Goal: Task Accomplishment & Management: Use online tool/utility

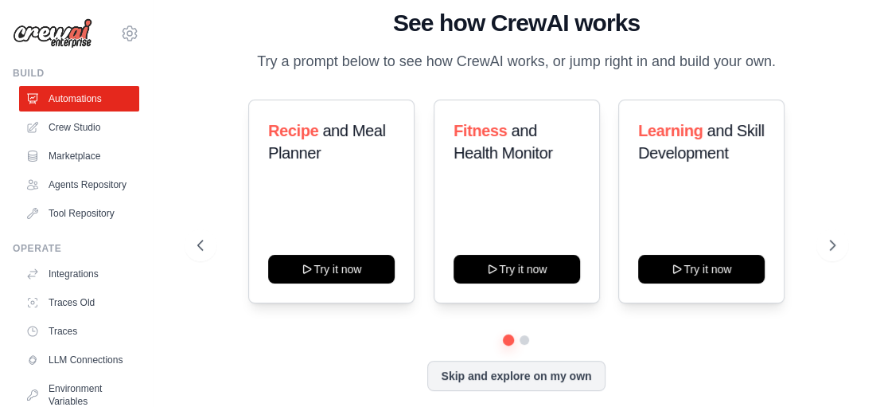
click at [457, 385] on button "Skip and explore on my own" at bounding box center [515, 375] width 177 height 30
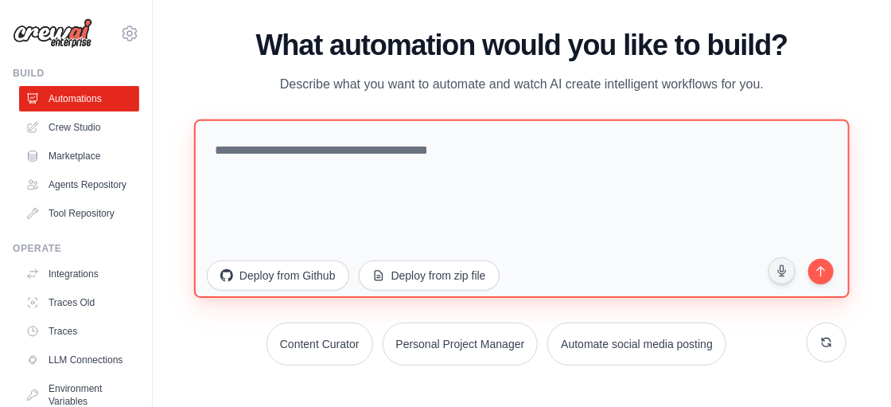
click at [314, 210] on textarea at bounding box center [522, 208] width 656 height 178
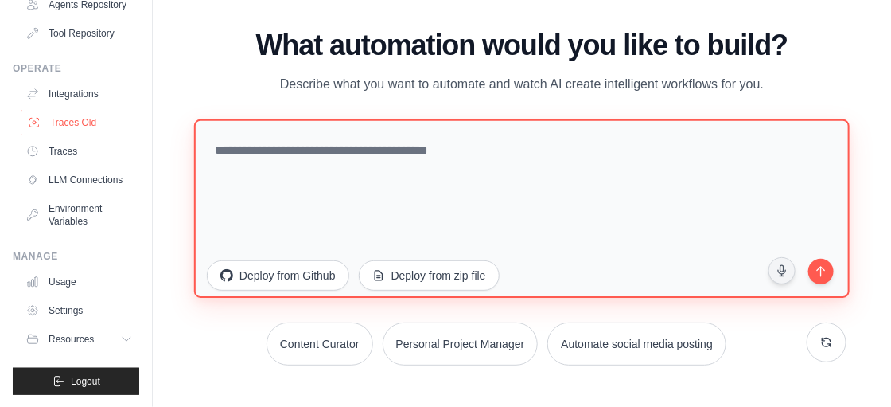
scroll to position [205, 0]
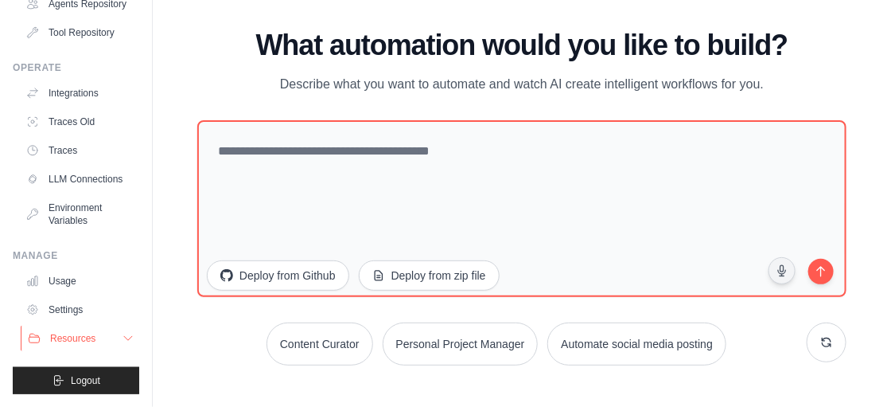
click at [50, 340] on span "Resources" at bounding box center [72, 338] width 45 height 13
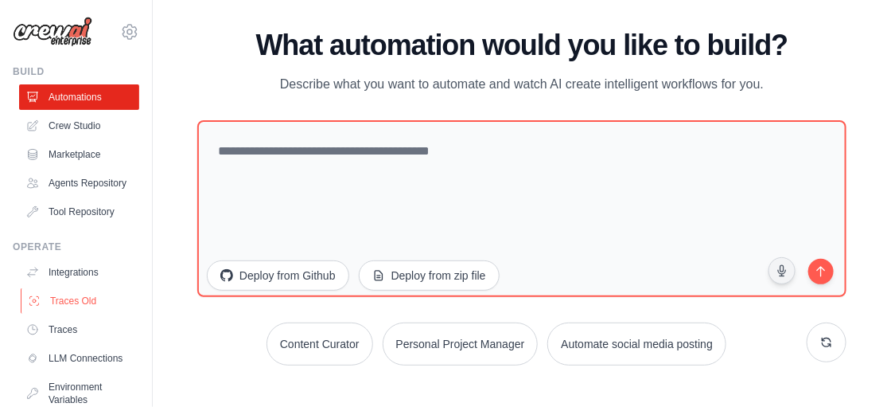
scroll to position [0, 0]
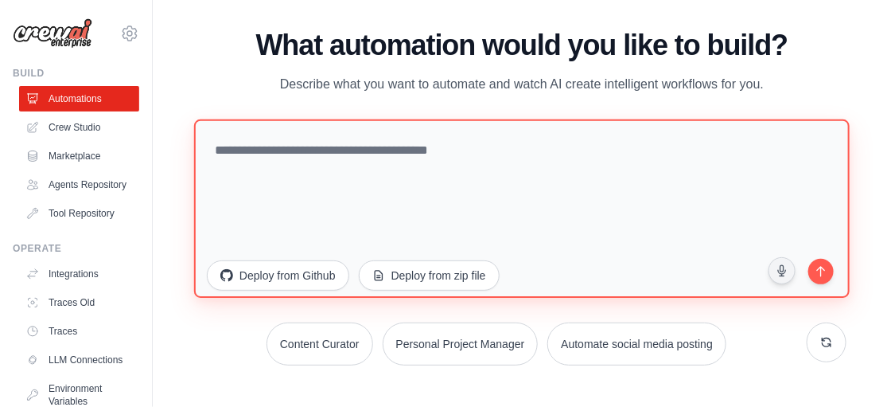
click at [396, 158] on textarea at bounding box center [522, 208] width 656 height 178
paste textarea "**********"
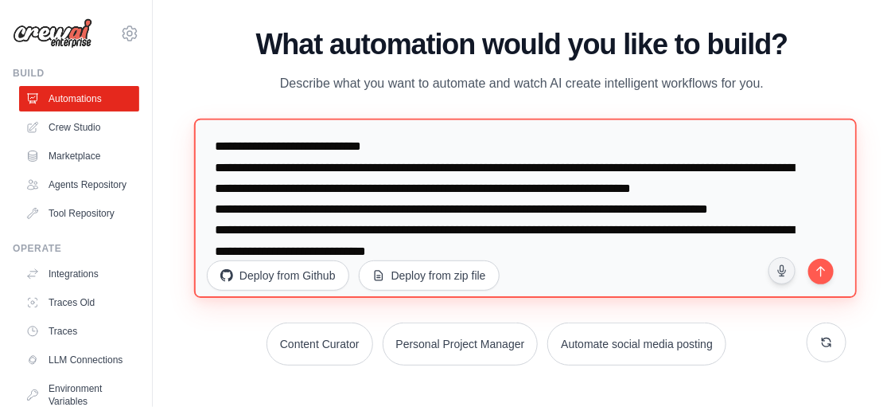
scroll to position [4, 0]
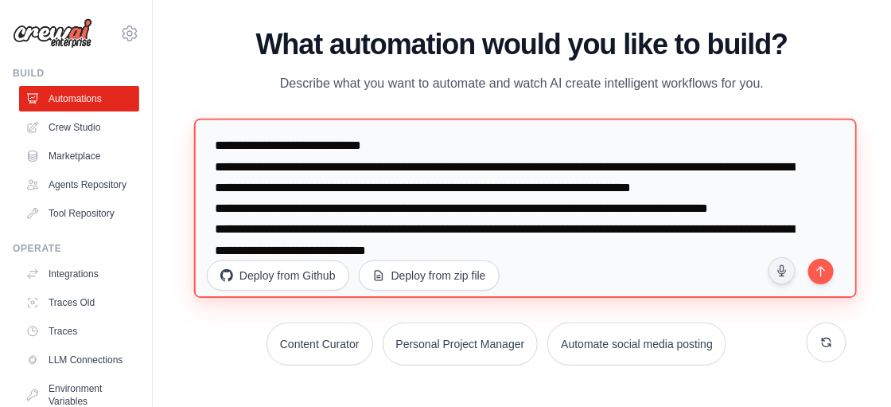
click at [361, 186] on textarea "**********" at bounding box center [525, 209] width 663 height 180
drag, startPoint x: 543, startPoint y: 205, endPoint x: 571, endPoint y: 207, distance: 28.7
click at [571, 207] on textarea "**********" at bounding box center [525, 209] width 663 height 180
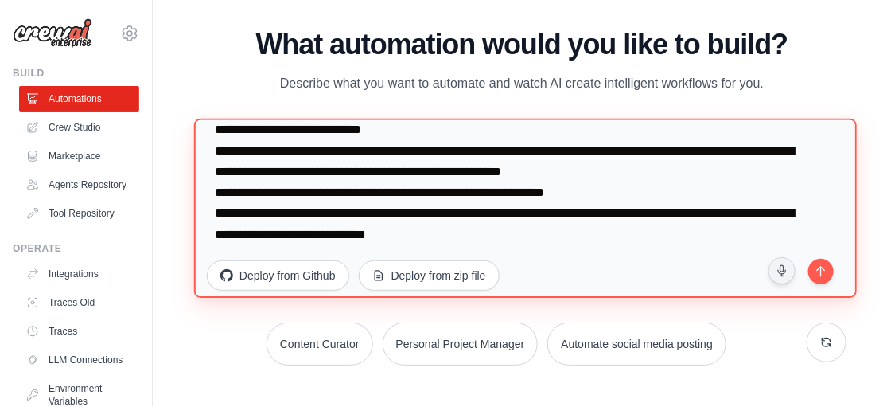
scroll to position [41, 0]
drag, startPoint x: 212, startPoint y: 191, endPoint x: 628, endPoint y: 227, distance: 417.6
click at [628, 227] on textarea "**********" at bounding box center [525, 209] width 663 height 180
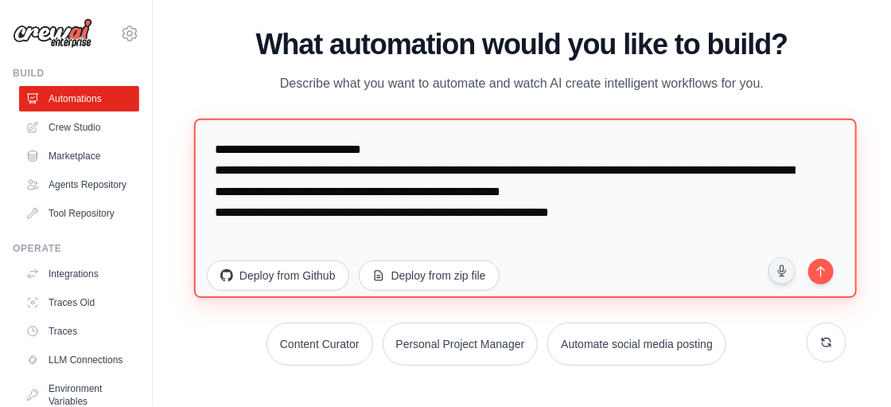
scroll to position [0, 0]
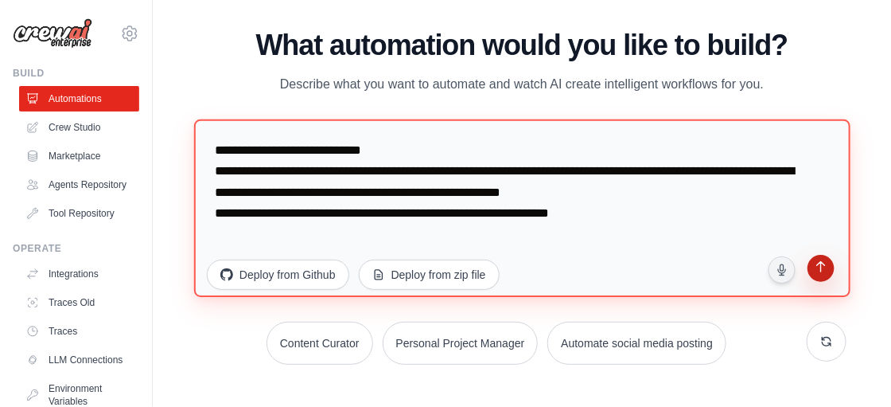
type textarea "**********"
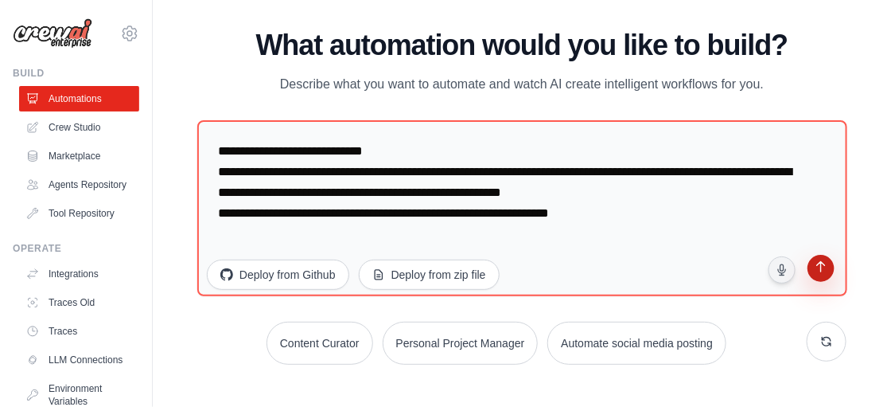
click at [825, 267] on icon "submit" at bounding box center [820, 268] width 9 height 11
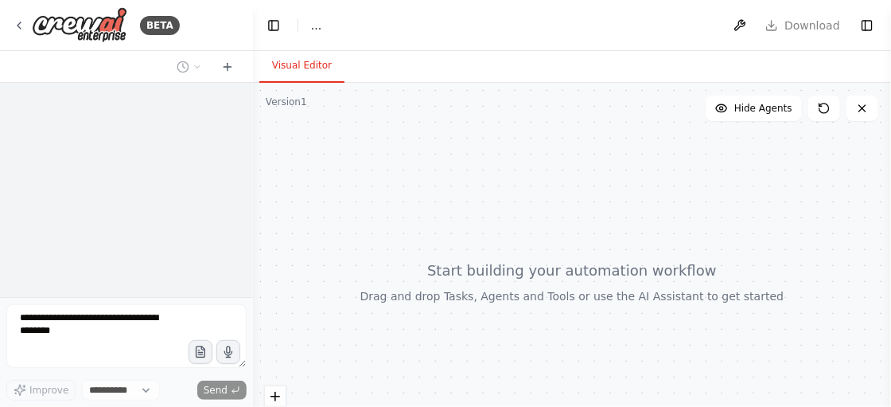
select select "****"
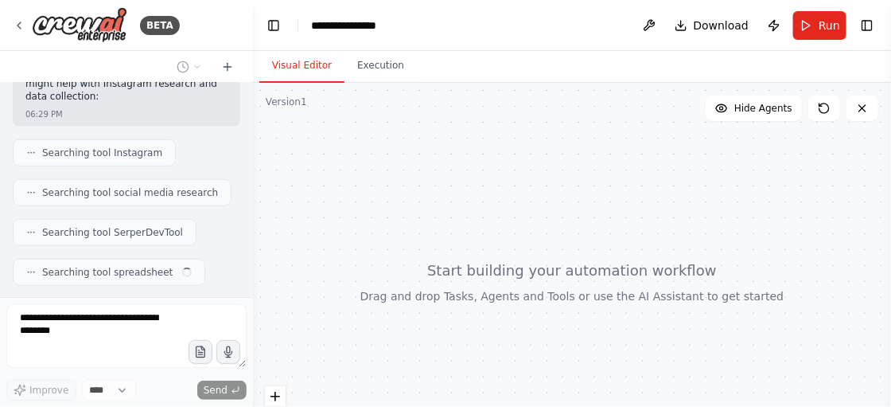
scroll to position [429, 0]
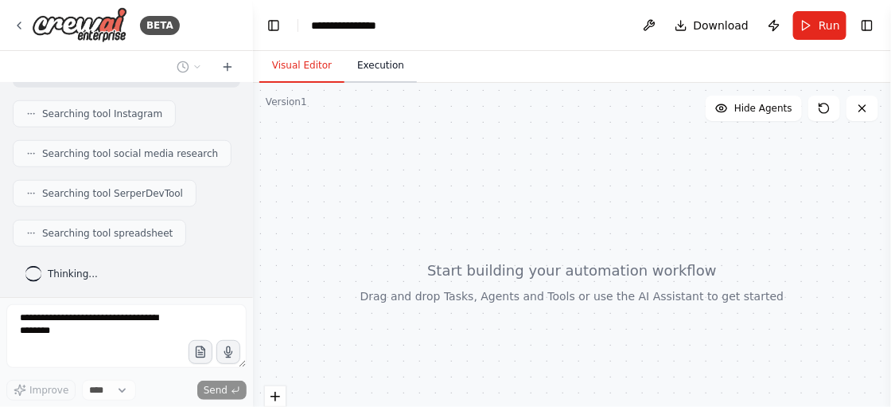
click at [354, 71] on button "Execution" at bounding box center [380, 65] width 72 height 33
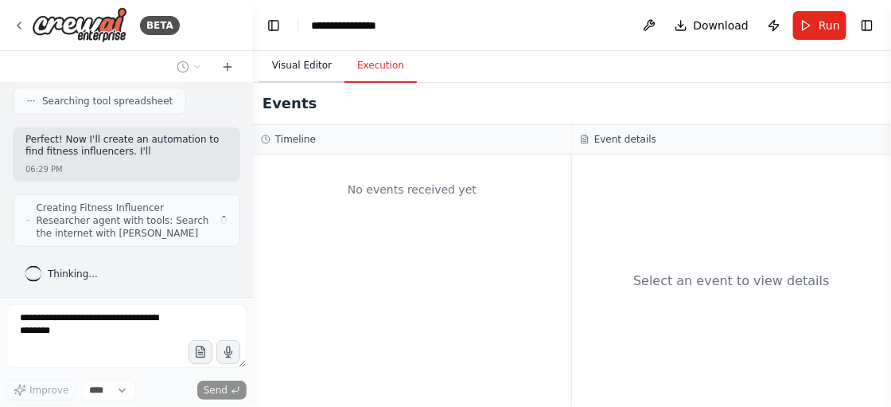
click at [299, 67] on button "Visual Editor" at bounding box center [301, 65] width 85 height 33
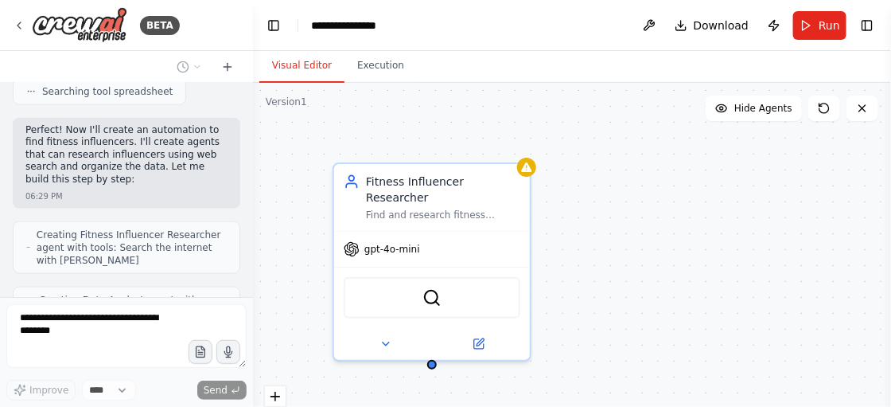
scroll to position [651, 0]
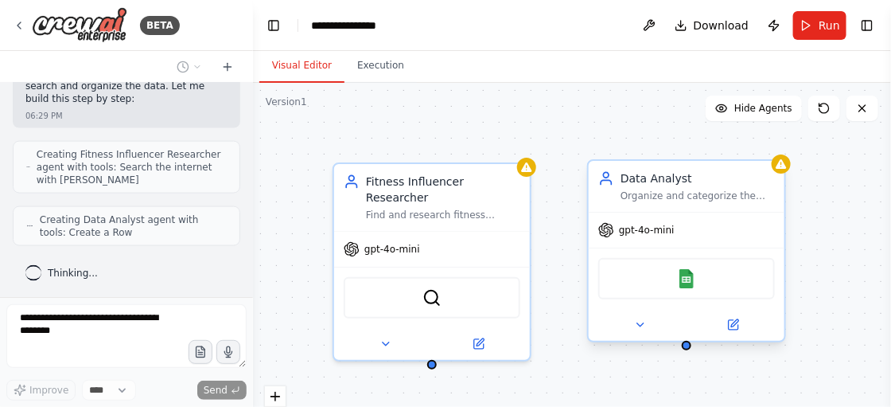
click at [690, 287] on div "Google Sheets" at bounding box center [686, 278] width 177 height 41
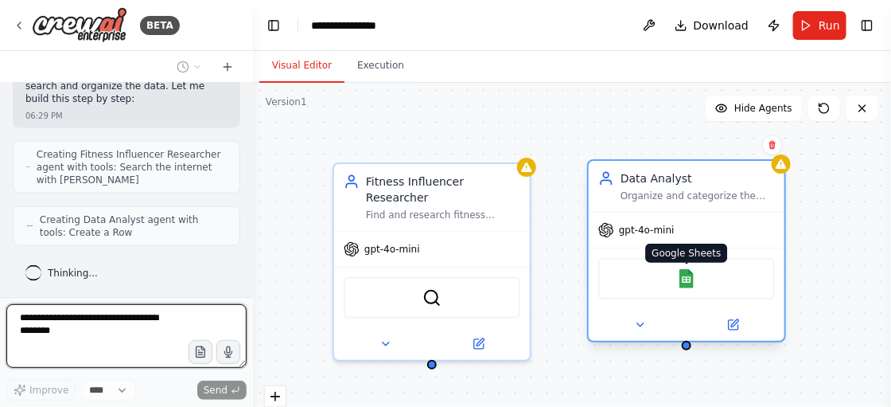
click at [689, 279] on img at bounding box center [686, 278] width 19 height 19
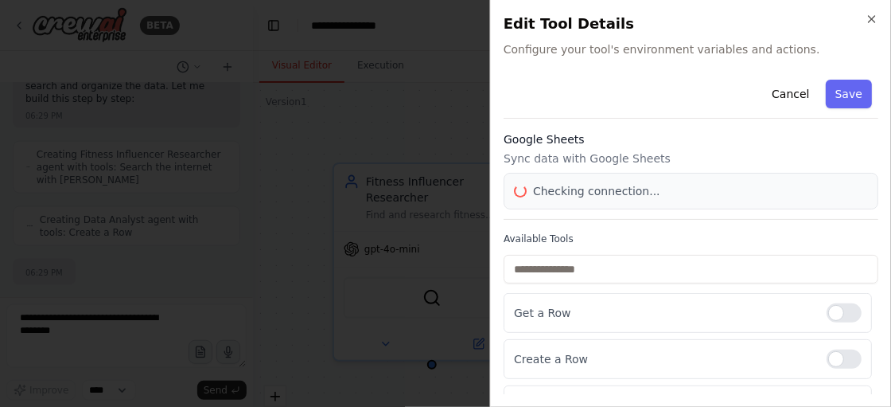
scroll to position [757, 0]
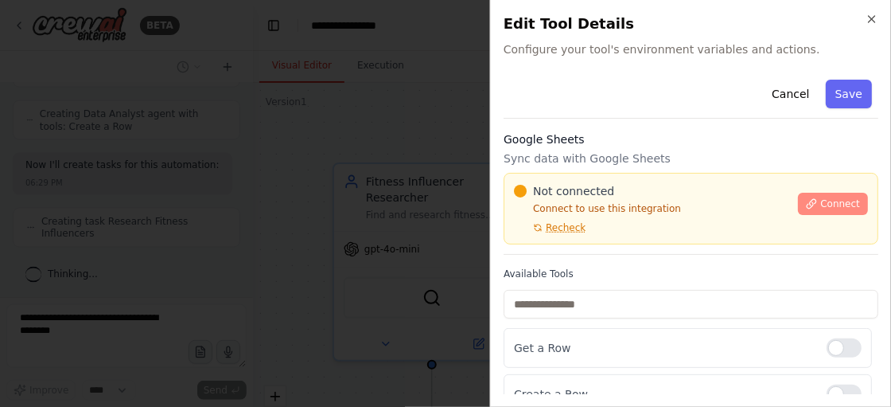
click at [821, 198] on span "Connect" at bounding box center [840, 203] width 40 height 13
click at [320, 134] on div at bounding box center [445, 203] width 891 height 407
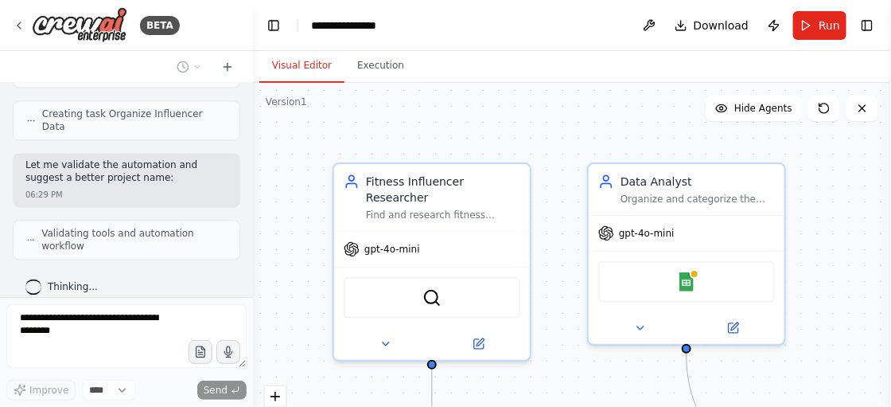
scroll to position [968, 0]
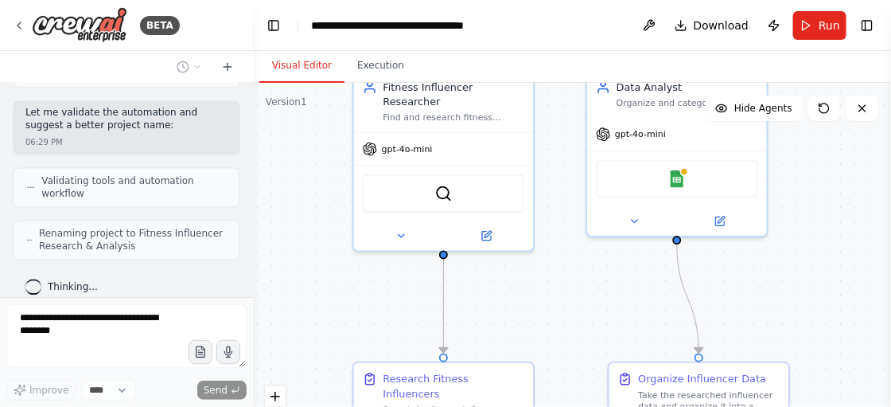
drag, startPoint x: 575, startPoint y: 289, endPoint x: 563, endPoint y: 168, distance: 121.5
click at [563, 168] on div ".deletable-edge-delete-btn { width: 20px; height: 20px; border: 0px solid #ffff…" at bounding box center [572, 282] width 638 height 398
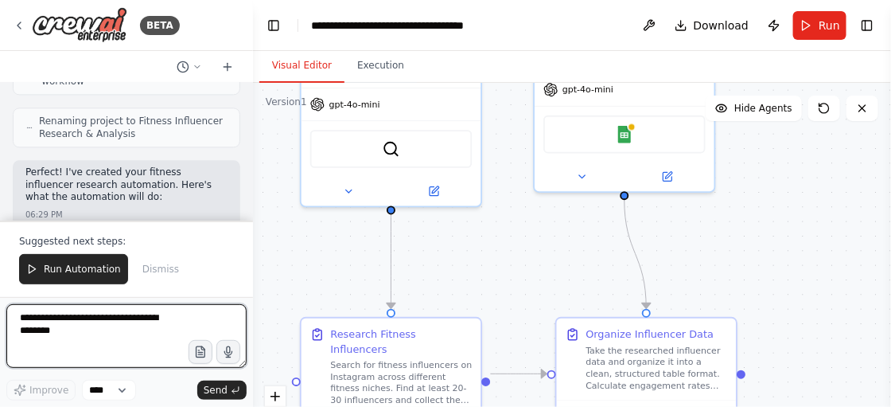
drag, startPoint x: 547, startPoint y: 292, endPoint x: 495, endPoint y: 260, distance: 60.7
click at [495, 260] on div ".deletable-edge-delete-btn { width: 20px; height: 20px; border: 0px solid #ffff…" at bounding box center [572, 282] width 638 height 398
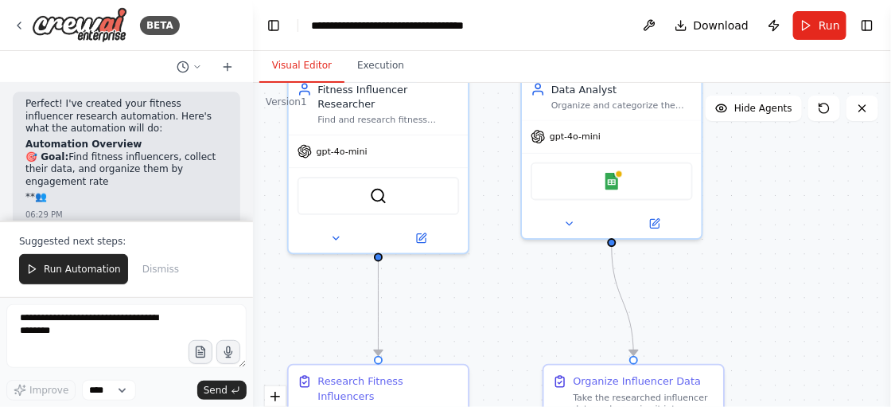
drag, startPoint x: 495, startPoint y: 260, endPoint x: 481, endPoint y: 345, distance: 86.3
click at [481, 345] on div ".deletable-edge-delete-btn { width: 20px; height: 20px; border: 0px solid #ffff…" at bounding box center [572, 282] width 638 height 398
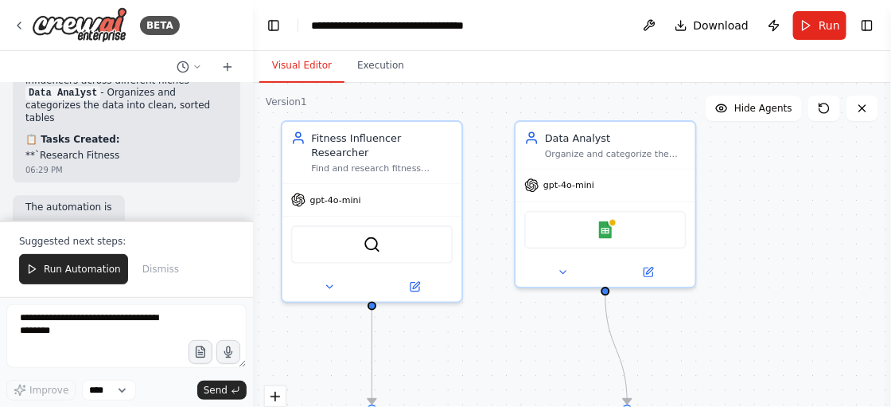
drag, startPoint x: 501, startPoint y: 343, endPoint x: 496, endPoint y: 356, distance: 14.6
click at [496, 356] on div ".deletable-edge-delete-btn { width: 20px; height: 20px; border: 0px solid #ffff…" at bounding box center [572, 282] width 638 height 398
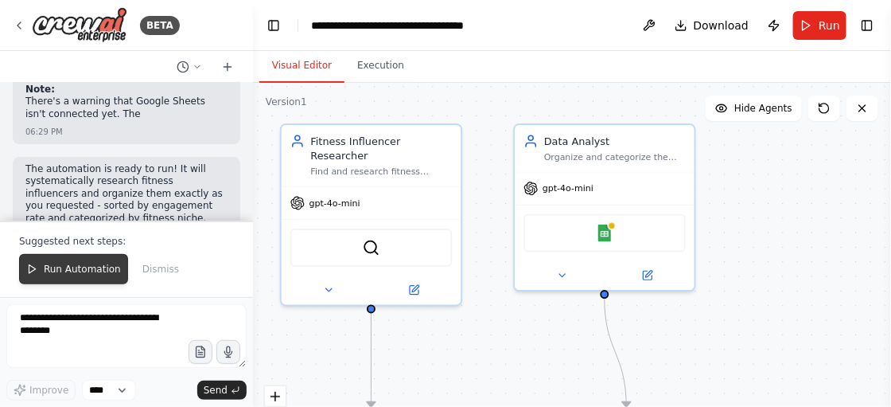
click at [49, 257] on button "Run Automation" at bounding box center [73, 269] width 109 height 30
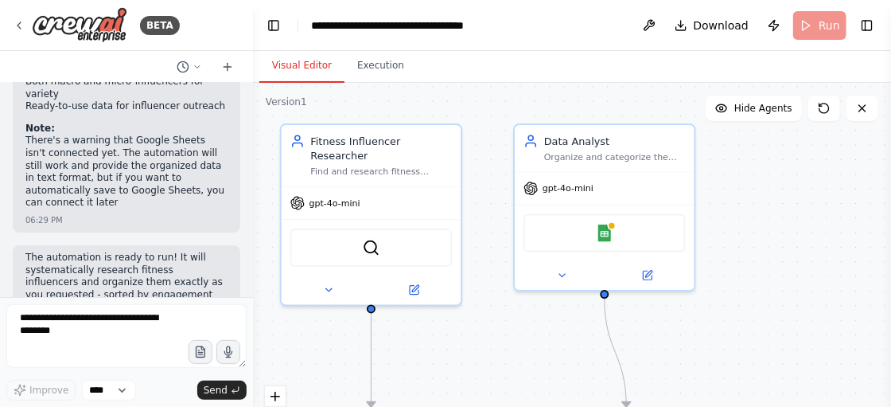
scroll to position [1568, 0]
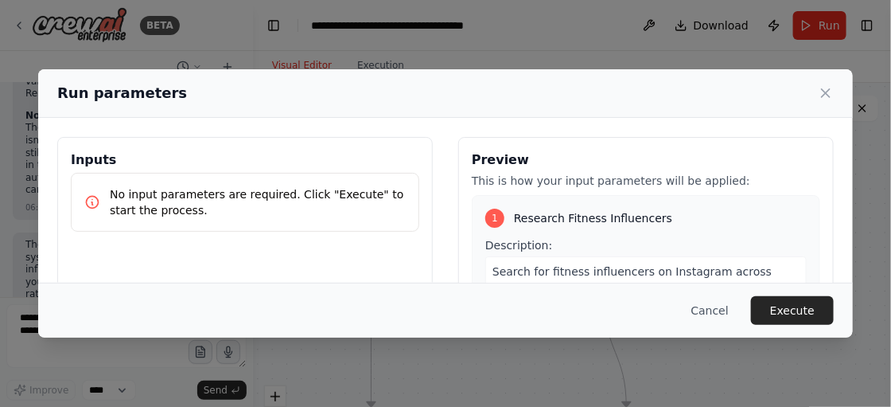
click at [158, 193] on p "No input parameters are required. Click "Execute" to start the process." at bounding box center [258, 202] width 296 height 32
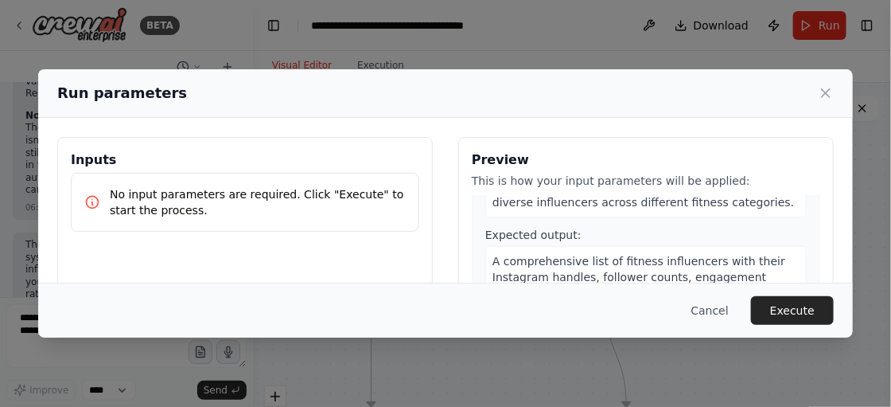
scroll to position [0, 0]
click at [822, 97] on icon at bounding box center [826, 93] width 8 height 8
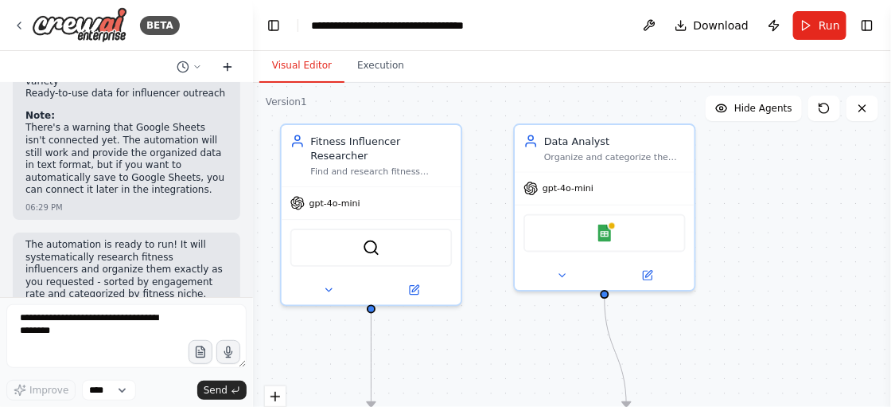
click at [230, 68] on icon at bounding box center [227, 66] width 13 height 13
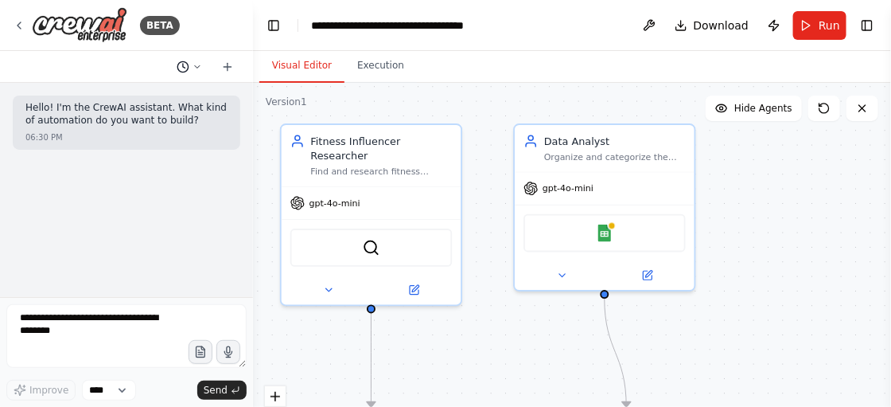
click at [196, 65] on icon at bounding box center [198, 67] width 10 height 10
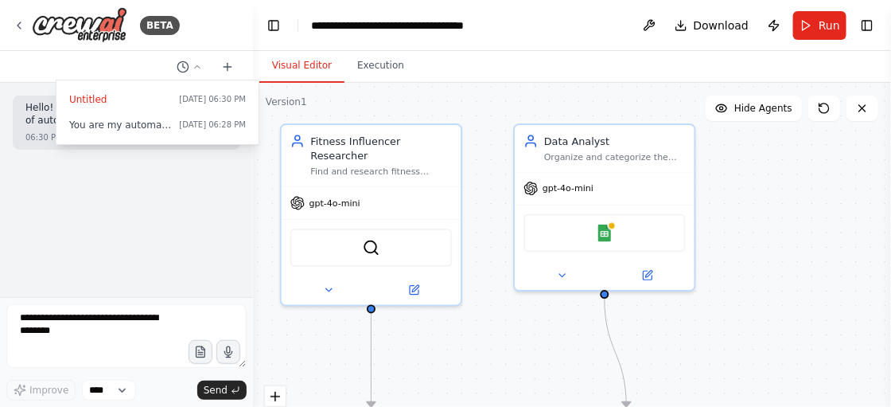
drag, startPoint x: 169, startPoint y: 125, endPoint x: 146, endPoint y: 128, distance: 24.1
click at [146, 128] on span "You are my automation agent. Your job is to help me find influencers in my nich…" at bounding box center [120, 125] width 103 height 13
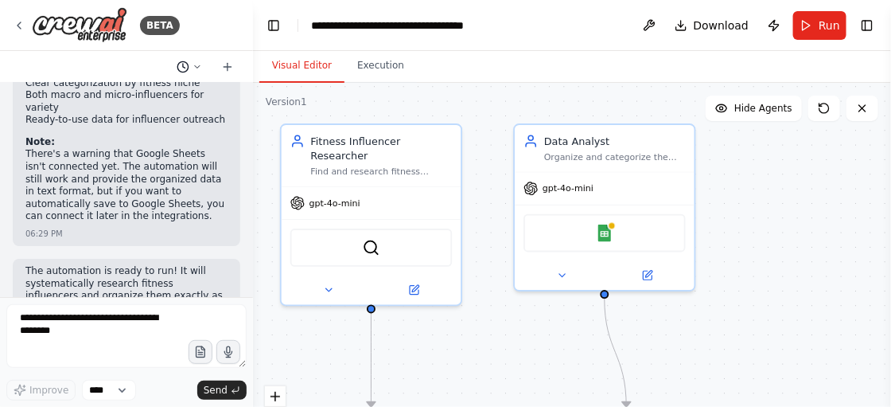
scroll to position [1568, 0]
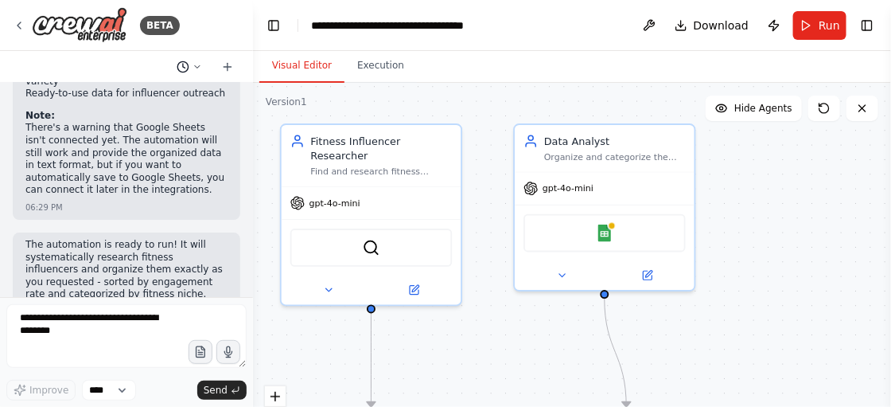
click at [196, 64] on icon at bounding box center [198, 67] width 10 height 10
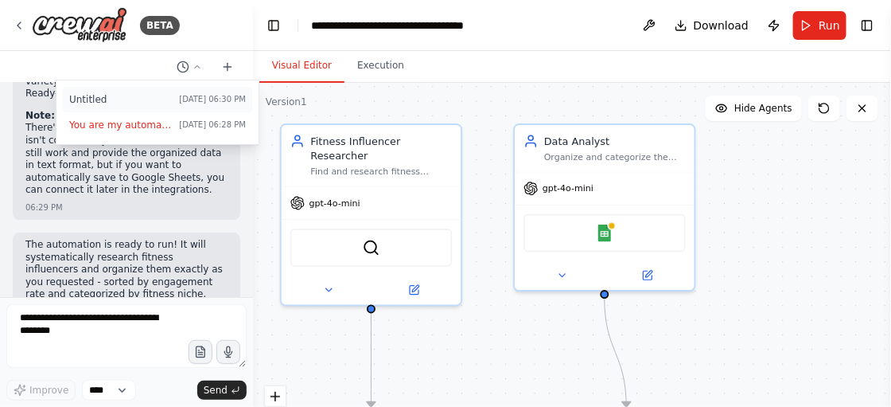
click at [174, 87] on button "Untitled Today 06:30 PM" at bounding box center [157, 99] width 189 height 25
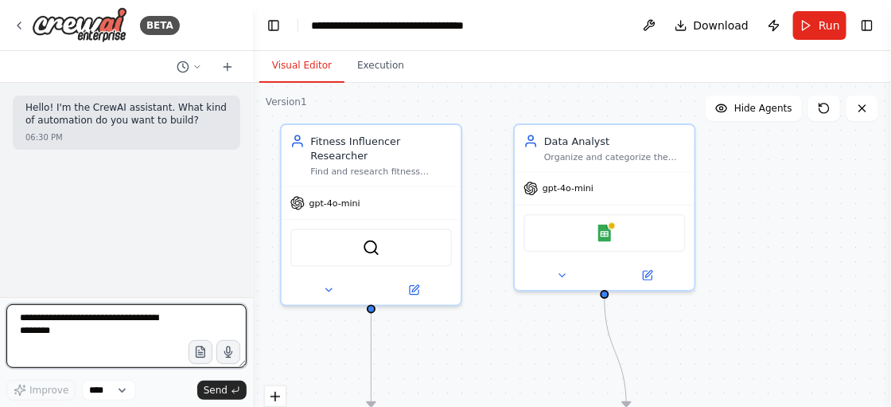
click at [110, 336] on textarea at bounding box center [126, 336] width 240 height 64
paste textarea "**********"
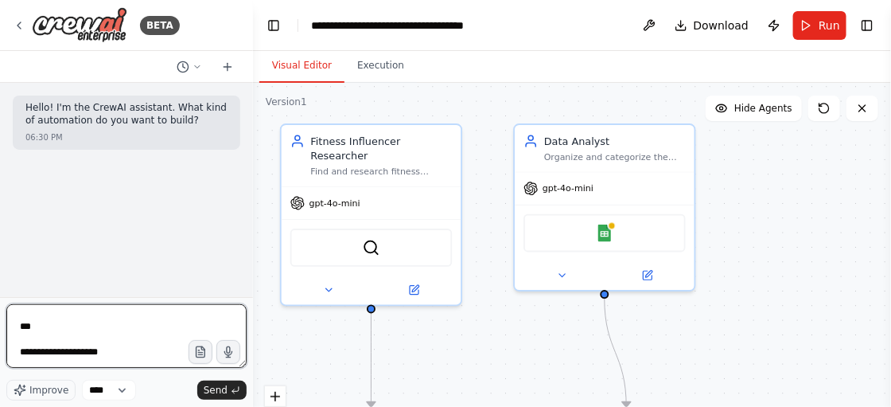
scroll to position [135, 0]
click at [59, 336] on textarea at bounding box center [126, 336] width 240 height 64
click at [94, 337] on textarea at bounding box center [126, 336] width 240 height 64
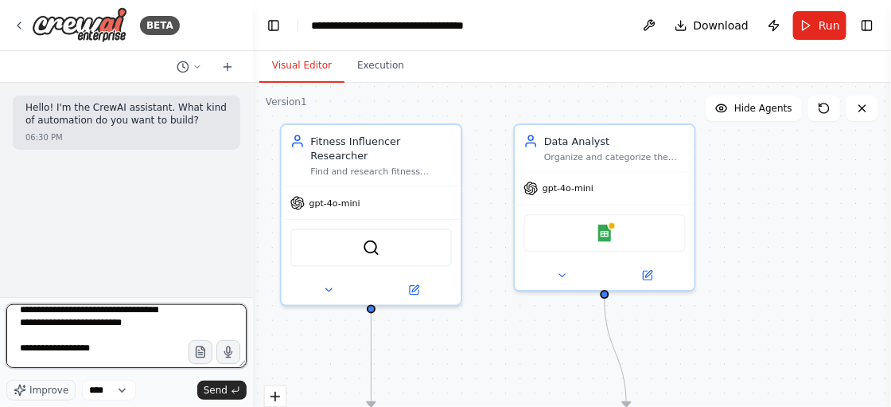
scroll to position [0, 0]
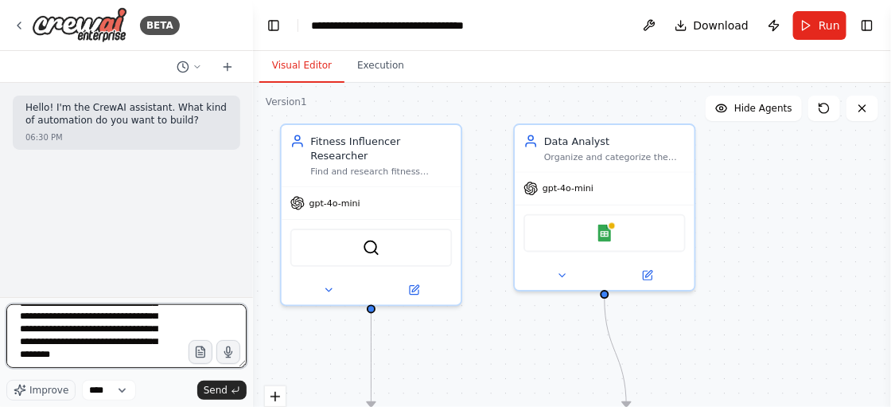
drag, startPoint x: 123, startPoint y: 337, endPoint x: 134, endPoint y: 333, distance: 11.8
click at [134, 333] on textarea at bounding box center [126, 336] width 240 height 64
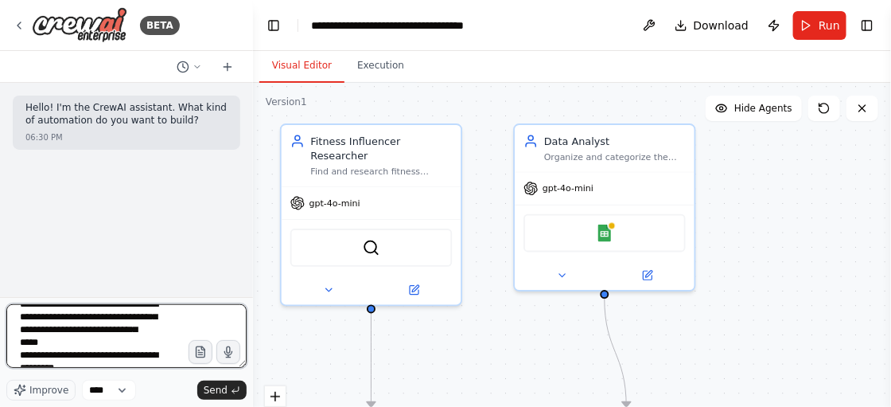
click at [177, 347] on textarea at bounding box center [126, 336] width 240 height 64
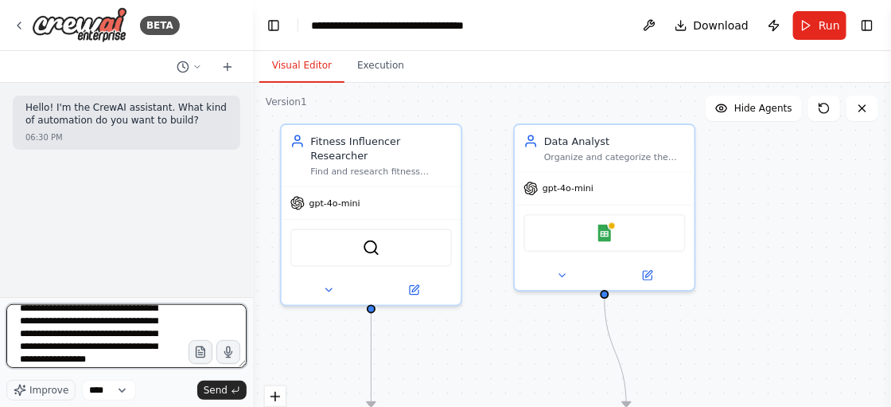
click at [177, 347] on textarea at bounding box center [126, 336] width 240 height 64
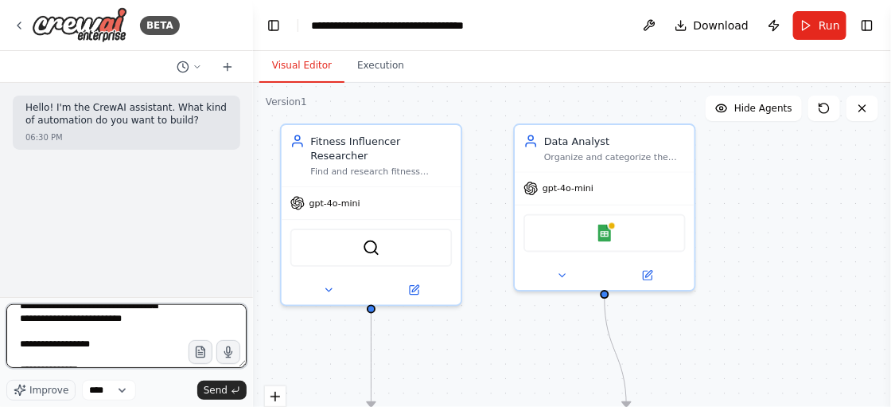
scroll to position [177, 0]
click at [146, 348] on textarea at bounding box center [126, 336] width 240 height 64
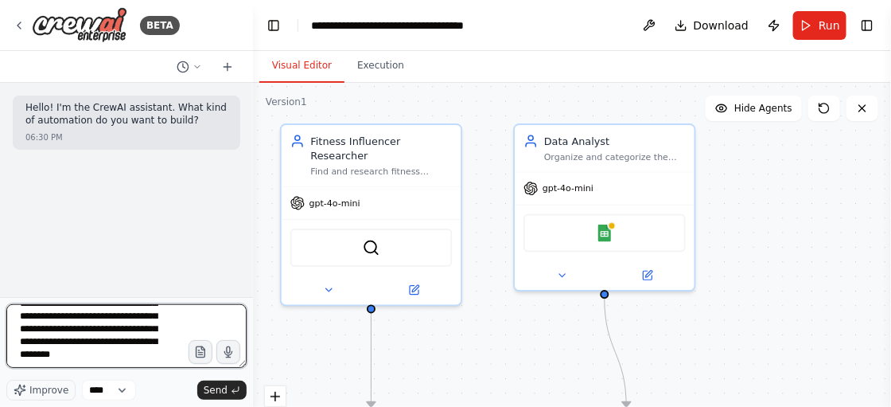
scroll to position [322, 0]
drag, startPoint x: 48, startPoint y: 339, endPoint x: 62, endPoint y: 339, distance: 14.3
click at [62, 339] on textarea "**********" at bounding box center [126, 336] width 240 height 64
drag, startPoint x: 18, startPoint y: 348, endPoint x: 93, endPoint y: 345, distance: 74.8
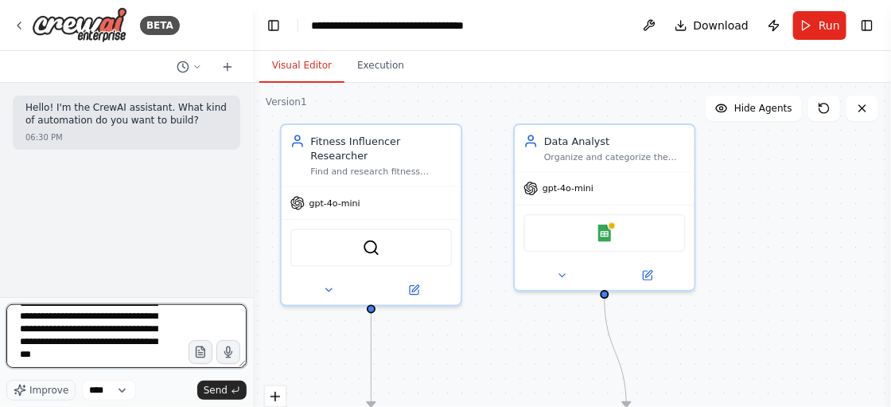
click at [93, 345] on textarea "**********" at bounding box center [126, 336] width 240 height 64
drag, startPoint x: 95, startPoint y: 357, endPoint x: 26, endPoint y: 316, distance: 80.6
click at [26, 316] on textarea "**********" at bounding box center [126, 336] width 240 height 64
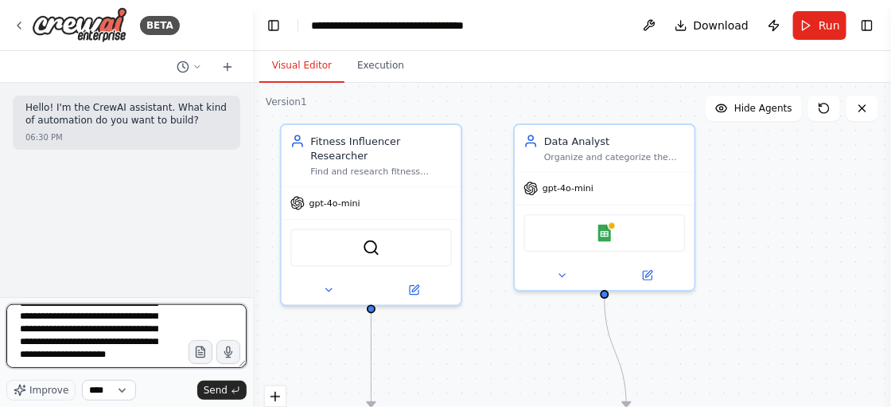
drag, startPoint x: 14, startPoint y: 347, endPoint x: 99, endPoint y: 395, distance: 97.6
click at [99, 395] on div "**********" at bounding box center [126, 352] width 240 height 96
drag, startPoint x: 18, startPoint y: 321, endPoint x: 100, endPoint y: 357, distance: 90.5
click at [100, 357] on textarea "**********" at bounding box center [126, 336] width 240 height 64
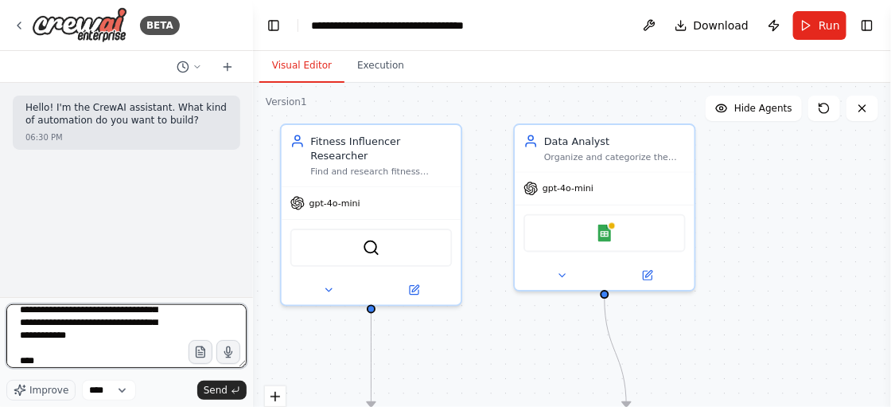
scroll to position [21, 0]
click at [40, 336] on textarea "**********" at bounding box center [126, 336] width 240 height 64
type textarea "**********"
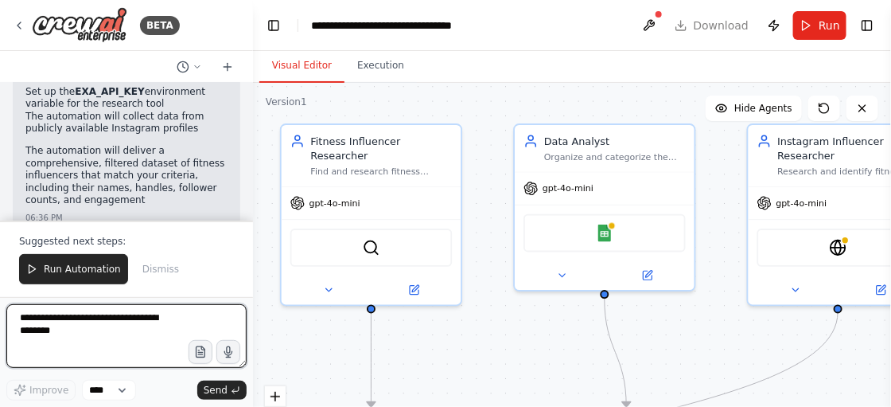
scroll to position [1889, 0]
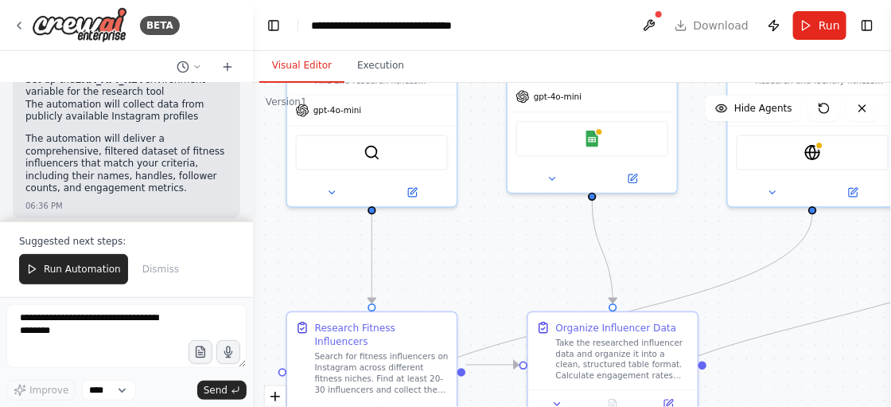
drag, startPoint x: 700, startPoint y: 332, endPoint x: 698, endPoint y: 233, distance: 98.7
click at [698, 233] on div ".deletable-edge-delete-btn { width: 20px; height: 20px; border: 0px solid #ffff…" at bounding box center [572, 282] width 638 height 398
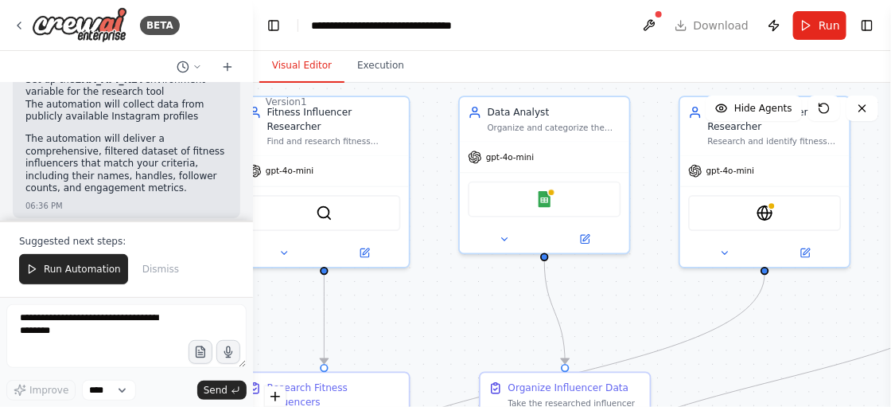
drag, startPoint x: 698, startPoint y: 233, endPoint x: 648, endPoint y: 297, distance: 81.0
click at [648, 297] on div ".deletable-edge-delete-btn { width: 20px; height: 20px; border: 0px solid #ffff…" at bounding box center [572, 282] width 638 height 398
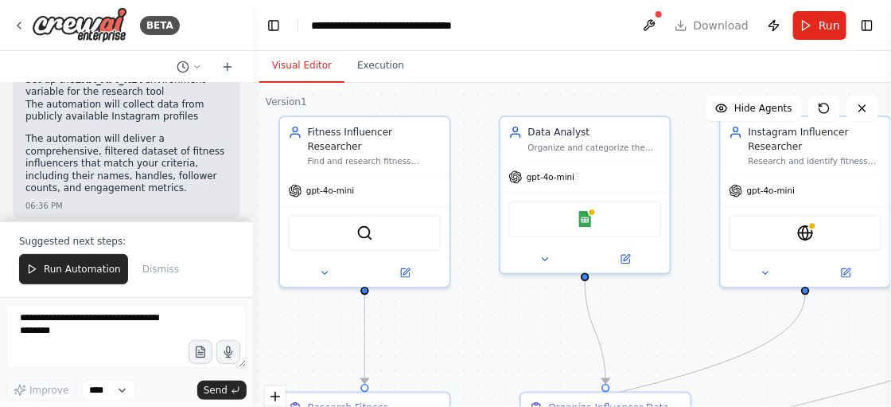
drag, startPoint x: 648, startPoint y: 297, endPoint x: 691, endPoint y: 314, distance: 46.4
click at [691, 314] on div ".deletable-edge-delete-btn { width: 20px; height: 20px; border: 0px solid #ffff…" at bounding box center [572, 282] width 638 height 398
click at [386, 134] on div "Fitness Influencer Researcher" at bounding box center [375, 137] width 134 height 28
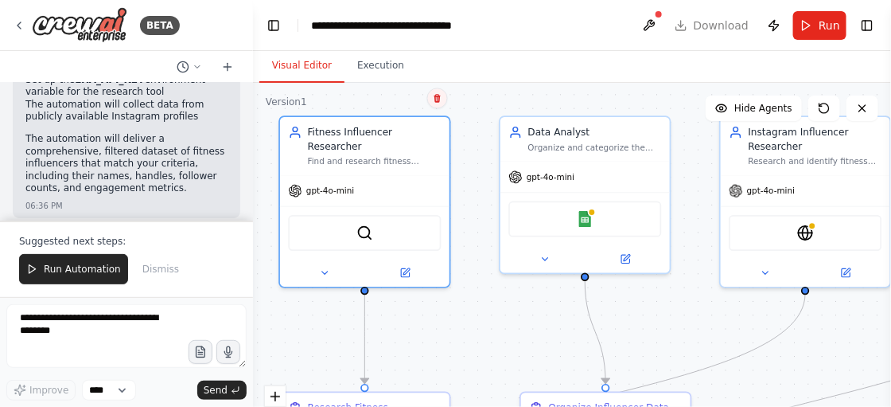
click at [438, 102] on icon at bounding box center [437, 98] width 6 height 9
click at [399, 96] on button "Confirm" at bounding box center [392, 97] width 56 height 19
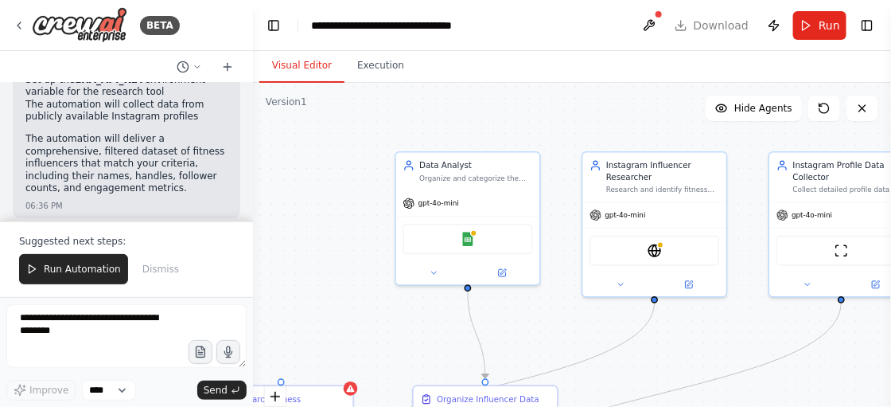
drag, startPoint x: 390, startPoint y: 245, endPoint x: 302, endPoint y: 261, distance: 88.9
click at [302, 261] on div ".deletable-edge-delete-btn { width: 20px; height: 20px; border: 0px solid #ffff…" at bounding box center [572, 282] width 638 height 398
click at [318, 253] on div ".deletable-edge-delete-btn { width: 20px; height: 20px; border: 0px solid #ffff…" at bounding box center [572, 282] width 638 height 398
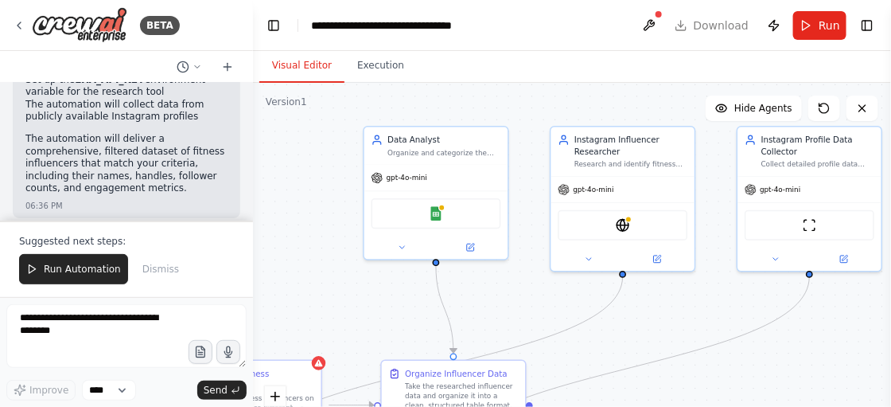
drag, startPoint x: 368, startPoint y: 324, endPoint x: 337, endPoint y: 298, distance: 41.3
click at [337, 298] on div ".deletable-edge-delete-btn { width: 20px; height: 20px; border: 0px solid #ffff…" at bounding box center [572, 282] width 638 height 398
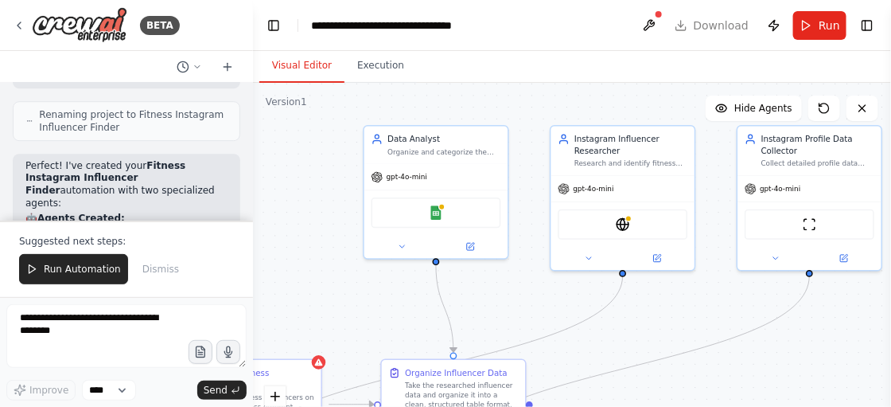
scroll to position [1422, 0]
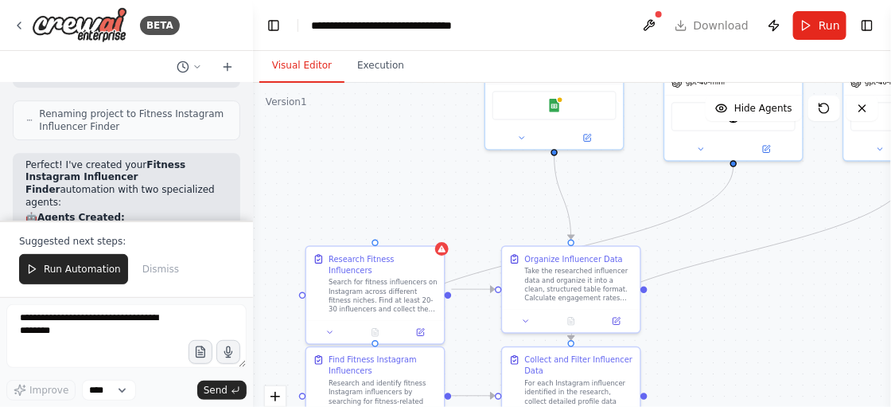
drag, startPoint x: 730, startPoint y: 379, endPoint x: 838, endPoint y: 265, distance: 156.4
click at [838, 265] on div ".deletable-edge-delete-btn { width: 20px; height: 20px; border: 0px solid #ffff…" at bounding box center [572, 282] width 638 height 398
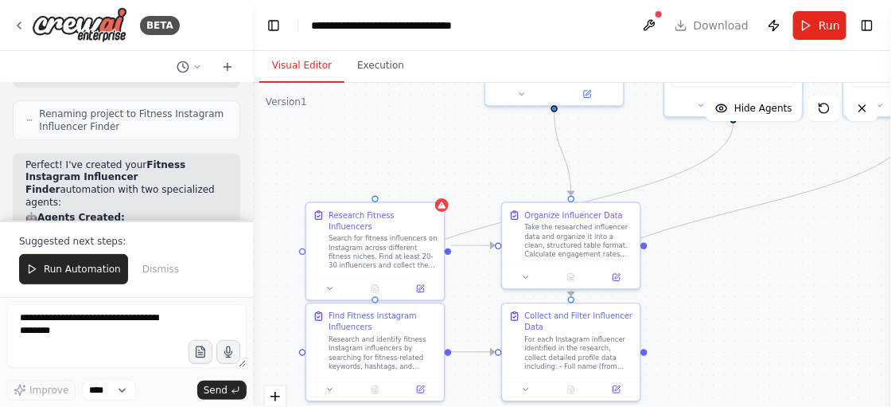
drag, startPoint x: 774, startPoint y: 332, endPoint x: 774, endPoint y: 288, distance: 43.8
click at [774, 288] on div ".deletable-edge-delete-btn { width: 20px; height: 20px; border: 0px solid #ffff…" at bounding box center [572, 282] width 638 height 398
click at [362, 231] on div "Search for fitness influencers on Instagram across different fitness niches. Fi…" at bounding box center [383, 249] width 109 height 36
click at [428, 187] on icon at bounding box center [432, 186] width 10 height 10
click at [399, 185] on button "Confirm" at bounding box center [386, 185] width 56 height 19
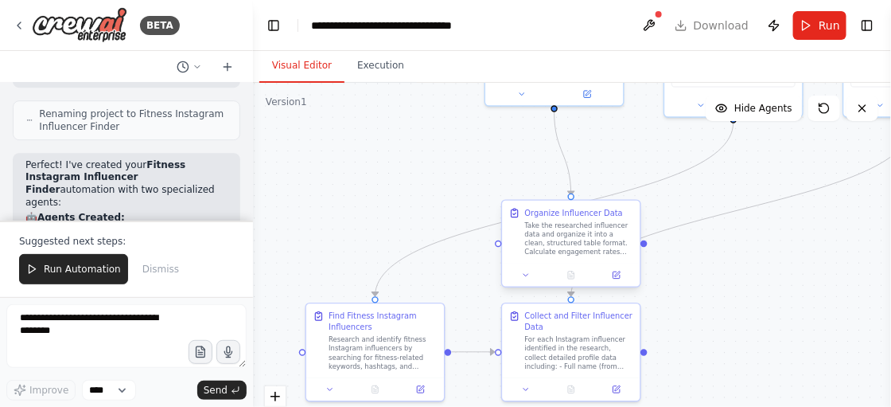
click at [599, 219] on div "Organize Influencer Data Take the researched influencer data and organize it in…" at bounding box center [579, 231] width 109 height 49
click at [628, 187] on icon at bounding box center [627, 185] width 6 height 9
click at [586, 184] on button "Confirm" at bounding box center [582, 185] width 56 height 19
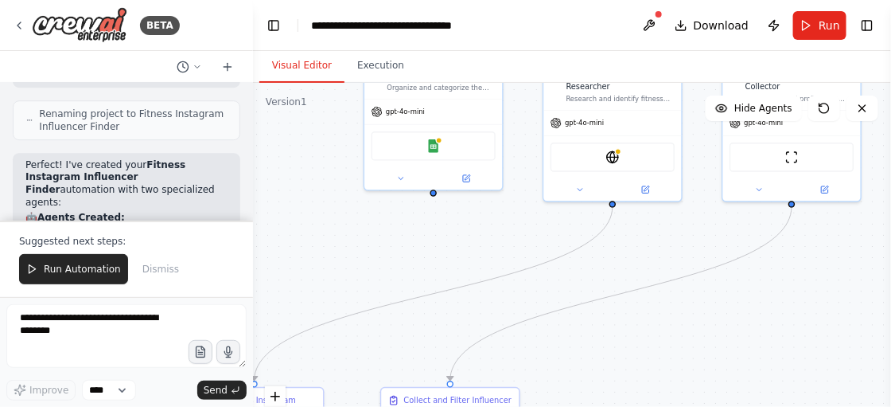
drag, startPoint x: 446, startPoint y: 203, endPoint x: 325, endPoint y: 290, distance: 148.8
click at [325, 290] on div ".deletable-edge-delete-btn { width: 20px; height: 20px; border: 0px solid #ffff…" at bounding box center [572, 282] width 638 height 398
click at [460, 114] on div "gpt-4o-mini" at bounding box center [433, 111] width 138 height 25
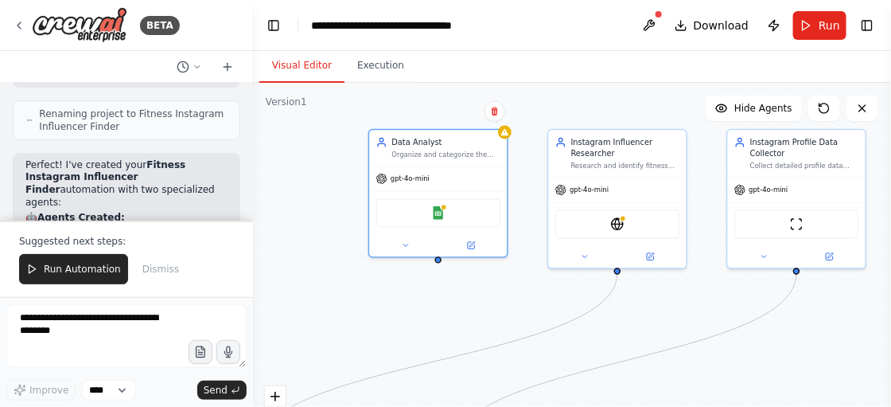
drag, startPoint x: 336, startPoint y: 224, endPoint x: 340, endPoint y: 288, distance: 64.6
click at [340, 288] on div ".deletable-edge-delete-btn { width: 20px; height: 20px; border: 0px solid #ffff…" at bounding box center [572, 282] width 638 height 398
click at [496, 119] on button at bounding box center [494, 111] width 21 height 21
click at [457, 115] on button "Confirm" at bounding box center [450, 111] width 56 height 19
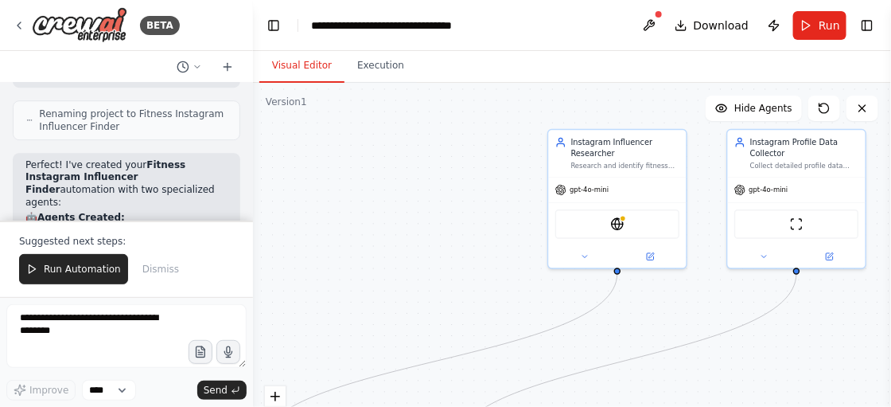
click at [361, 275] on div ".deletable-edge-delete-btn { width: 20px; height: 20px; border: 0px solid #ffff…" at bounding box center [572, 282] width 638 height 398
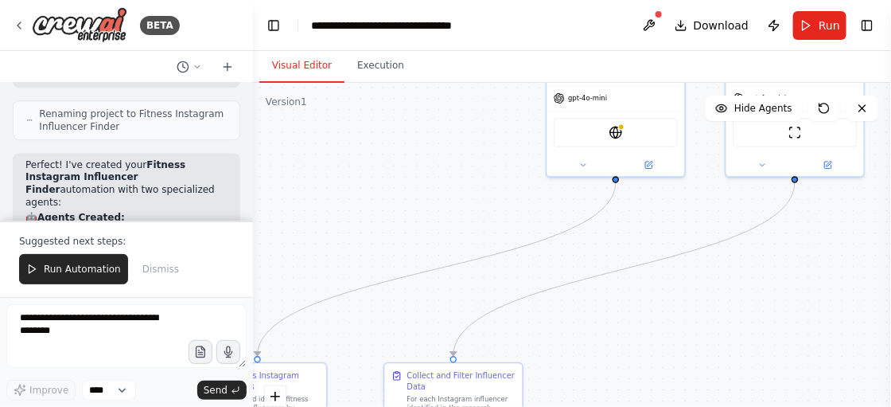
drag, startPoint x: 383, startPoint y: 230, endPoint x: 381, endPoint y: 124, distance: 105.8
click at [381, 124] on div ".deletable-edge-delete-btn { width: 20px; height: 20px; border: 0px solid #ffff…" at bounding box center [572, 282] width 638 height 398
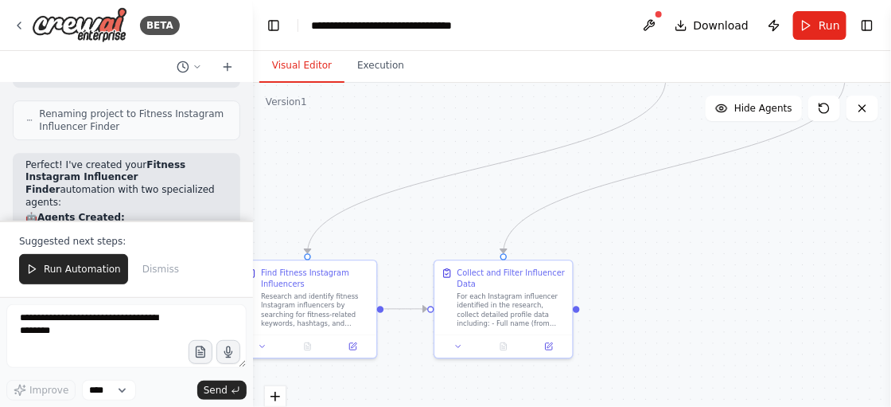
drag, startPoint x: 372, startPoint y: 191, endPoint x: 452, endPoint y: 91, distance: 128.5
click at [452, 91] on div ".deletable-edge-delete-btn { width: 20px; height: 20px; border: 0px solid #ffff…" at bounding box center [572, 282] width 638 height 398
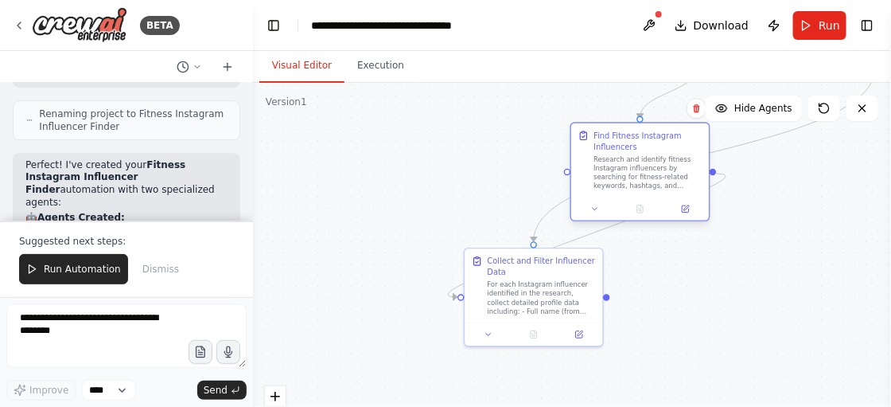
drag, startPoint x: 348, startPoint y: 285, endPoint x: 651, endPoint y: 161, distance: 327.2
click at [651, 161] on div "Research and identify fitness Instagram influencers by searching for fitness-re…" at bounding box center [647, 172] width 109 height 36
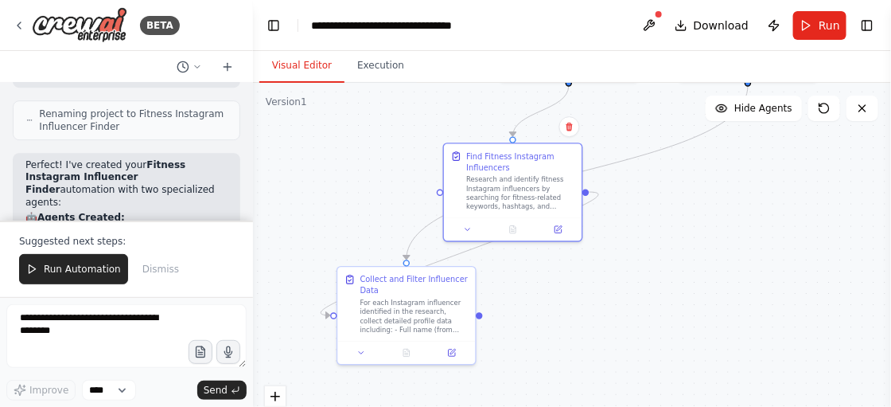
drag, startPoint x: 765, startPoint y: 289, endPoint x: 570, endPoint y: 328, distance: 198.0
click at [570, 328] on div ".deletable-edge-delete-btn { width: 20px; height: 20px; border: 0px solid #ffff…" at bounding box center [572, 282] width 638 height 398
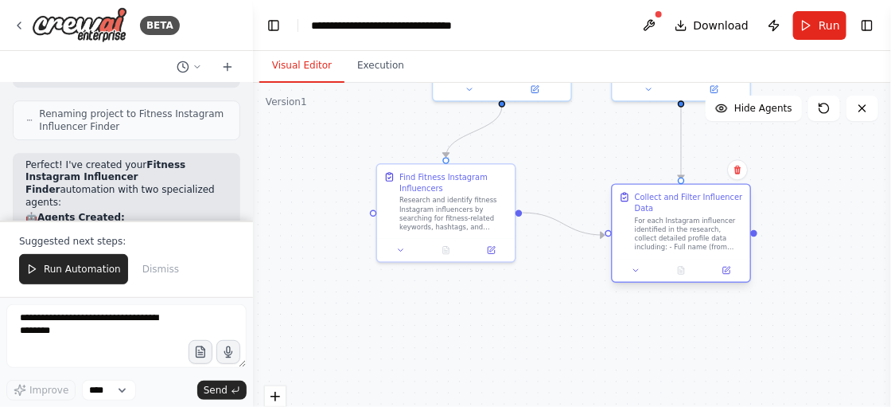
drag, startPoint x: 365, startPoint y: 340, endPoint x: 709, endPoint y: 239, distance: 358.2
click at [709, 239] on div "For each Instagram influencer identified in the research, collect detailed prof…" at bounding box center [689, 234] width 109 height 36
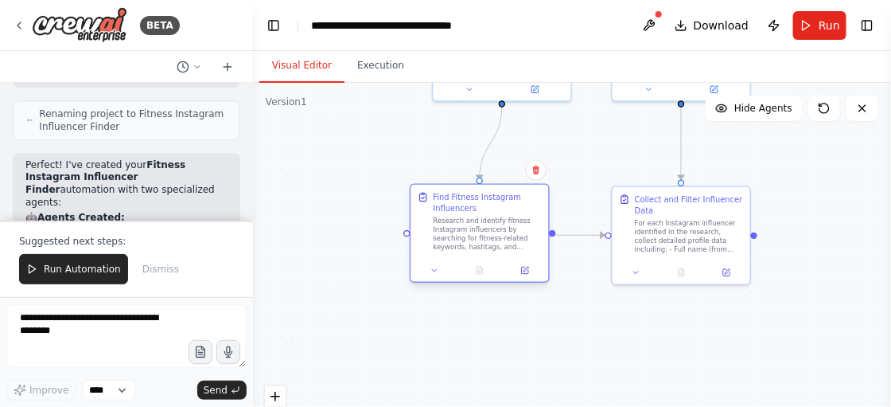
drag, startPoint x: 444, startPoint y: 207, endPoint x: 484, endPoint y: 226, distance: 44.1
click at [484, 226] on div "Research and identify fitness Instagram influencers by searching for fitness-re…" at bounding box center [488, 234] width 109 height 36
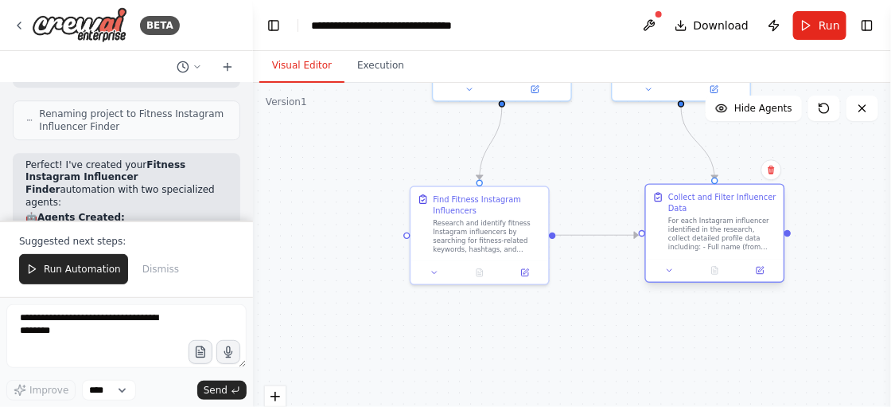
drag, startPoint x: 640, startPoint y: 247, endPoint x: 679, endPoint y: 243, distance: 40.0
click at [679, 243] on div "For each Instagram influencer identified in the research, collect detailed prof…" at bounding box center [722, 234] width 109 height 36
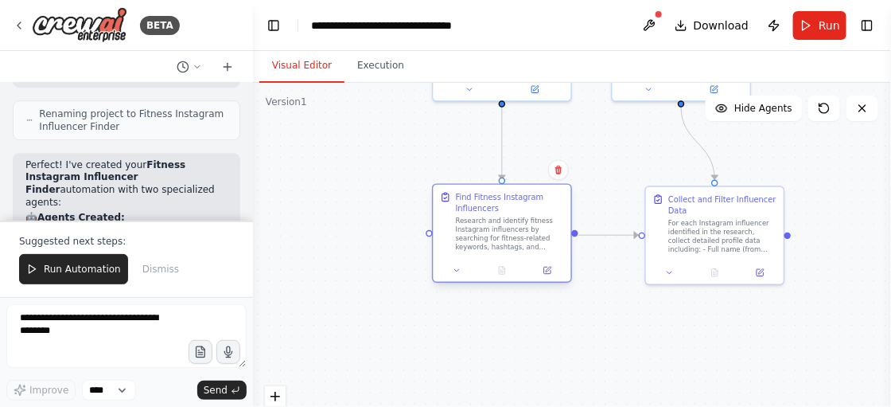
drag, startPoint x: 510, startPoint y: 247, endPoint x: 537, endPoint y: 248, distance: 27.1
click at [537, 248] on div "Research and identify fitness Instagram influencers by searching for fitness-re…" at bounding box center [510, 234] width 109 height 36
click at [530, 383] on div ".deletable-edge-delete-btn { width: 20px; height: 20px; border: 0px solid #ffff…" at bounding box center [572, 282] width 638 height 398
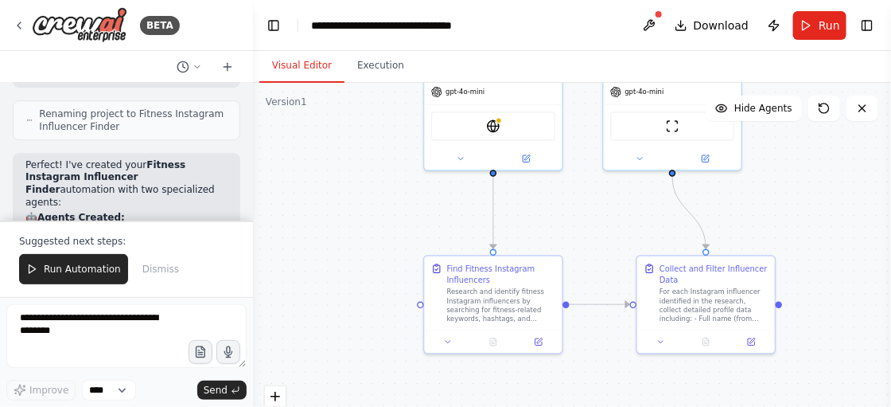
drag, startPoint x: 842, startPoint y: 163, endPoint x: 833, endPoint y: 232, distance: 69.8
click at [833, 232] on div ".deletable-edge-delete-btn { width: 20px; height: 20px; border: 0px solid #ffff…" at bounding box center [572, 282] width 638 height 398
click at [833, 233] on div ".deletable-edge-delete-btn { width: 20px; height: 20px; border: 0px solid #ffff…" at bounding box center [572, 282] width 638 height 398
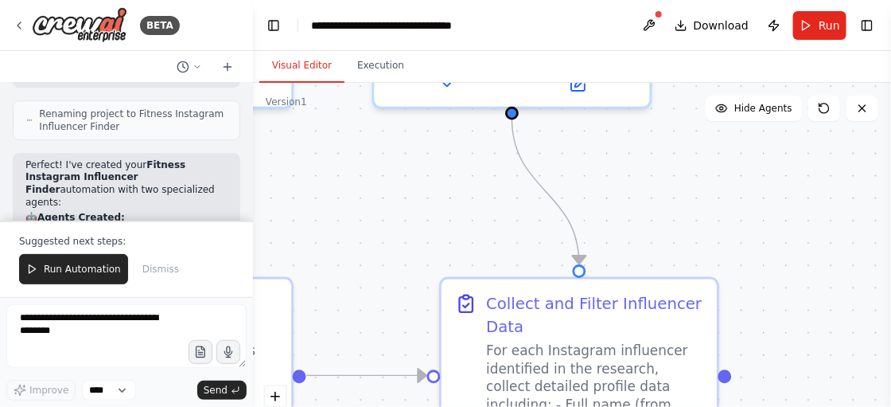
click at [831, 247] on div ".deletable-edge-delete-btn { width: 20px; height: 20px; border: 0px solid #ffff…" at bounding box center [572, 282] width 638 height 398
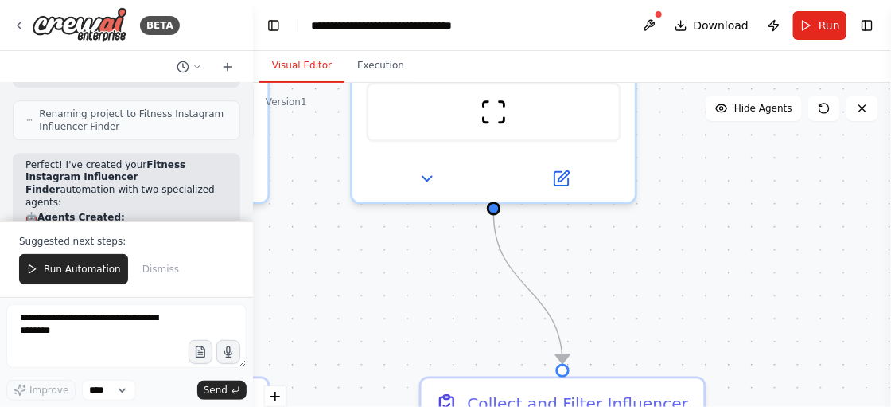
drag, startPoint x: 549, startPoint y: 220, endPoint x: 469, endPoint y: 309, distance: 120.0
click at [469, 309] on div ".deletable-edge-delete-btn { width: 20px; height: 20px; border: 0px solid #ffff…" at bounding box center [572, 282] width 638 height 398
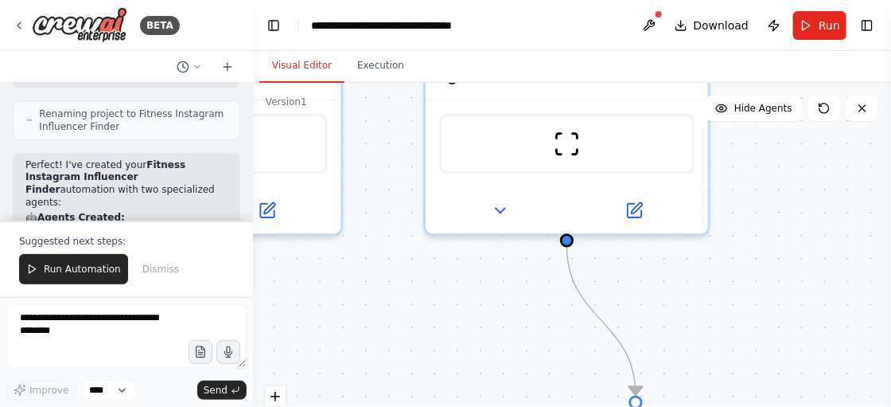
drag, startPoint x: 469, startPoint y: 309, endPoint x: 542, endPoint y: 341, distance: 79.8
click at [542, 341] on div ".deletable-edge-delete-btn { width: 20px; height: 20px; border: 0px solid #ffff…" at bounding box center [572, 282] width 638 height 398
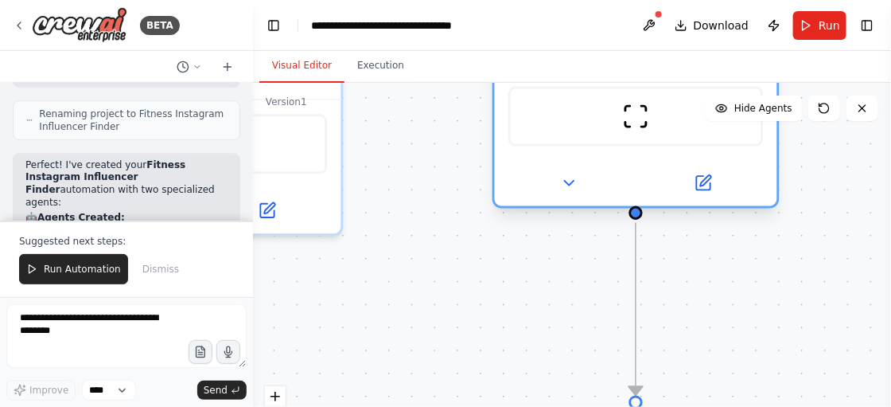
drag, startPoint x: 438, startPoint y: 170, endPoint x: 517, endPoint y: 154, distance: 80.3
click at [517, 154] on div "ScrapeWebsiteTool" at bounding box center [636, 116] width 282 height 88
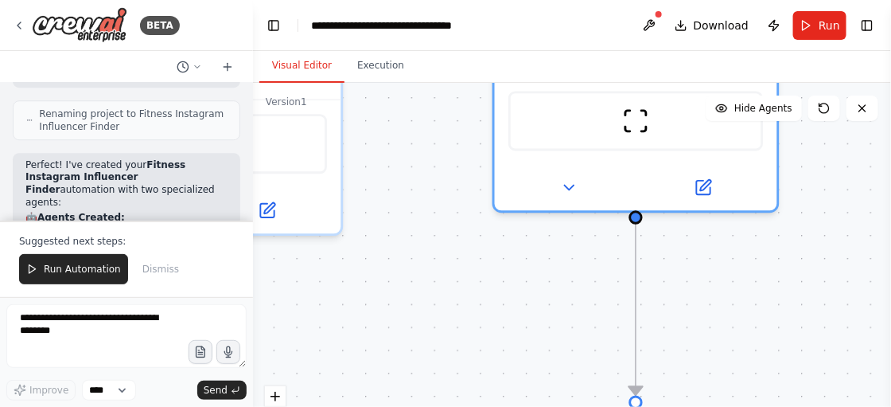
click at [394, 258] on div ".deletable-edge-delete-btn { width: 20px; height: 20px; border: 0px solid #ffff…" at bounding box center [572, 282] width 638 height 398
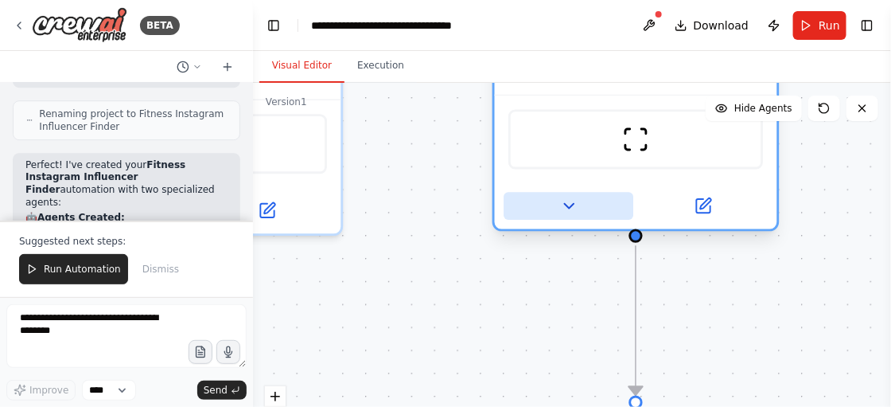
drag, startPoint x: 545, startPoint y: 160, endPoint x: 540, endPoint y: 193, distance: 33.0
click at [540, 193] on div at bounding box center [636, 206] width 282 height 46
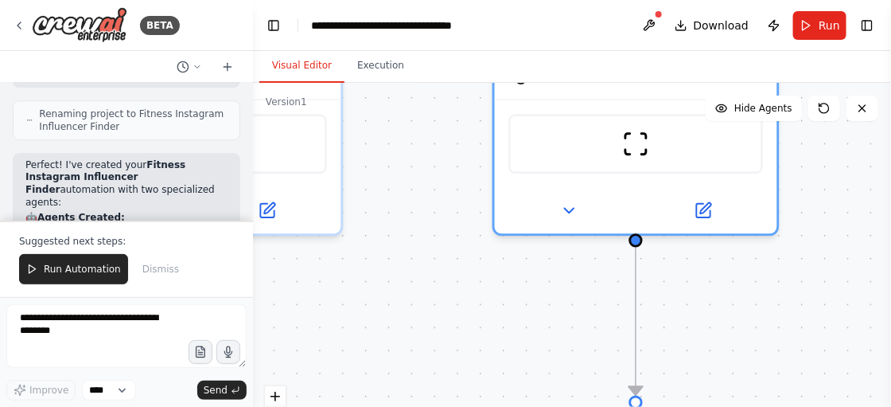
click at [418, 308] on div ".deletable-edge-delete-btn { width: 20px; height: 20px; border: 0px solid #ffff…" at bounding box center [572, 282] width 638 height 398
drag, startPoint x: 566, startPoint y: 354, endPoint x: 499, endPoint y: 321, distance: 74.7
click at [499, 321] on div ".deletable-edge-delete-btn { width: 20px; height: 20px; border: 0px solid #ffff…" at bounding box center [572, 282] width 638 height 398
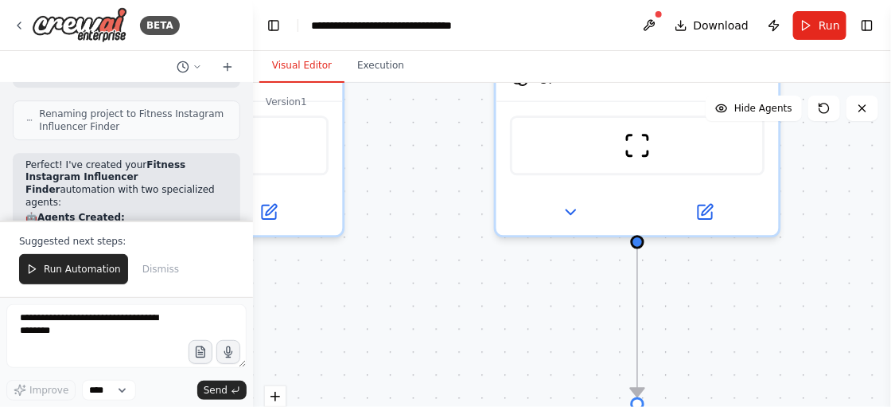
click at [784, 290] on div ".deletable-edge-delete-btn { width: 20px; height: 20px; border: 0px solid #ffff…" at bounding box center [572, 282] width 638 height 398
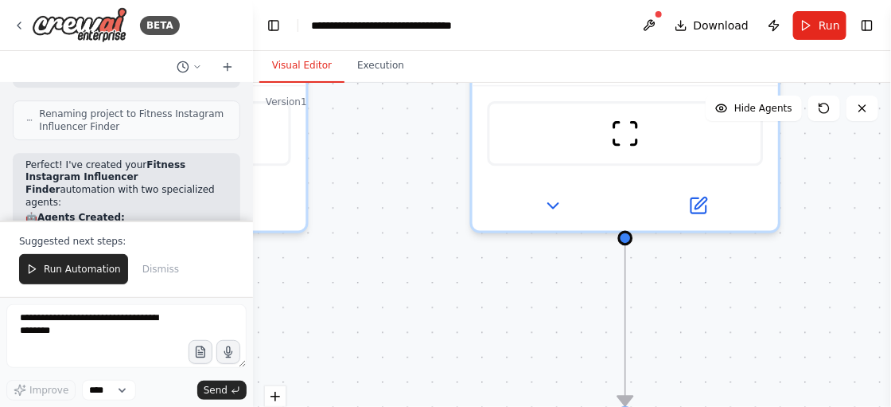
click at [784, 290] on div ".deletable-edge-delete-btn { width: 20px; height: 20px; border: 0px solid #ffff…" at bounding box center [572, 282] width 638 height 398
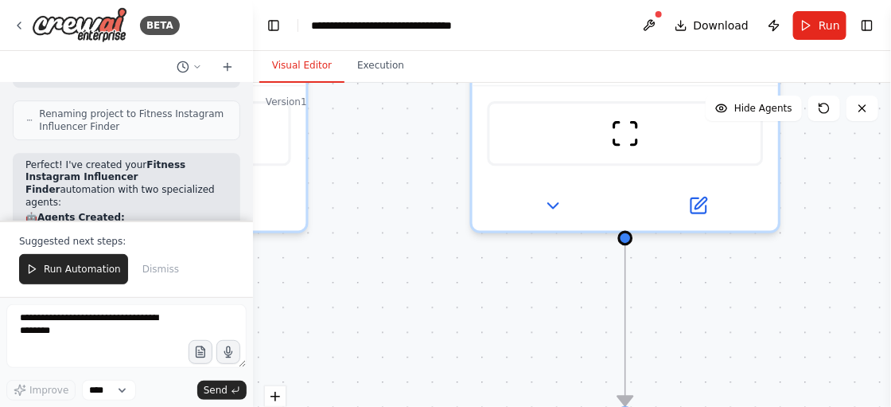
click at [784, 290] on div ".deletable-edge-delete-btn { width: 20px; height: 20px; border: 0px solid #ffff…" at bounding box center [572, 282] width 638 height 398
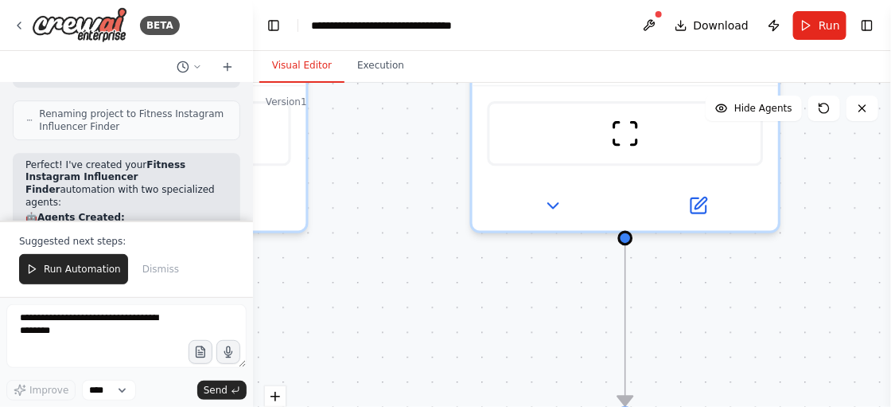
click at [784, 290] on div ".deletable-edge-delete-btn { width: 20px; height: 20px; border: 0px solid #ffff…" at bounding box center [572, 282] width 638 height 398
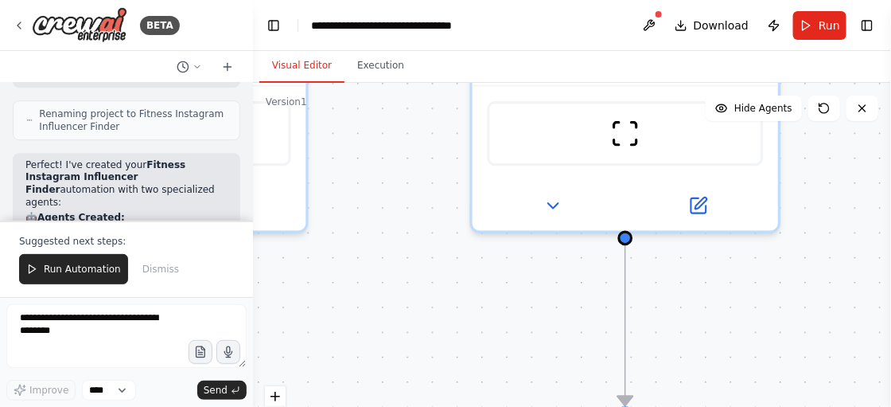
click at [784, 290] on div ".deletable-edge-delete-btn { width: 20px; height: 20px; border: 0px solid #ffff…" at bounding box center [572, 282] width 638 height 398
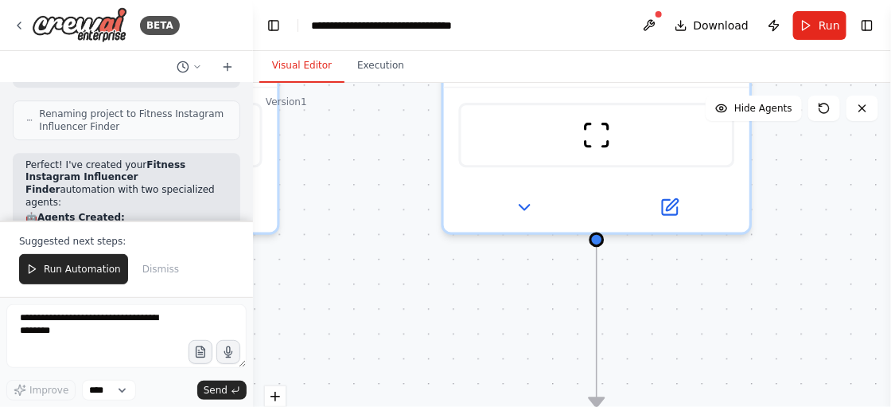
drag, startPoint x: 784, startPoint y: 290, endPoint x: 755, endPoint y: 291, distance: 28.7
click at [755, 291] on div ".deletable-edge-delete-btn { width: 20px; height: 20px; border: 0px solid #ffff…" at bounding box center [572, 282] width 638 height 398
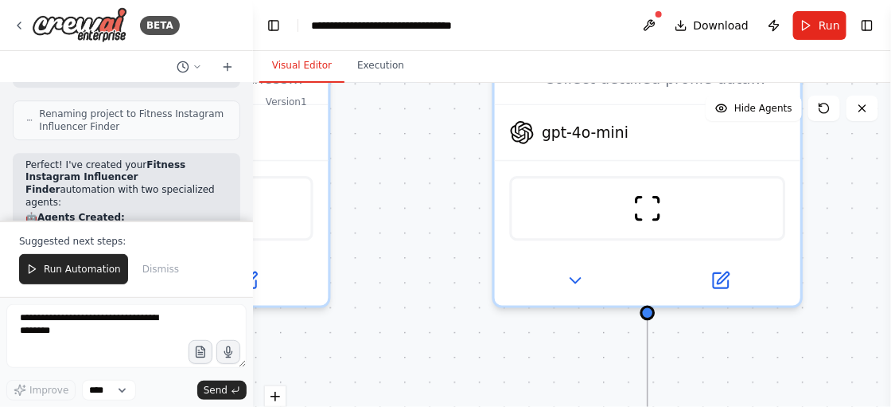
drag, startPoint x: 755, startPoint y: 291, endPoint x: 817, endPoint y: 368, distance: 98.4
click at [817, 368] on div ".deletable-edge-delete-btn { width: 20px; height: 20px; border: 0px solid #ffff…" at bounding box center [572, 282] width 638 height 398
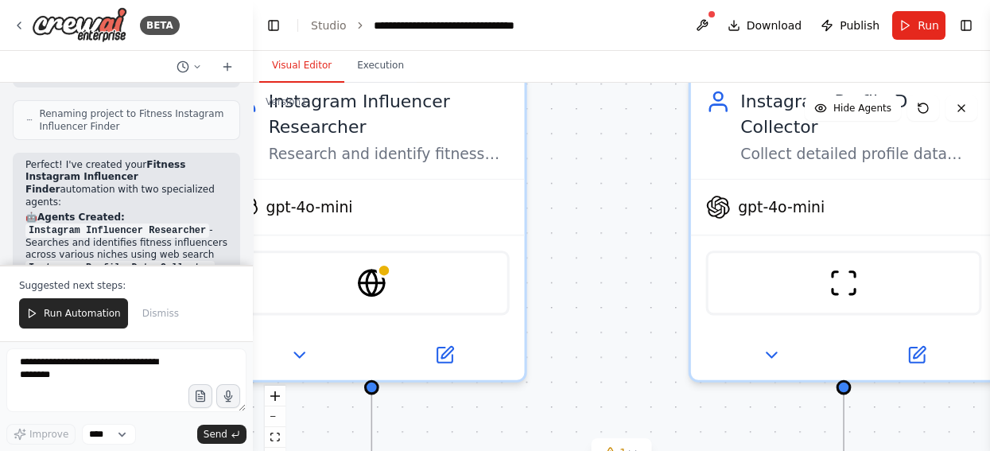
drag, startPoint x: 441, startPoint y: 346, endPoint x: 626, endPoint y: 418, distance: 198.7
click at [626, 406] on div ".deletable-edge-delete-btn { width: 20px; height: 20px; border: 0px solid #ffff…" at bounding box center [621, 282] width 737 height 398
click at [275, 25] on button "Toggle Left Sidebar" at bounding box center [274, 25] width 22 height 22
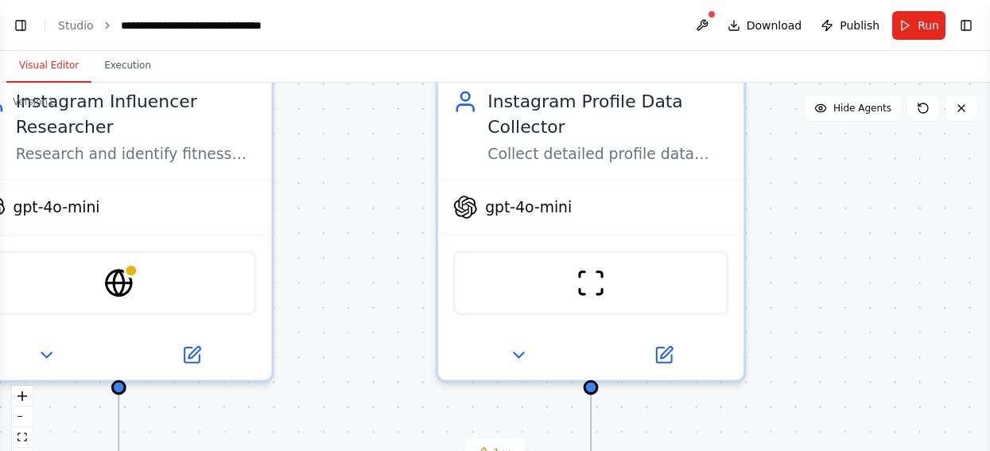
click at [362, 184] on div ".deletable-edge-delete-btn { width: 20px; height: 20px; border: 0px solid #ffff…" at bounding box center [495, 282] width 990 height 398
click at [17, 406] on button "zoom out" at bounding box center [22, 417] width 21 height 21
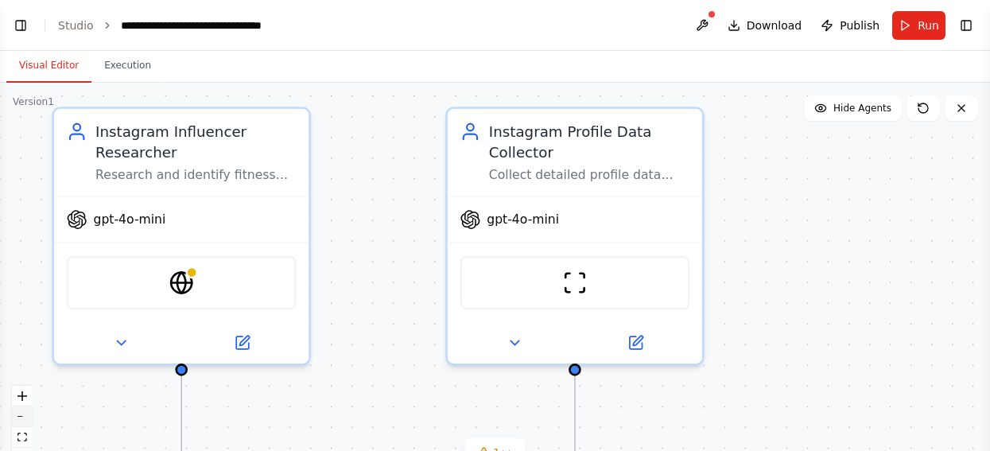
click at [17, 406] on button "zoom out" at bounding box center [22, 417] width 21 height 21
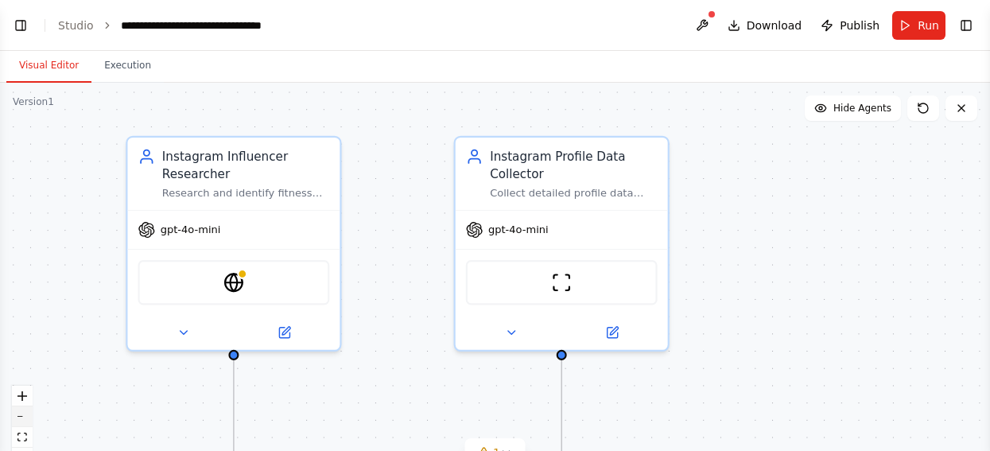
click at [17, 406] on button "zoom out" at bounding box center [22, 417] width 21 height 21
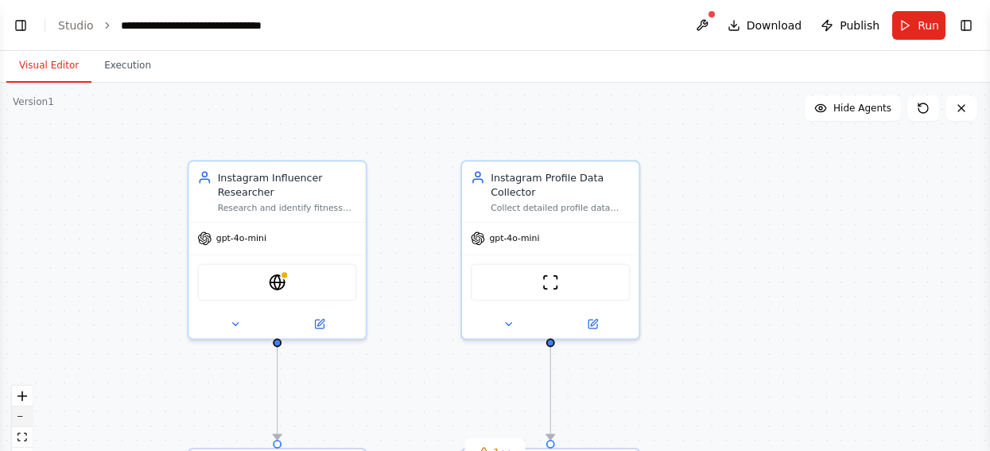
click at [17, 406] on button "zoom out" at bounding box center [22, 417] width 21 height 21
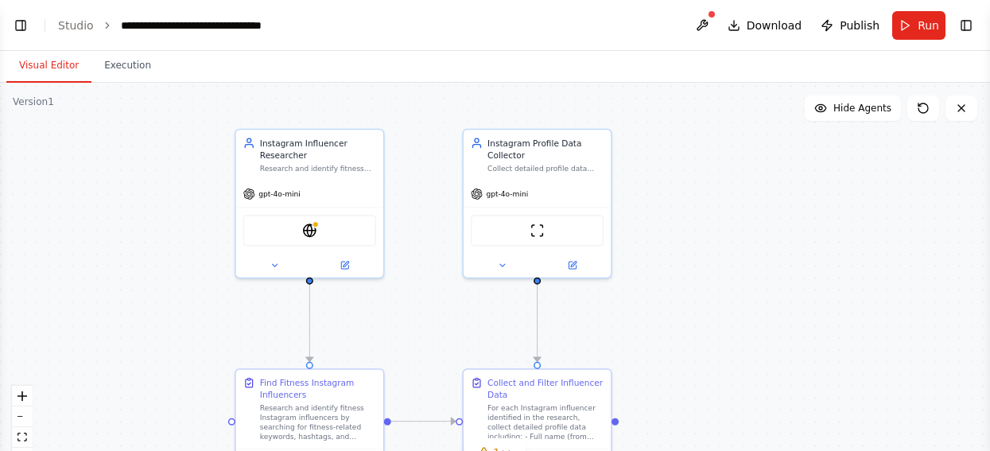
drag, startPoint x: 438, startPoint y: 380, endPoint x: 434, endPoint y: 329, distance: 51.8
click at [434, 329] on div ".deletable-edge-delete-btn { width: 20px; height: 20px; border: 0px solid #ffff…" at bounding box center [495, 282] width 990 height 398
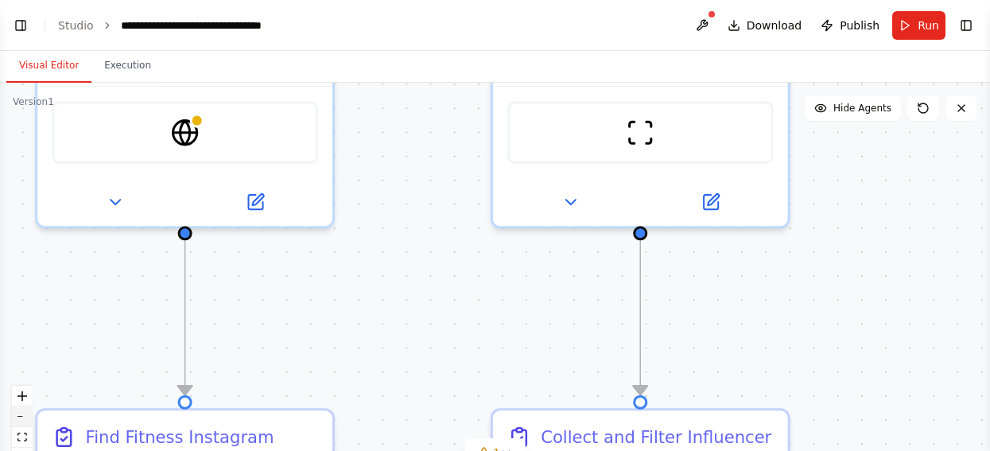
click at [21, 406] on button "zoom out" at bounding box center [22, 417] width 21 height 21
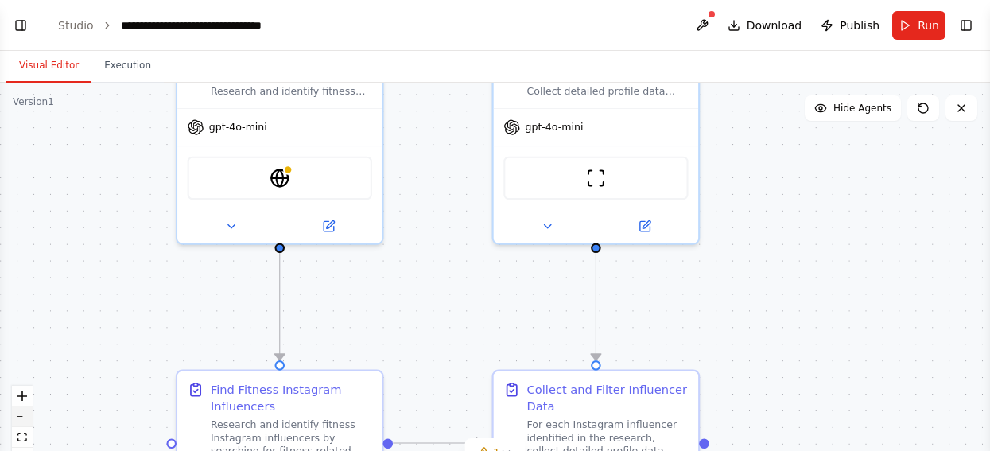
click at [21, 406] on button "zoom out" at bounding box center [22, 417] width 21 height 21
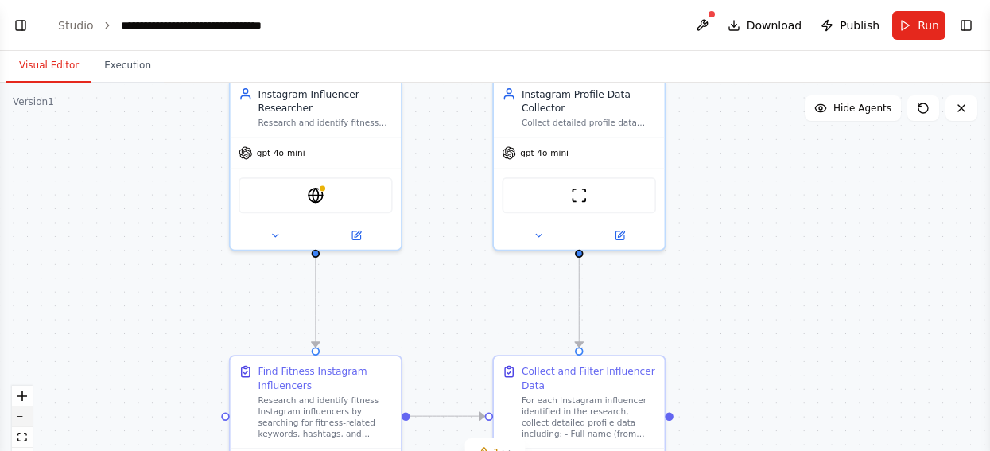
click at [21, 406] on button "zoom out" at bounding box center [22, 417] width 21 height 21
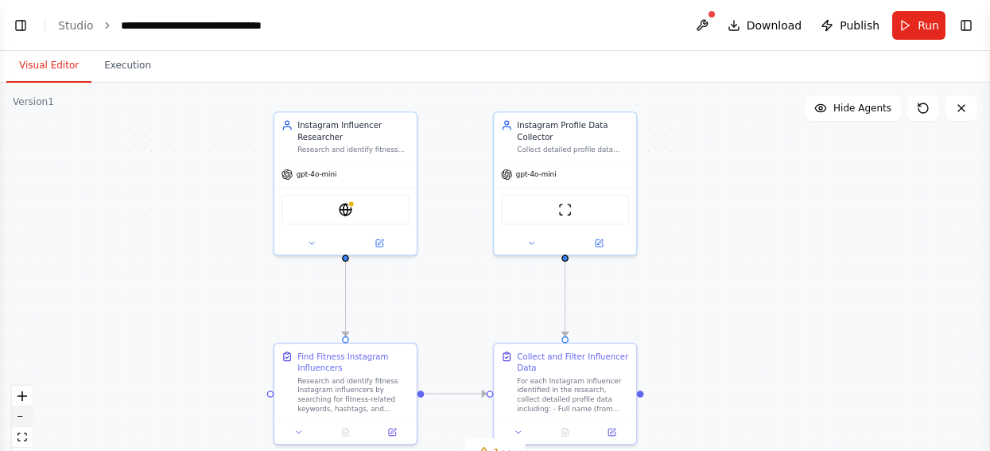
click at [21, 406] on button "zoom out" at bounding box center [22, 417] width 21 height 21
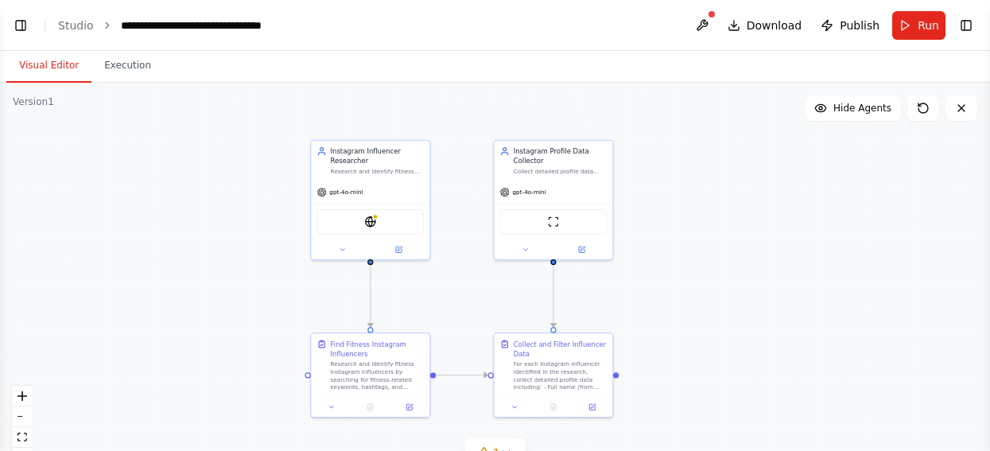
click at [22, 383] on div ".deletable-edge-delete-btn { width: 20px; height: 20px; border: 0px solid #ffff…" at bounding box center [495, 282] width 990 height 398
click at [24, 397] on icon "zoom in" at bounding box center [23, 396] width 10 height 10
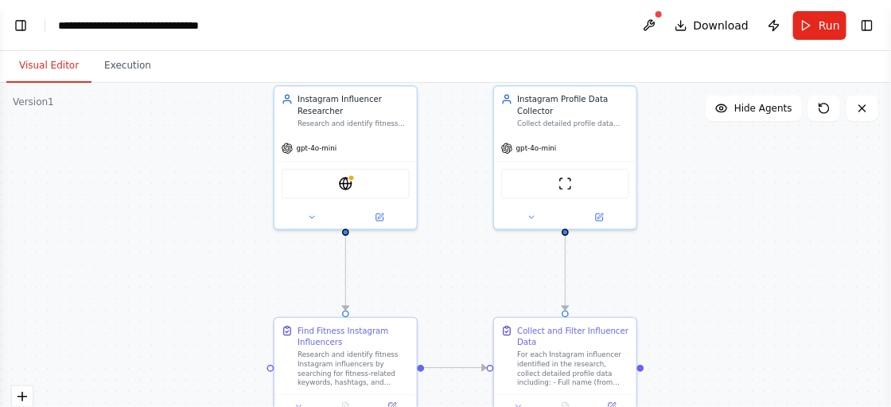
drag, startPoint x: 119, startPoint y: 323, endPoint x: 119, endPoint y: 297, distance: 26.3
click at [119, 297] on div ".deletable-edge-delete-btn { width: 20px; height: 20px; border: 0px solid #ffff…" at bounding box center [445, 282] width 891 height 398
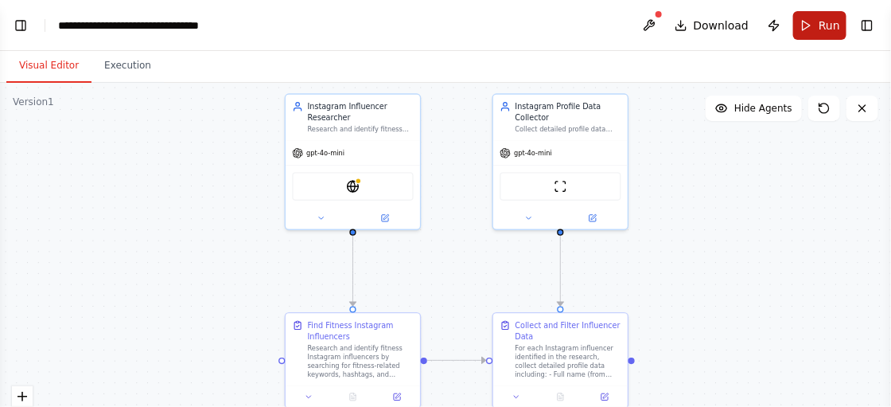
click at [817, 18] on button "Run" at bounding box center [819, 25] width 53 height 29
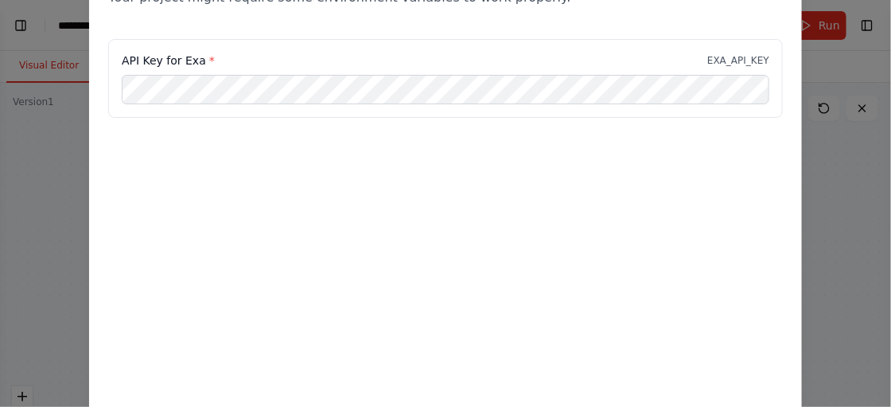
click at [0, 194] on div "Environment configuration Your project might require some environment variables…" at bounding box center [445, 203] width 891 height 407
click at [0, 233] on div "Environment configuration Your project might require some environment variables…" at bounding box center [445, 203] width 891 height 407
click at [0, 255] on div "Environment configuration Your project might require some environment variables…" at bounding box center [445, 203] width 891 height 407
click at [889, 259] on div "Environment configuration Your project might require some environment variables…" at bounding box center [445, 203] width 891 height 407
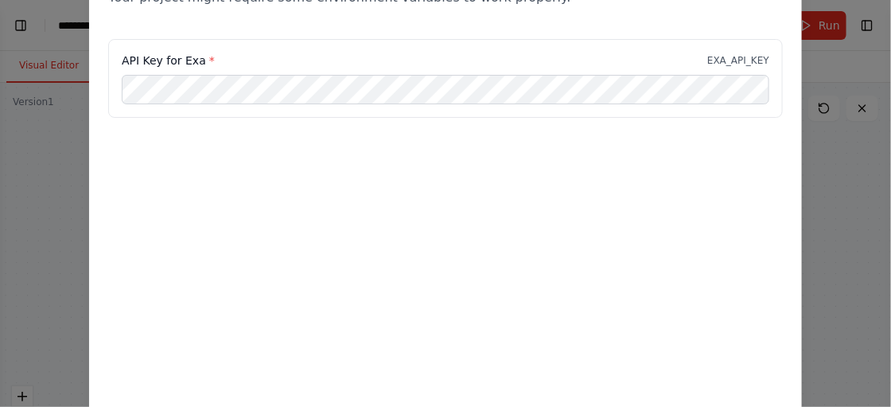
click at [889, 259] on div "Environment configuration Your project might require some environment variables…" at bounding box center [445, 203] width 891 height 407
click at [889, 255] on div "Environment configuration Your project might require some environment variables…" at bounding box center [445, 203] width 891 height 407
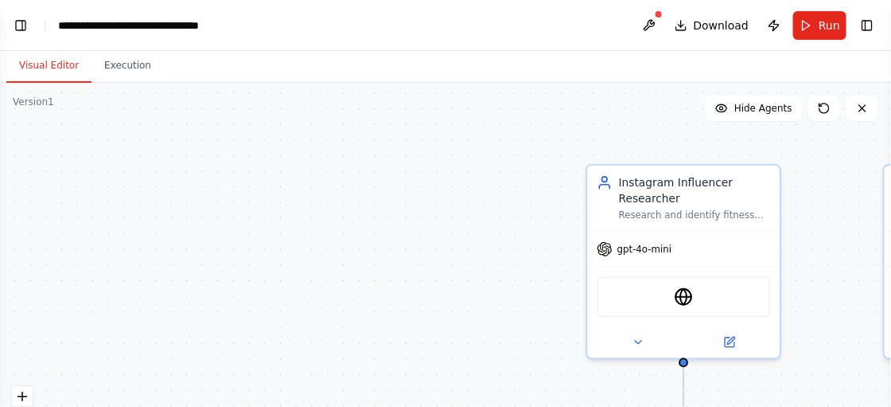
scroll to position [1813, 0]
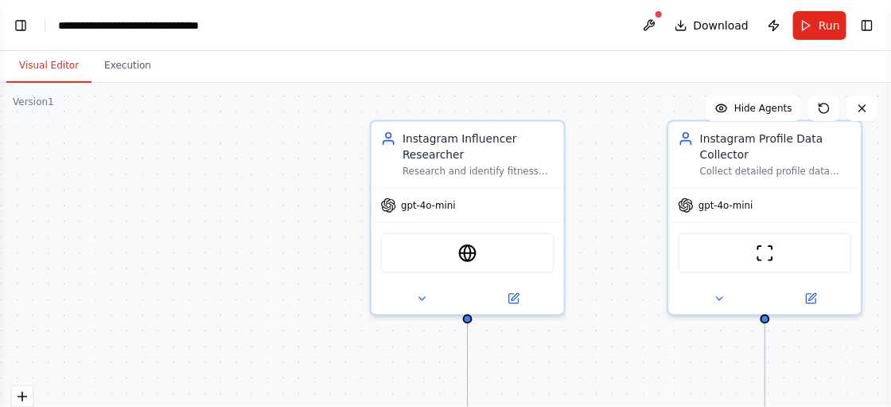
drag, startPoint x: 850, startPoint y: 270, endPoint x: 632, endPoint y: 224, distance: 222.8
click at [632, 224] on div ".deletable-edge-delete-btn { width: 20px; height: 20px; border: 0px solid #ffff…" at bounding box center [445, 282] width 891 height 398
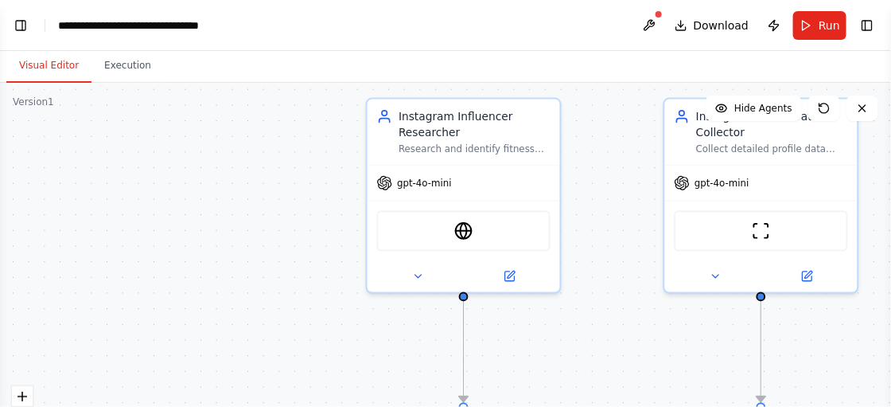
drag, startPoint x: 628, startPoint y: 258, endPoint x: 626, endPoint y: 238, distance: 20.0
click at [626, 238] on div ".deletable-edge-delete-btn { width: 20px; height: 20px; border: 0px solid #ffff…" at bounding box center [445, 282] width 891 height 398
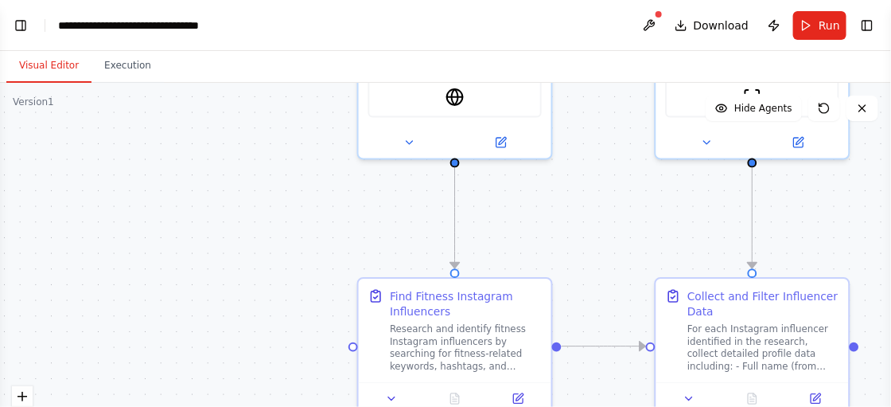
drag, startPoint x: 585, startPoint y: 298, endPoint x: 576, endPoint y: 163, distance: 135.5
click at [576, 163] on div ".deletable-edge-delete-btn { width: 20px; height: 20px; border: 0px solid #ffff…" at bounding box center [445, 282] width 891 height 398
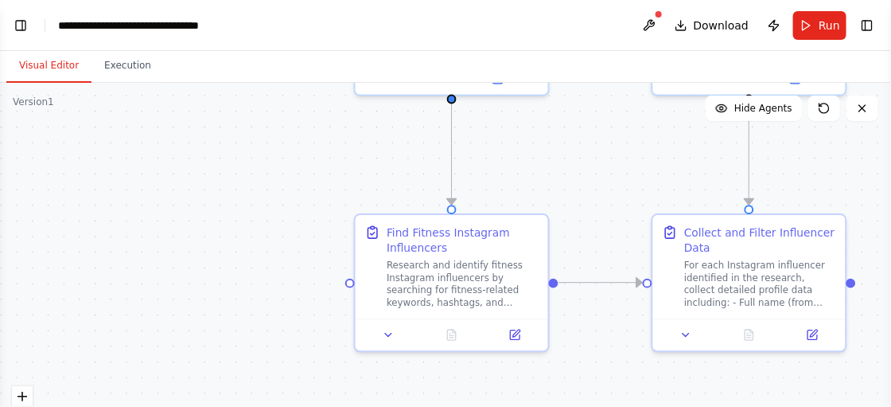
drag, startPoint x: 593, startPoint y: 252, endPoint x: 589, endPoint y: 187, distance: 65.4
click at [589, 187] on div ".deletable-edge-delete-btn { width: 20px; height: 20px; border: 0px solid #ffff…" at bounding box center [445, 282] width 891 height 398
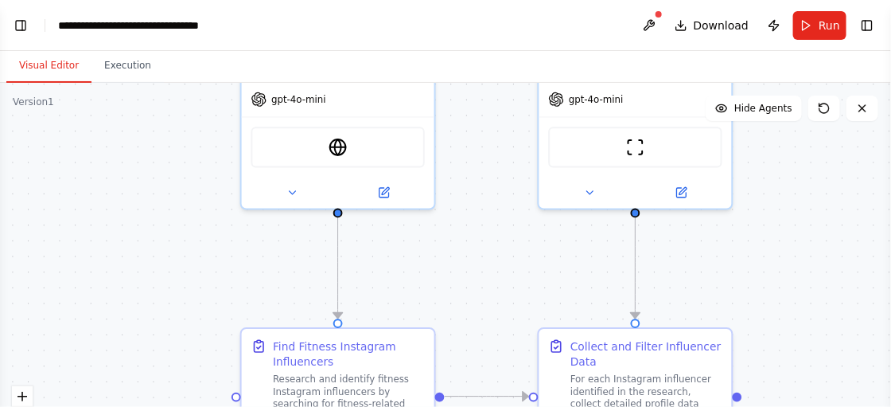
drag, startPoint x: 592, startPoint y: 169, endPoint x: 478, endPoint y: 286, distance: 162.6
click at [478, 286] on div ".deletable-edge-delete-btn { width: 20px; height: 20px; border: 0px solid #ffff…" at bounding box center [445, 282] width 891 height 398
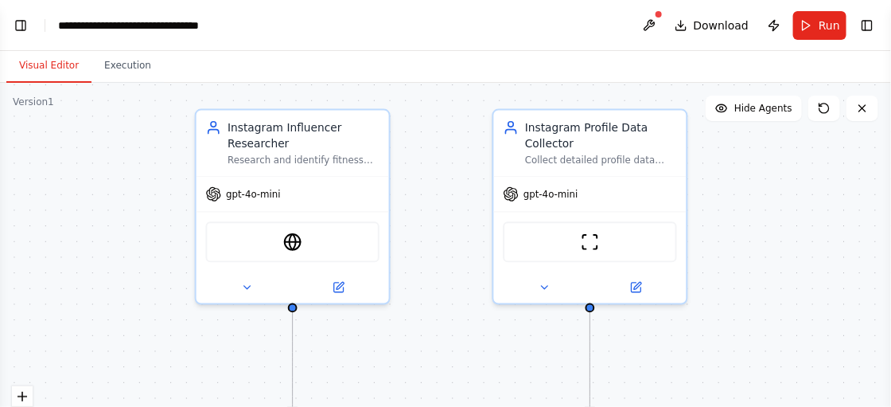
drag, startPoint x: 477, startPoint y: 262, endPoint x: 431, endPoint y: 360, distance: 108.9
click at [431, 360] on div ".deletable-edge-delete-btn { width: 20px; height: 20px; border: 0px solid #ffff…" at bounding box center [445, 282] width 891 height 398
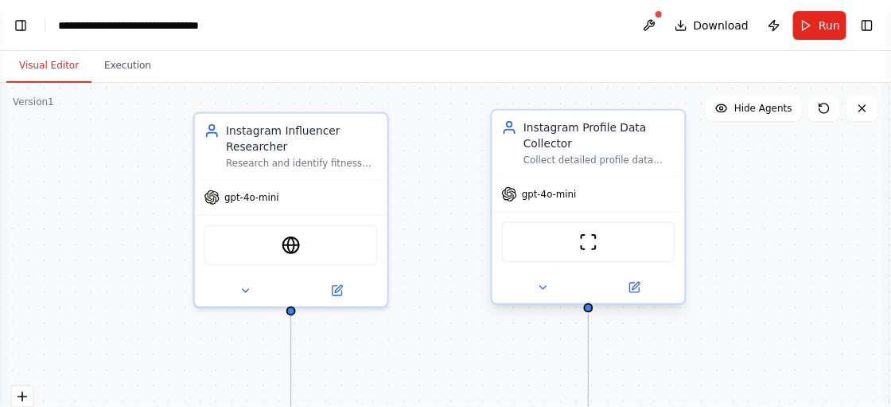
click at [644, 198] on div "gpt-4o-mini" at bounding box center [588, 194] width 193 height 34
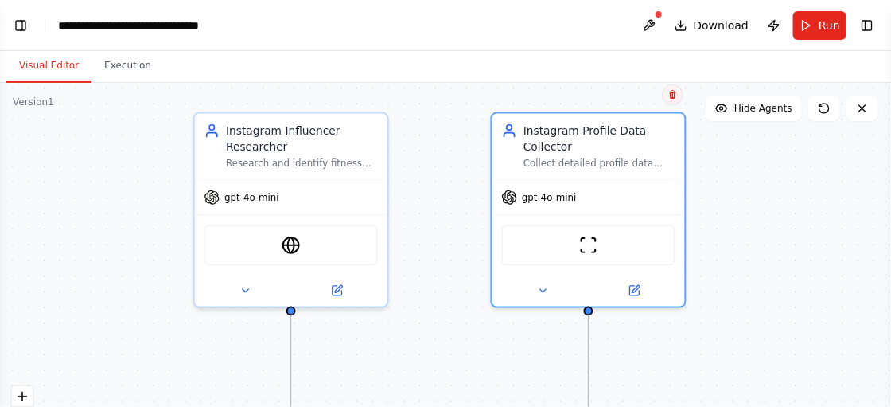
click at [675, 103] on button at bounding box center [673, 94] width 21 height 21
click at [634, 106] on div ".deletable-edge-delete-btn { width: 20px; height: 20px; border: 0px solid #ffff…" at bounding box center [445, 282] width 891 height 398
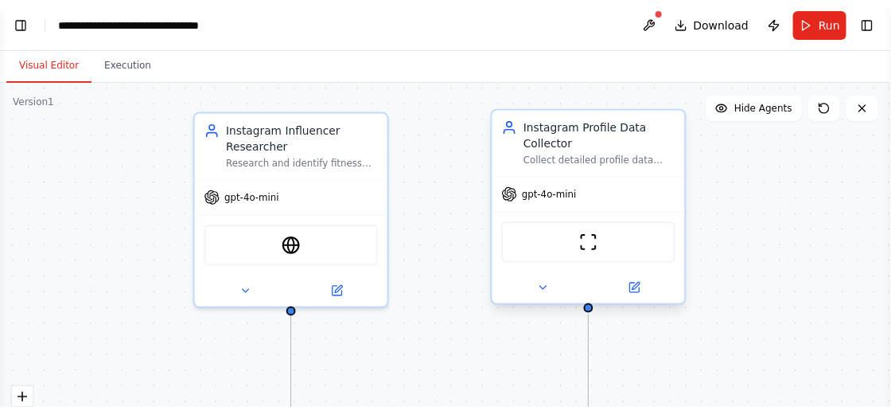
click at [613, 153] on div "Instagram Profile Data Collector Collect detailed profile data from Instagram i…" at bounding box center [599, 142] width 152 height 47
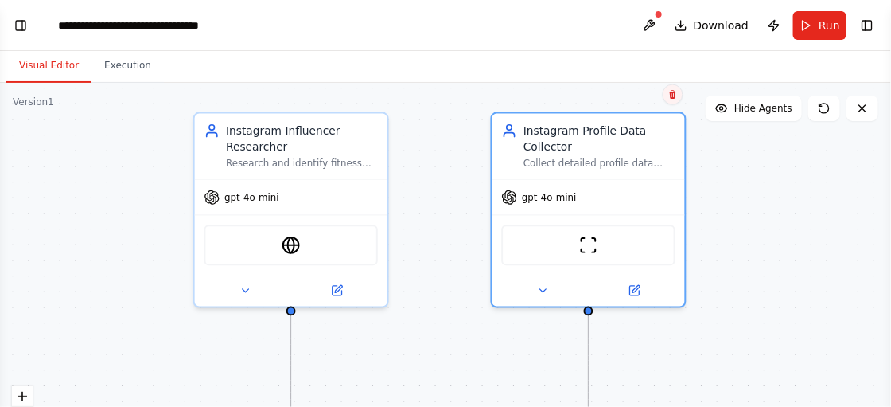
click at [672, 101] on button at bounding box center [673, 94] width 21 height 21
click at [630, 97] on button "Confirm" at bounding box center [627, 94] width 56 height 19
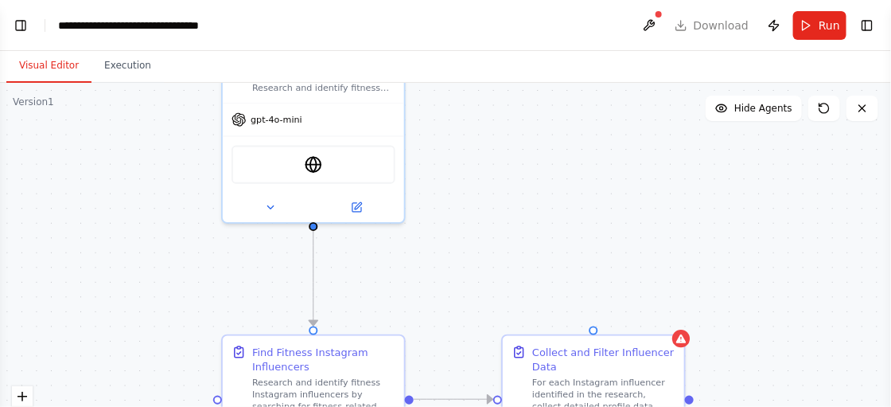
drag, startPoint x: 607, startPoint y: 256, endPoint x: 611, endPoint y: 170, distance: 86.0
click at [611, 170] on div ".deletable-edge-delete-btn { width: 20px; height: 20px; border: 0px solid #ffff…" at bounding box center [445, 282] width 891 height 398
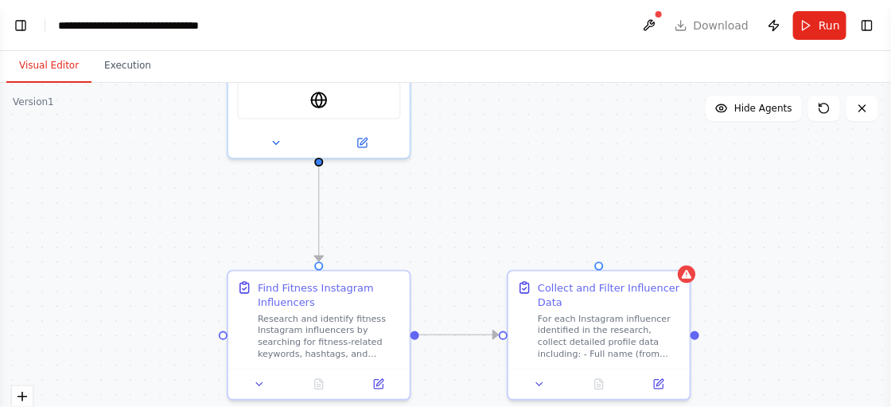
drag, startPoint x: 591, startPoint y: 247, endPoint x: 597, endPoint y: 187, distance: 59.9
click at [597, 187] on div ".deletable-edge-delete-btn { width: 20px; height: 20px; border: 0px solid #ffff…" at bounding box center [445, 282] width 891 height 398
click at [693, 278] on div ".deletable-edge-delete-btn { width: 20px; height: 20px; border: 0px solid #ffff…" at bounding box center [445, 282] width 891 height 398
click at [21, 21] on button "Toggle Left Sidebar" at bounding box center [21, 25] width 22 height 22
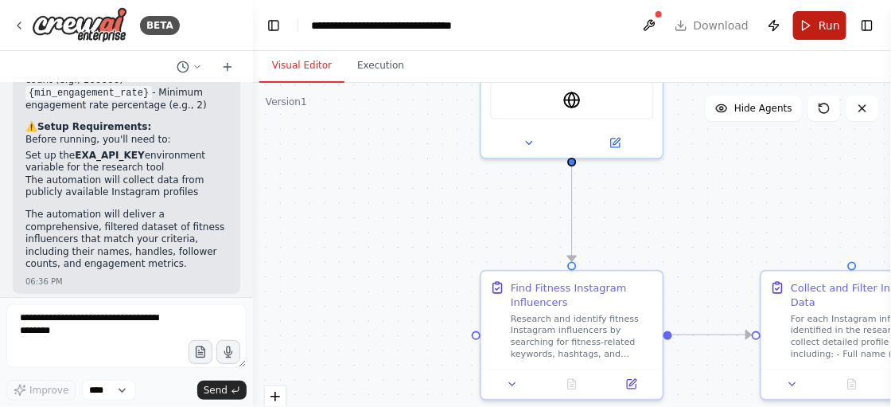
click at [829, 29] on span "Run" at bounding box center [829, 26] width 21 height 16
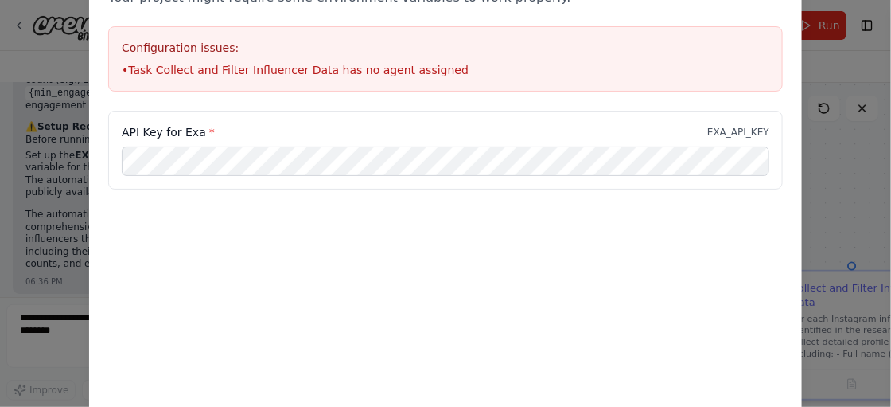
click at [300, 81] on div "Configuration issues: • Task Collect and Filter Influencer Data has no agent as…" at bounding box center [445, 58] width 675 height 65
click at [31, 196] on div "Environment configuration Your project might require some environment variables…" at bounding box center [445, 203] width 891 height 407
click at [889, 93] on div "Environment configuration Your project might require some environment variables…" at bounding box center [445, 203] width 891 height 407
drag, startPoint x: 889, startPoint y: 93, endPoint x: 628, endPoint y: 113, distance: 262.5
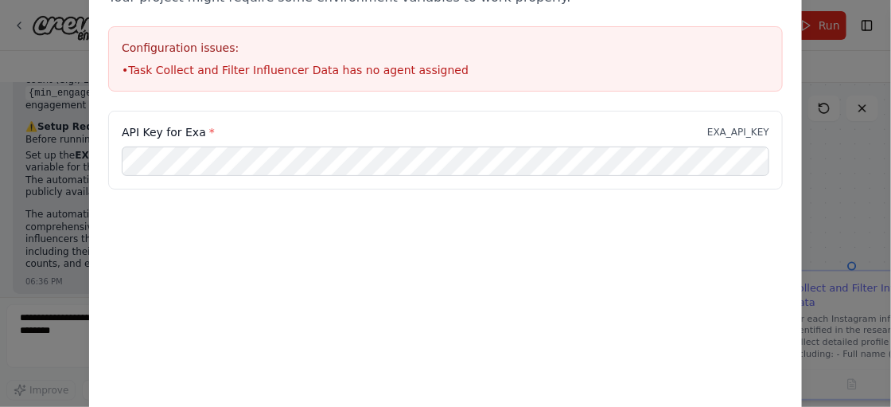
click at [628, 113] on div "Environment configuration Your project might require some environment variables…" at bounding box center [445, 203] width 891 height 407
click at [383, 107] on div "Environment configuration Your project might require some environment variables…" at bounding box center [445, 23] width 713 height 173
click at [21, 261] on div "Environment configuration Your project might require some environment variables…" at bounding box center [445, 203] width 891 height 407
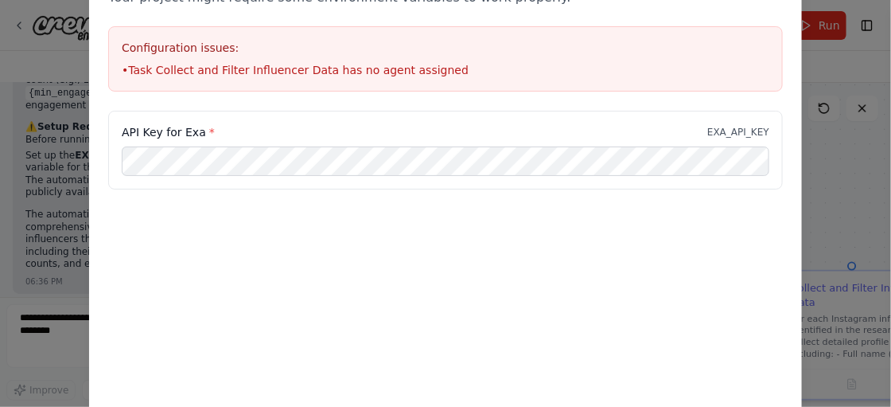
click at [21, 261] on div "Environment configuration Your project might require some environment variables…" at bounding box center [445, 203] width 891 height 407
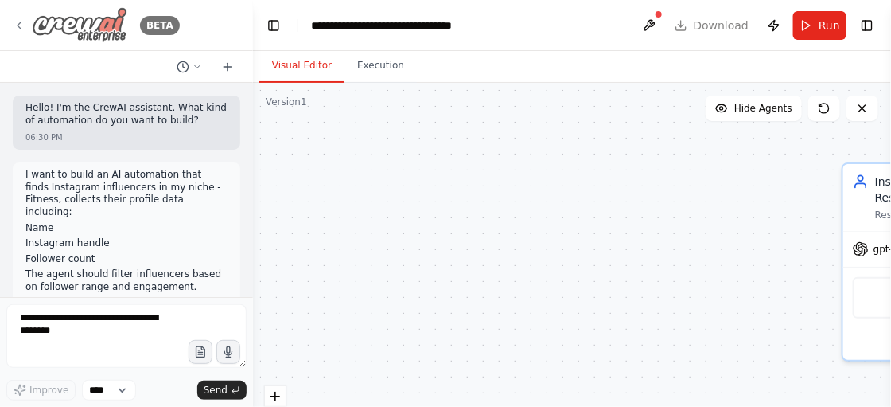
scroll to position [1813, 0]
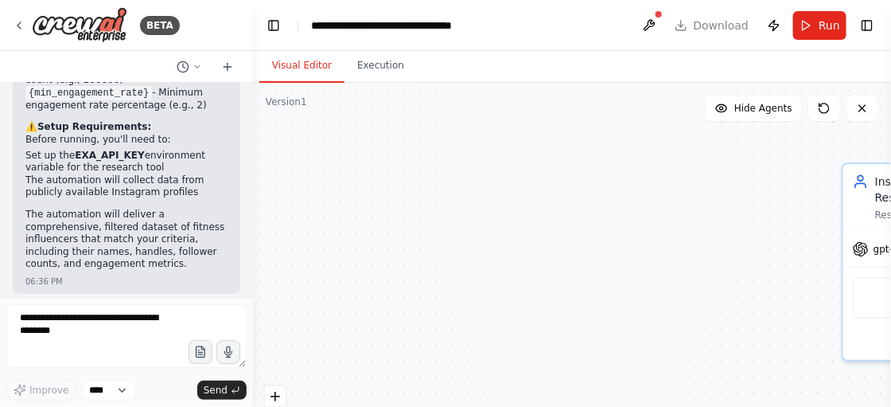
click at [228, 56] on div at bounding box center [126, 67] width 253 height 32
click at [228, 67] on icon at bounding box center [228, 66] width 0 height 7
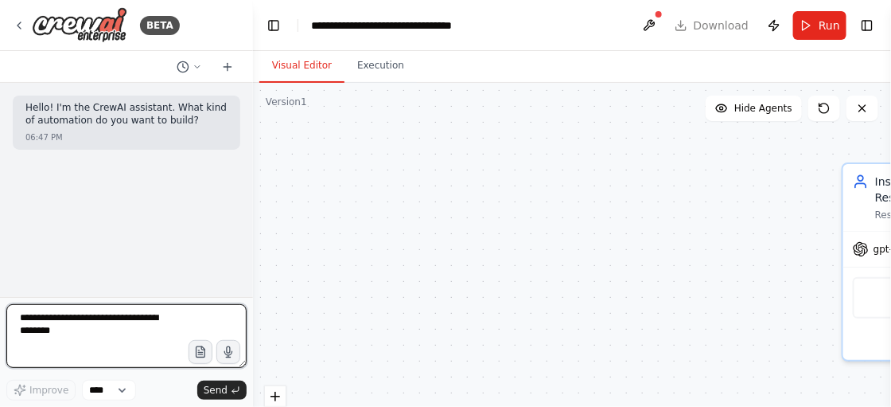
click at [108, 329] on textarea at bounding box center [126, 336] width 240 height 64
paste textarea "**********"
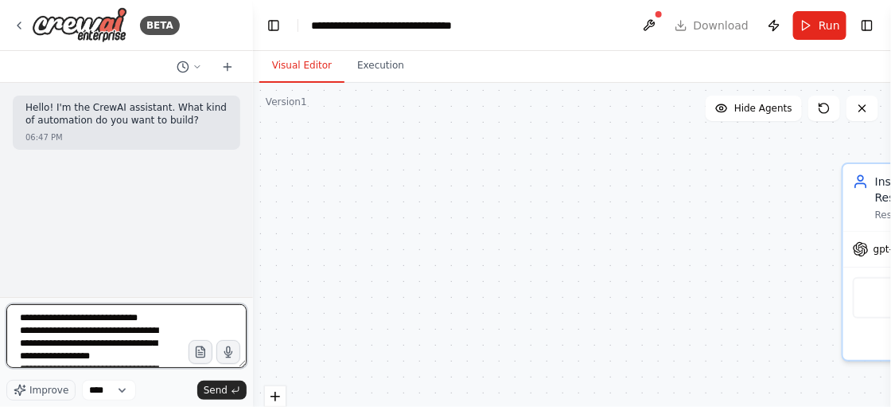
scroll to position [325, 0]
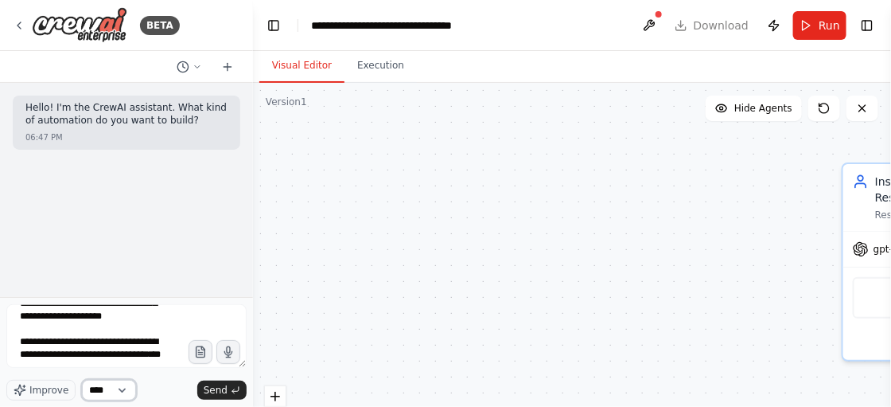
click at [126, 382] on select "****" at bounding box center [109, 389] width 54 height 21
click at [47, 392] on span "Improve" at bounding box center [48, 389] width 39 height 13
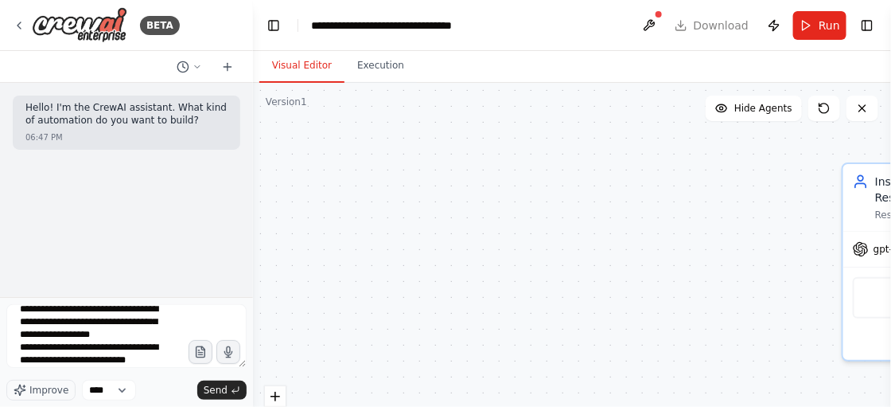
scroll to position [22, 0]
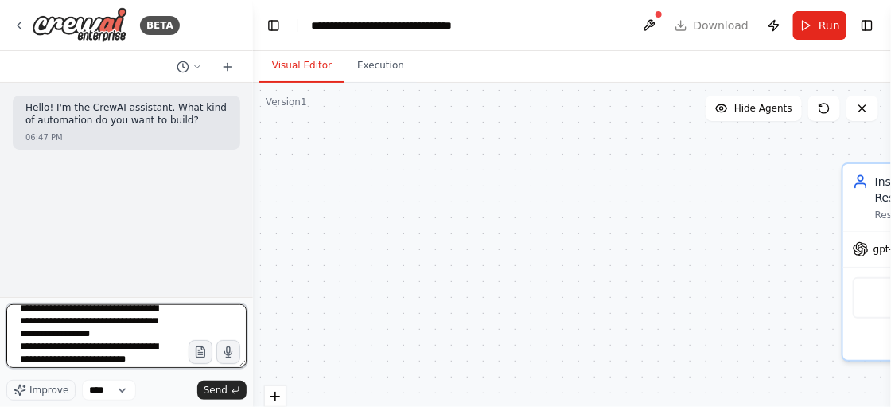
drag, startPoint x: 52, startPoint y: 335, endPoint x: 137, endPoint y: 334, distance: 85.1
click at [137, 334] on textarea at bounding box center [126, 336] width 240 height 64
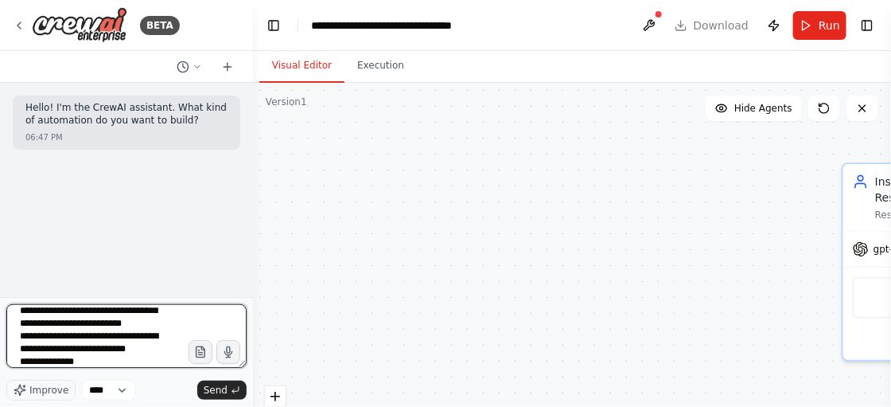
click at [112, 350] on textarea at bounding box center [126, 336] width 240 height 64
drag, startPoint x: 111, startPoint y: 348, endPoint x: 18, endPoint y: 351, distance: 93.1
click at [18, 351] on textarea at bounding box center [126, 336] width 240 height 64
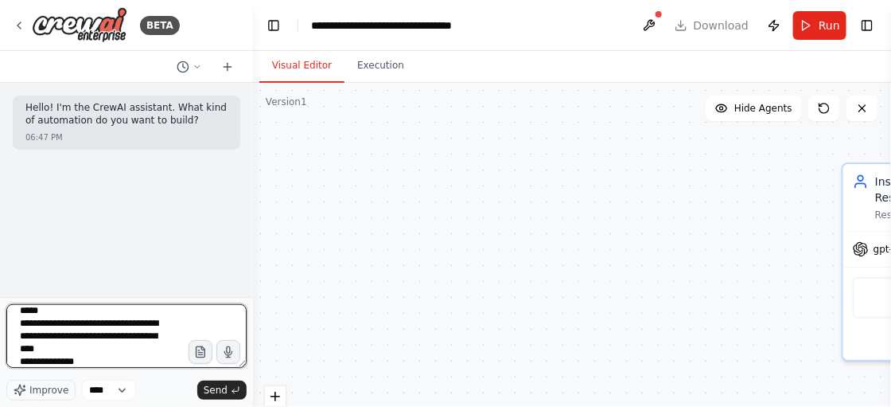
paste textarea "**********"
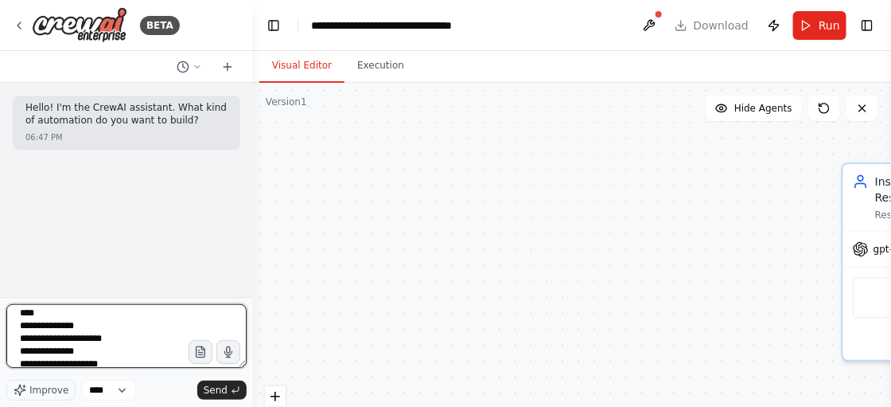
scroll to position [261, 0]
drag, startPoint x: 19, startPoint y: 315, endPoint x: 88, endPoint y: 363, distance: 84.1
click at [88, 363] on textarea "**********" at bounding box center [126, 336] width 240 height 64
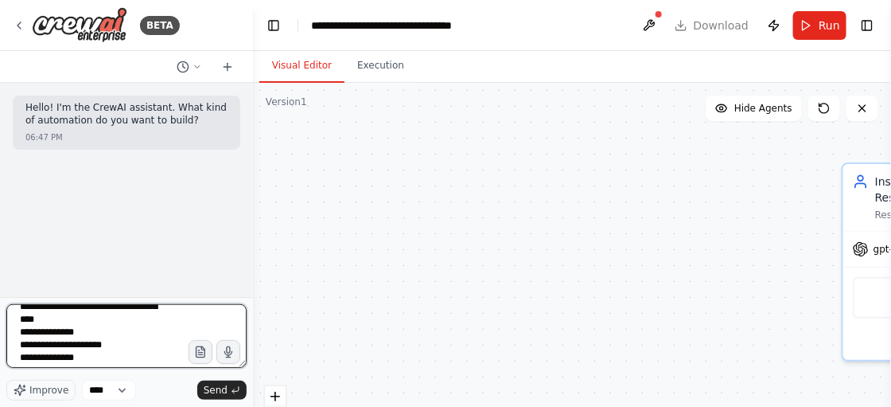
scroll to position [191, 0]
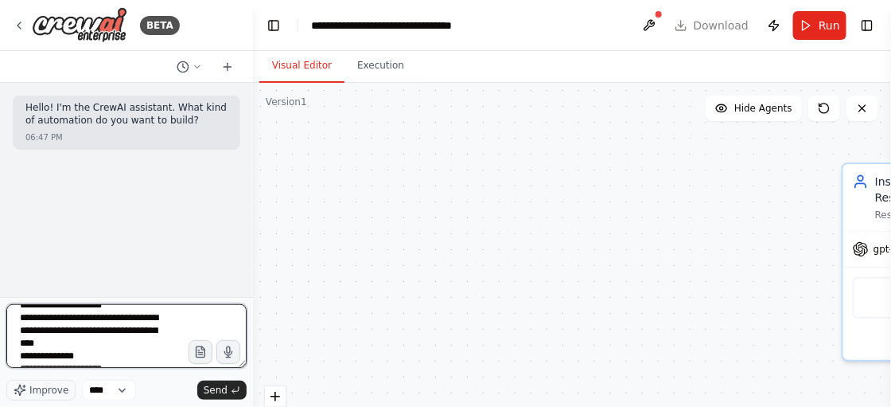
drag, startPoint x: 111, startPoint y: 346, endPoint x: 18, endPoint y: 340, distance: 93.3
click at [18, 340] on textarea "**********" at bounding box center [126, 336] width 240 height 64
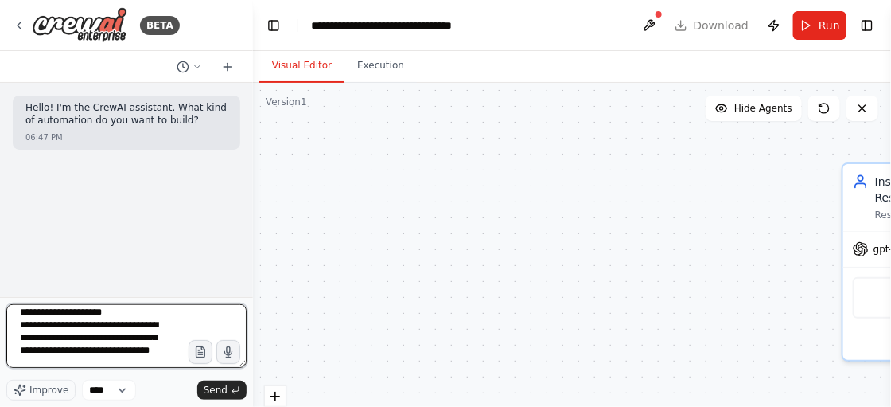
drag, startPoint x: 17, startPoint y: 311, endPoint x: 84, endPoint y: 354, distance: 79.4
click at [84, 354] on textarea "**********" at bounding box center [126, 336] width 240 height 64
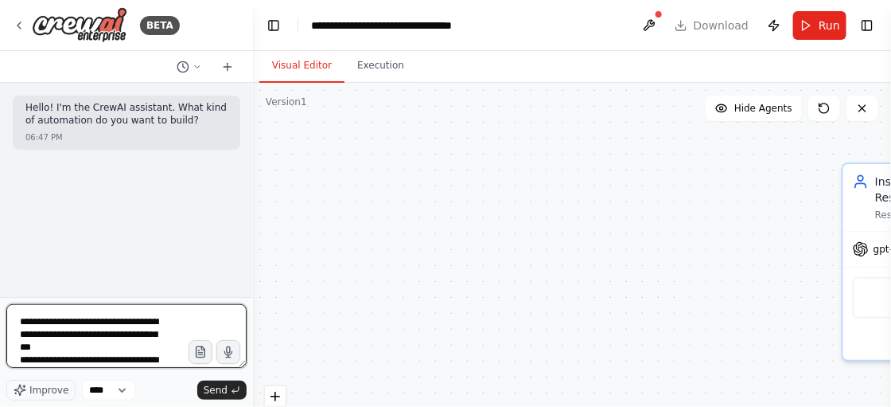
scroll to position [0, 0]
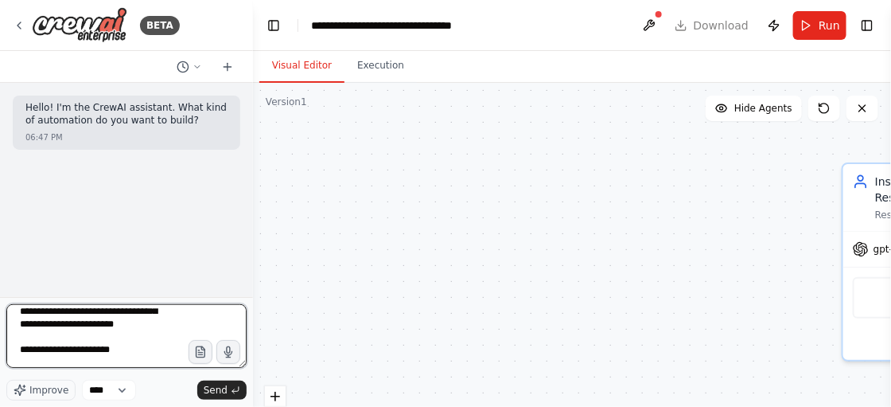
drag, startPoint x: 18, startPoint y: 320, endPoint x: 72, endPoint y: 367, distance: 72.2
click at [72, 367] on textarea "**********" at bounding box center [126, 336] width 240 height 64
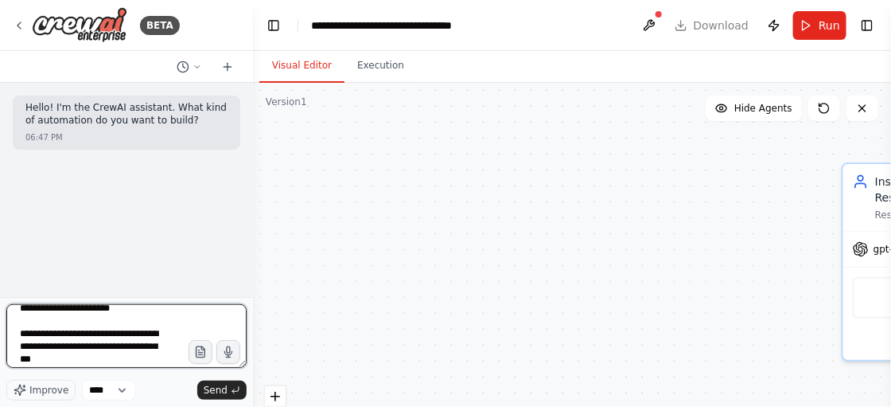
click at [134, 357] on textarea "**********" at bounding box center [126, 336] width 240 height 64
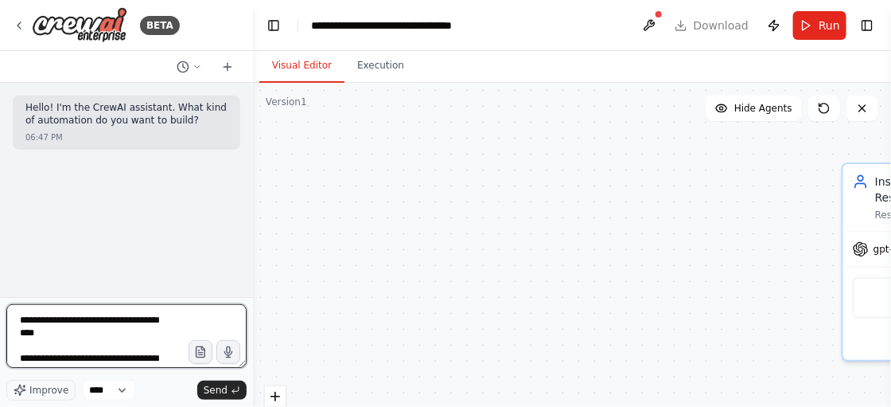
scroll to position [239, 0]
click at [134, 357] on textarea "**********" at bounding box center [126, 336] width 240 height 64
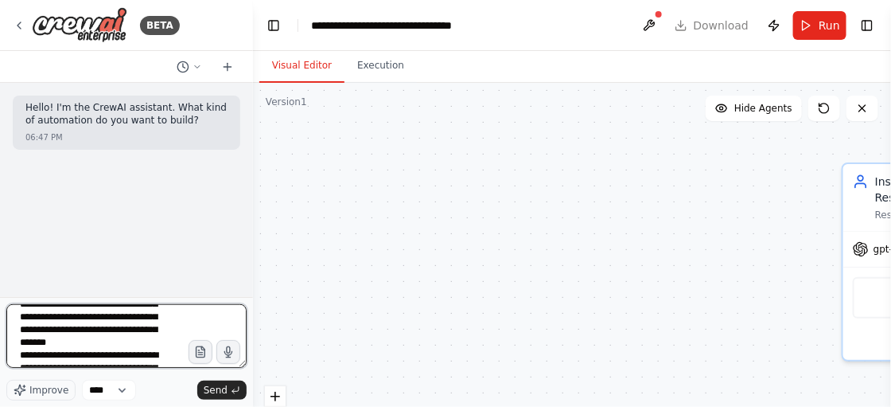
scroll to position [270, 0]
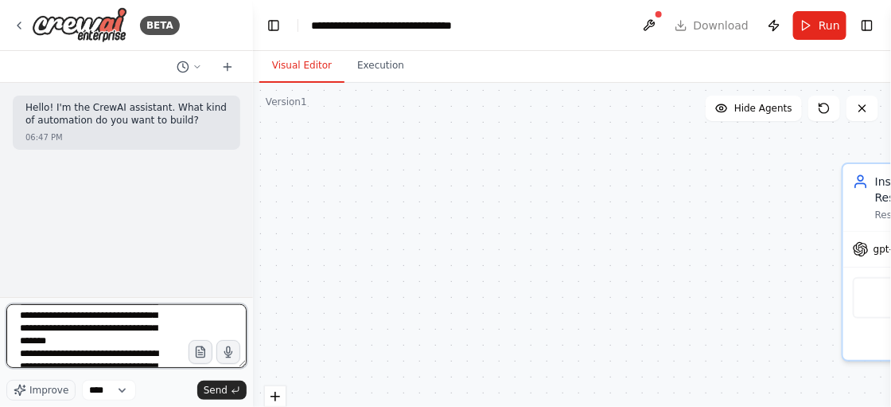
drag, startPoint x: 18, startPoint y: 314, endPoint x: 123, endPoint y: 352, distance: 112.2
click at [123, 352] on textarea "**********" at bounding box center [126, 336] width 240 height 64
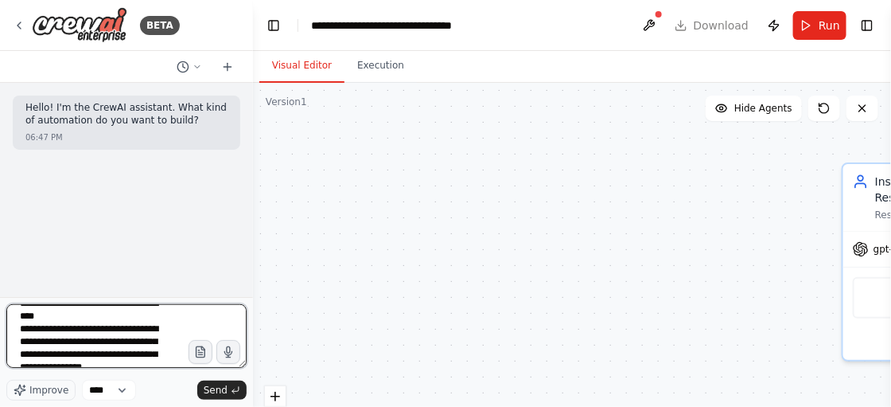
scroll to position [246, 0]
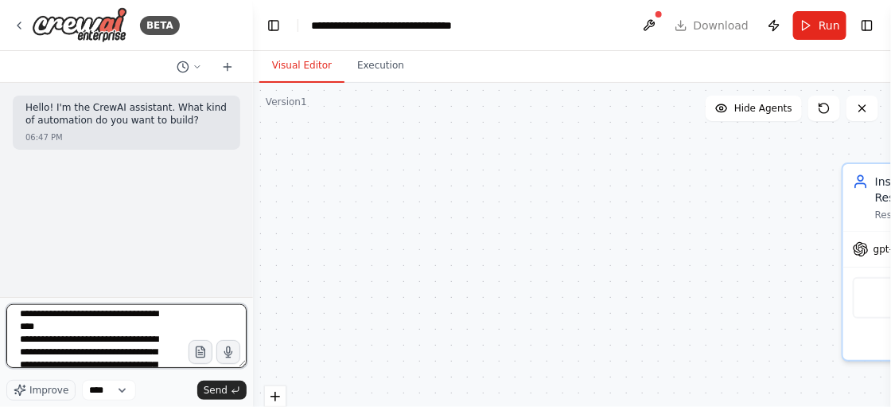
drag, startPoint x: 21, startPoint y: 317, endPoint x: 90, endPoint y: 348, distance: 75.8
click at [90, 348] on textarea "**********" at bounding box center [126, 336] width 240 height 64
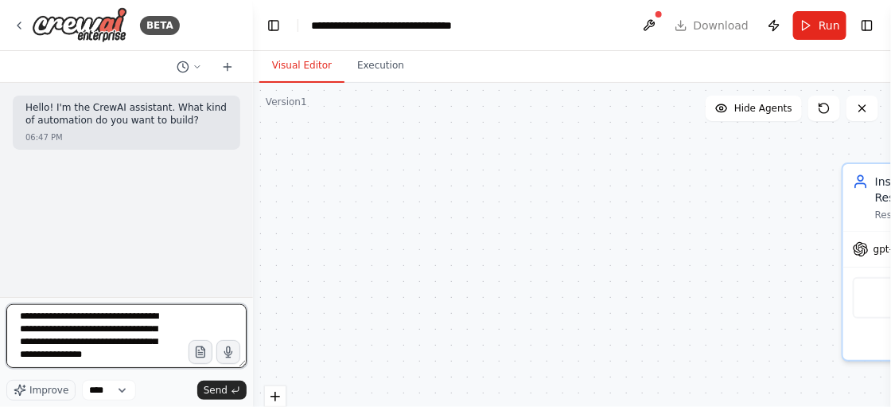
scroll to position [281, 0]
drag, startPoint x: 20, startPoint y: 318, endPoint x: 118, endPoint y: 355, distance: 104.5
click at [118, 355] on textarea "**********" at bounding box center [126, 336] width 240 height 64
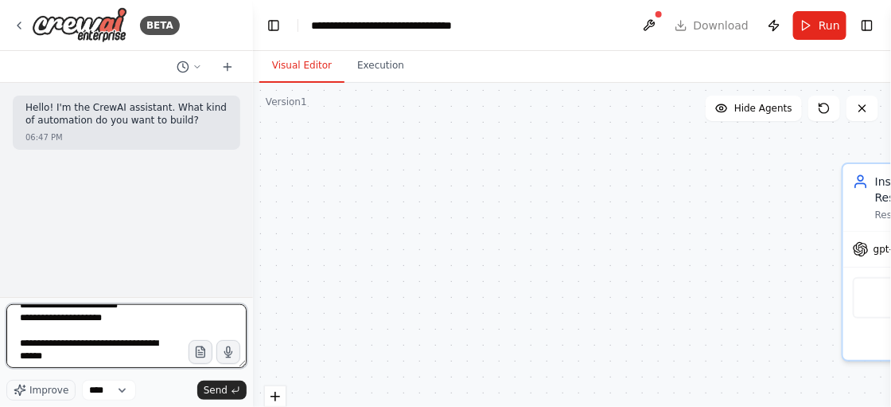
scroll to position [230, 0]
type textarea "**********"
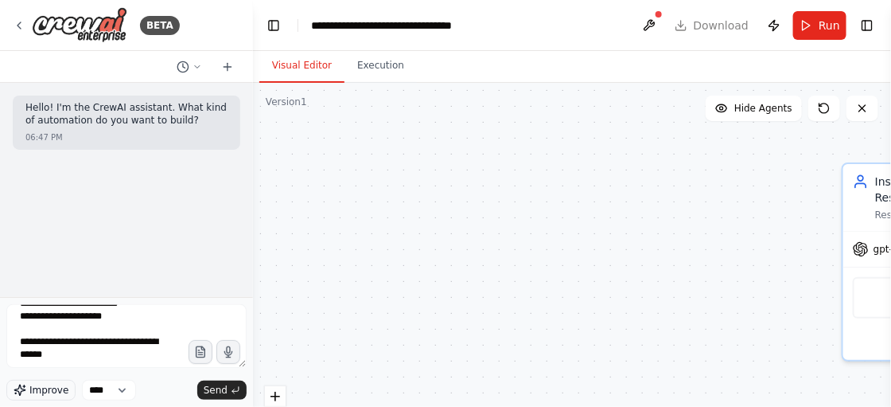
click at [45, 388] on span "Improve" at bounding box center [48, 389] width 39 height 13
click at [220, 388] on span "Send" at bounding box center [216, 389] width 24 height 13
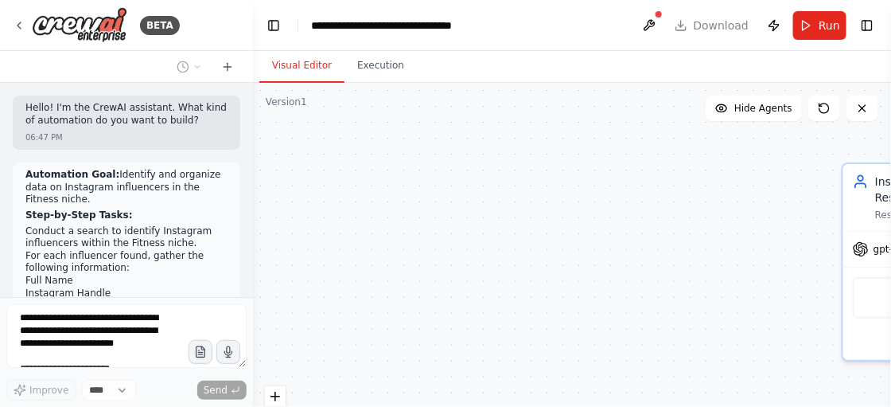
scroll to position [209, 0]
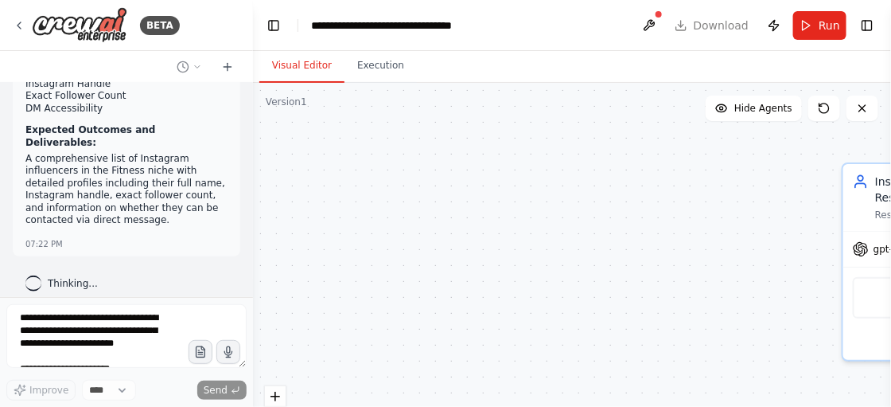
click at [195, 67] on icon at bounding box center [198, 67] width 10 height 10
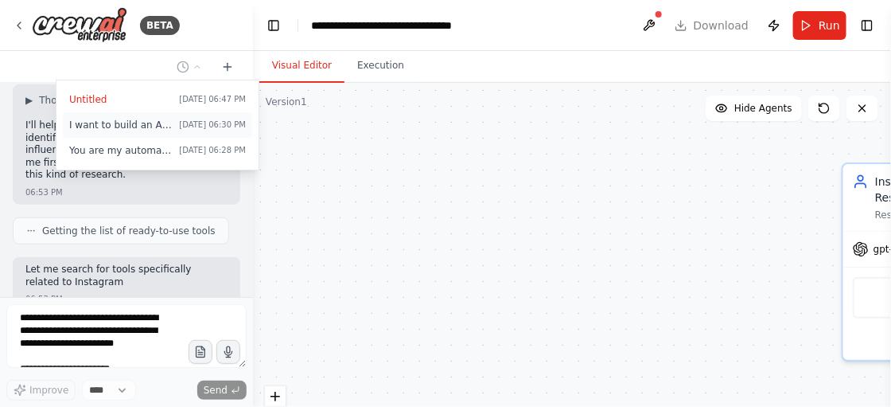
scroll to position [500, 0]
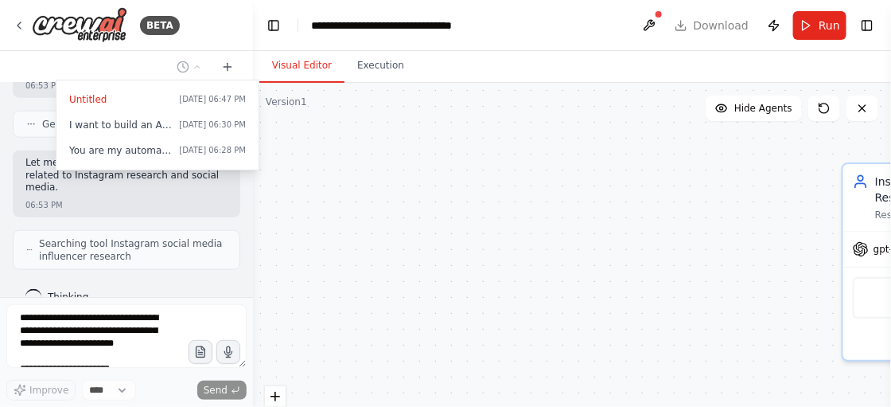
drag, startPoint x: 204, startPoint y: 120, endPoint x: 111, endPoint y: 64, distance: 108.2
click at [111, 64] on div at bounding box center [126, 203] width 253 height 407
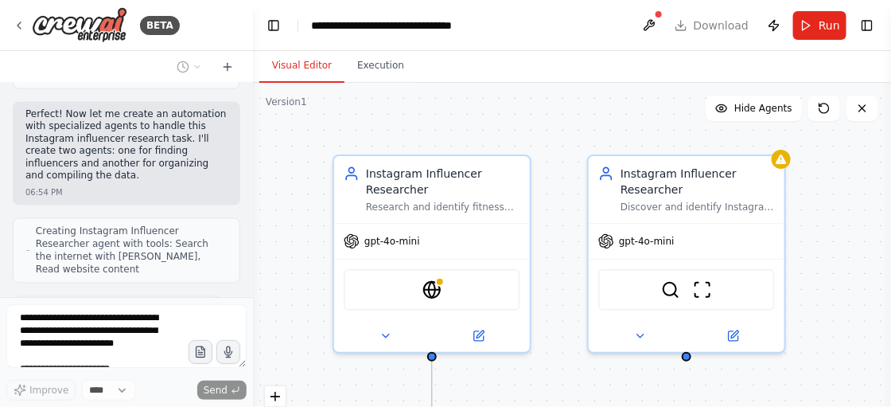
scroll to position [853, 0]
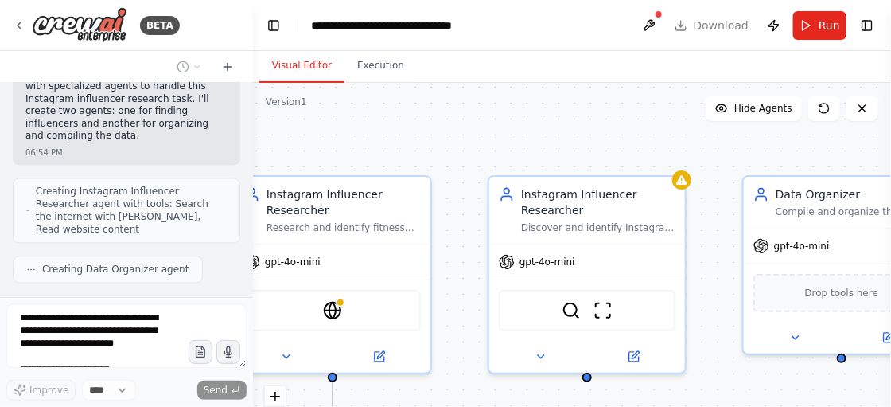
drag, startPoint x: 553, startPoint y: 243, endPoint x: 453, endPoint y: 255, distance: 100.3
click at [453, 255] on div ".deletable-edge-delete-btn { width: 20px; height: 20px; border: 0px solid #ffff…" at bounding box center [572, 282] width 638 height 398
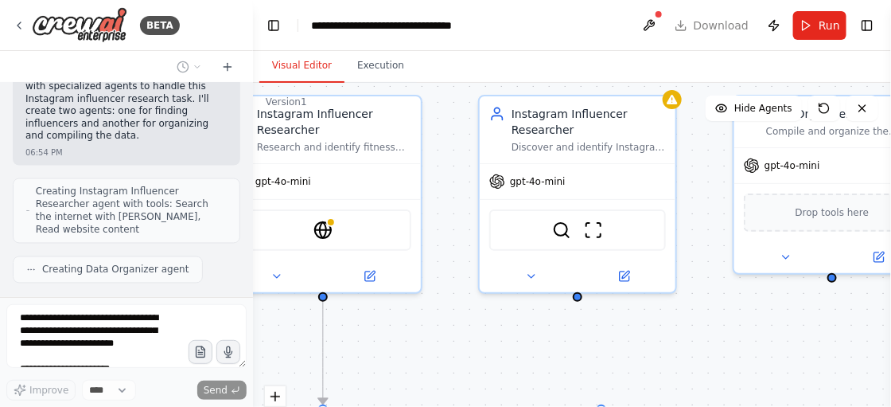
drag, startPoint x: 623, startPoint y: 141, endPoint x: 616, endPoint y: 60, distance: 80.7
click at [616, 60] on div "Visual Editor Execution Version 1 Show Tools Hide Agents .deletable-edge-delete…" at bounding box center [572, 229] width 638 height 356
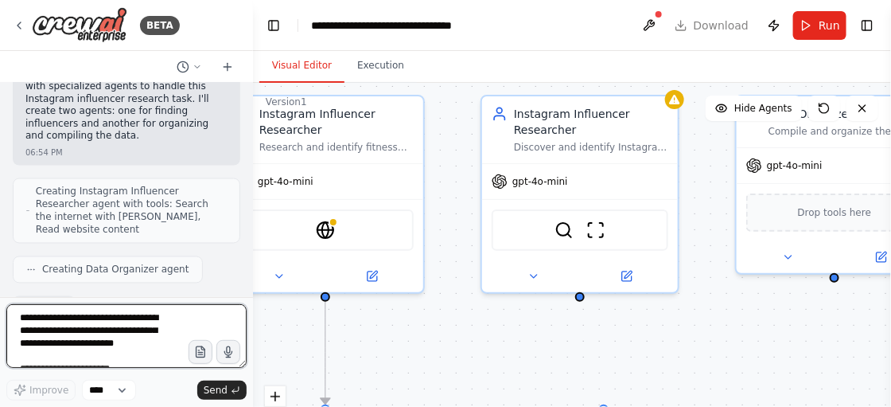
scroll to position [959, 0]
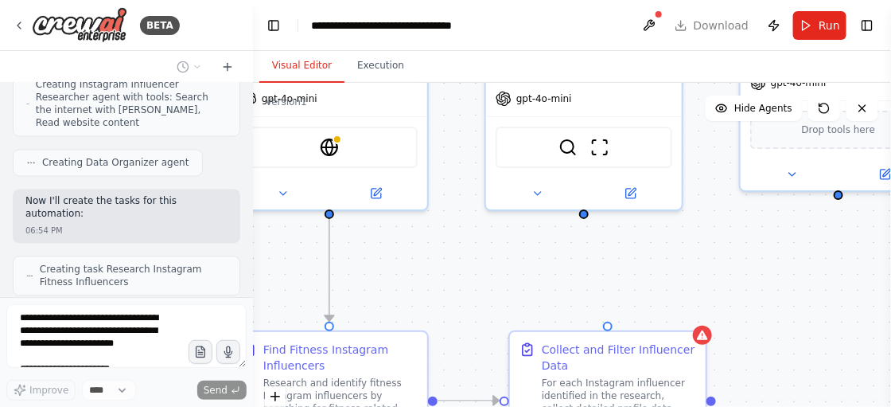
drag, startPoint x: 496, startPoint y: 350, endPoint x: 500, endPoint y: 267, distance: 82.8
click at [500, 267] on div ".deletable-edge-delete-btn { width: 20px; height: 20px; border: 0px solid #ffff…" at bounding box center [572, 282] width 638 height 398
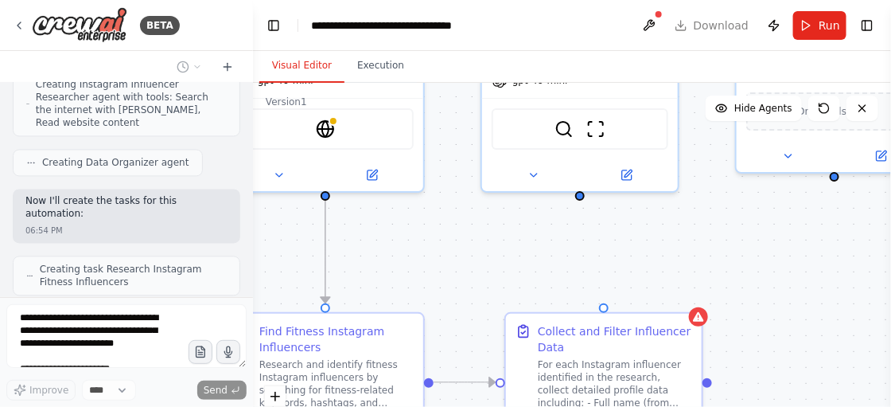
drag, startPoint x: 500, startPoint y: 267, endPoint x: 496, endPoint y: 248, distance: 18.7
click at [496, 248] on div ".deletable-edge-delete-btn { width: 20px; height: 20px; border: 0px solid #ffff…" at bounding box center [572, 282] width 638 height 398
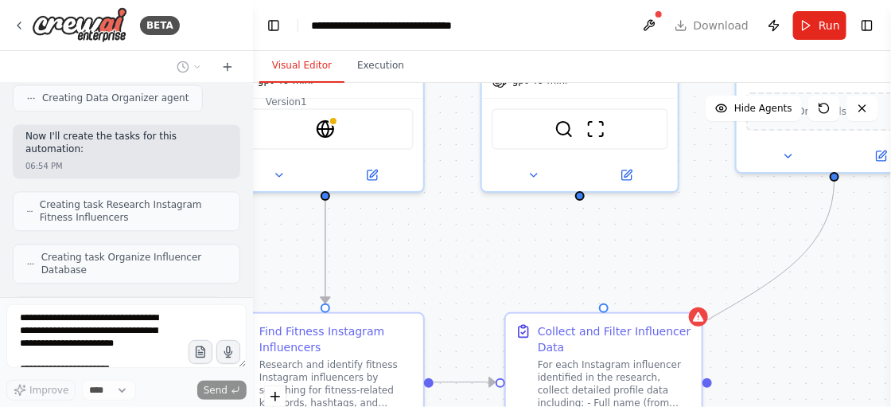
scroll to position [1131, 0]
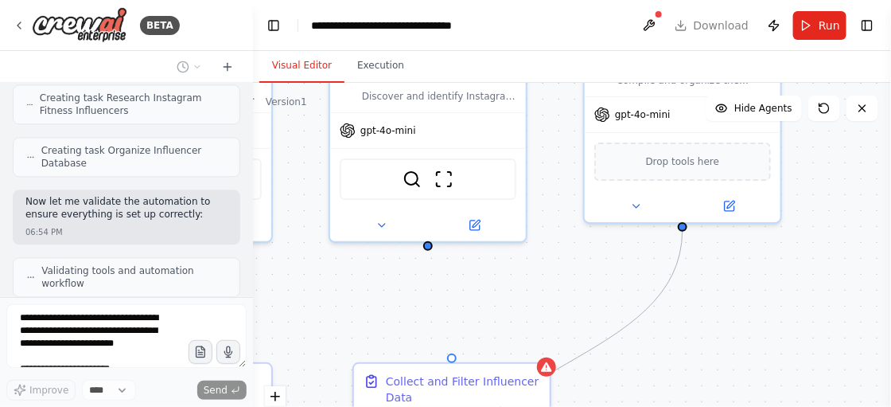
drag, startPoint x: 609, startPoint y: 274, endPoint x: 457, endPoint y: 325, distance: 160.0
click at [457, 325] on div ".deletable-edge-delete-btn { width: 20px; height: 20px; border: 0px solid #ffff…" at bounding box center [572, 282] width 638 height 398
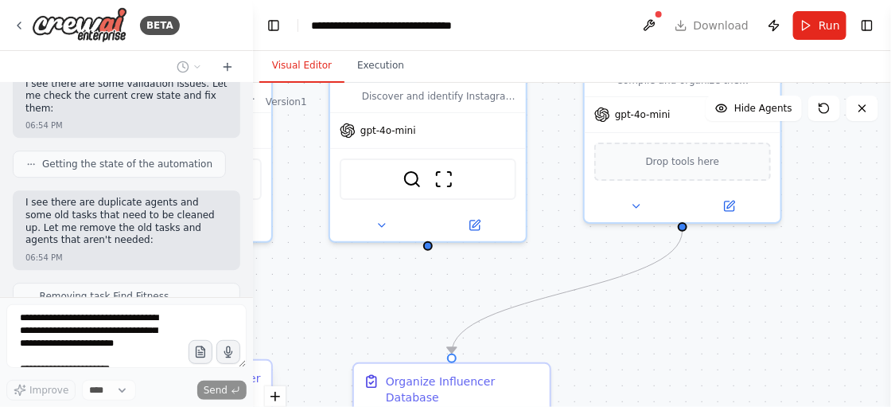
scroll to position [1381, 0]
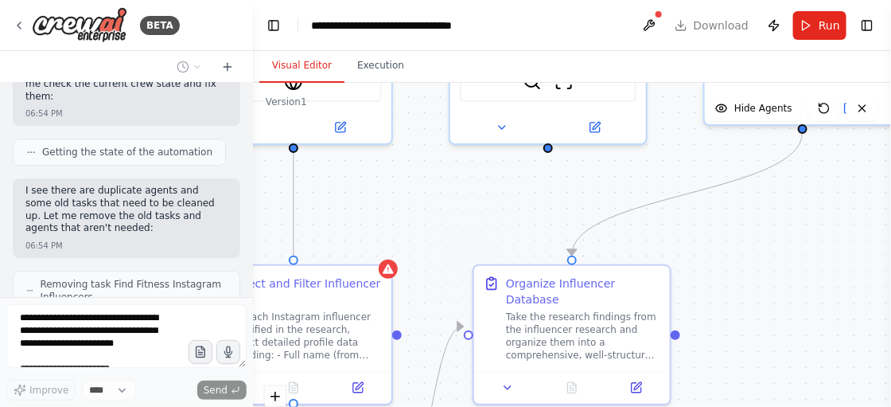
drag, startPoint x: 692, startPoint y: 343, endPoint x: 817, endPoint y: 245, distance: 158.7
click at [817, 245] on div ".deletable-edge-delete-btn { width: 20px; height: 20px; border: 0px solid #ffff…" at bounding box center [572, 282] width 638 height 398
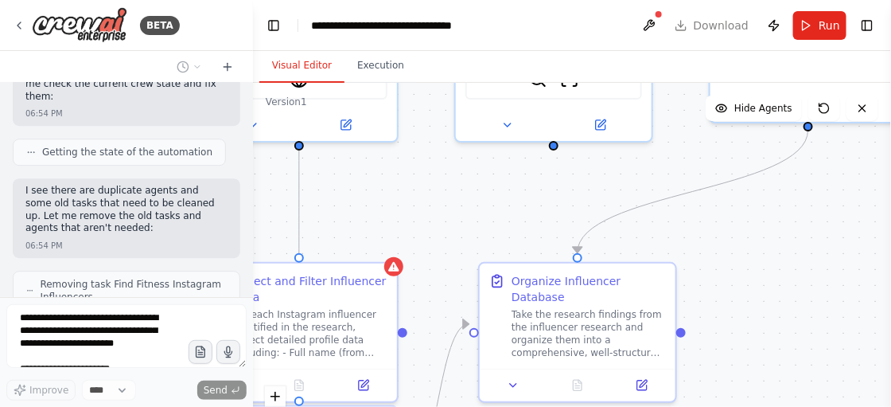
drag, startPoint x: 817, startPoint y: 245, endPoint x: 883, endPoint y: 147, distance: 118.0
click at [883, 147] on div ".deletable-edge-delete-btn { width: 20px; height: 20px; border: 0px solid #ffff…" at bounding box center [572, 282] width 638 height 398
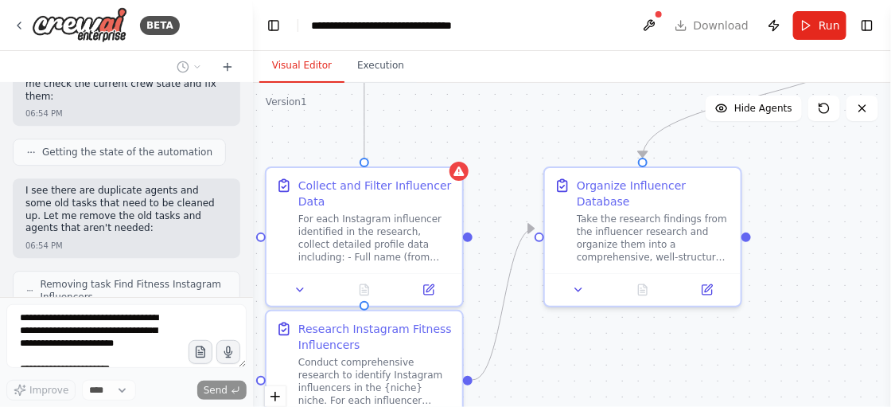
scroll to position [1434, 0]
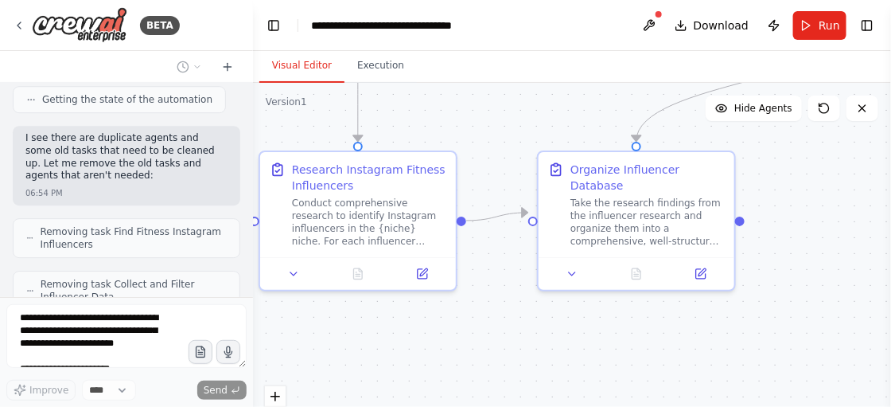
drag, startPoint x: 643, startPoint y: 376, endPoint x: 636, endPoint y: 360, distance: 17.1
click at [636, 360] on div ".deletable-edge-delete-btn { width: 20px; height: 20px; border: 0px solid #ffff…" at bounding box center [572, 282] width 638 height 398
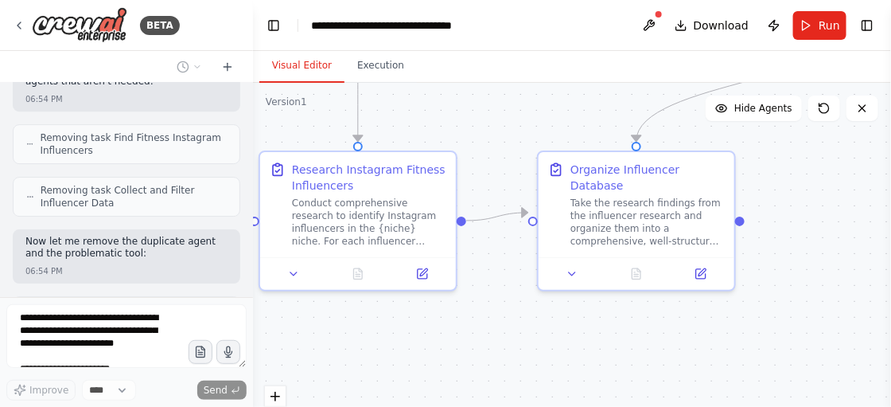
scroll to position [1540, 0]
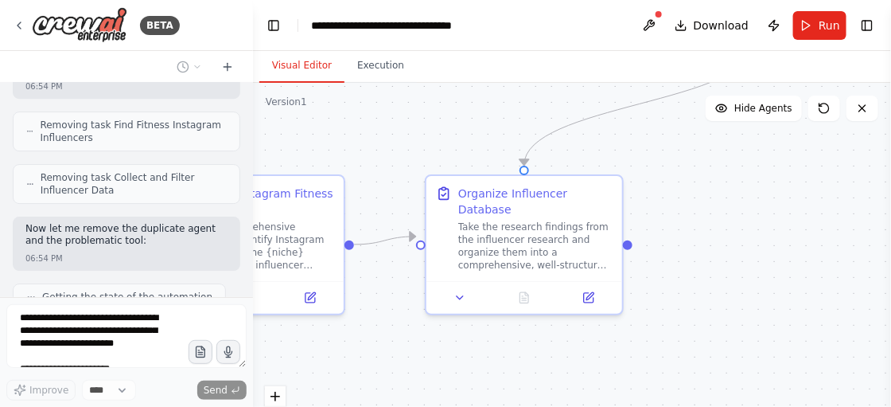
drag, startPoint x: 636, startPoint y: 360, endPoint x: 524, endPoint y: 384, distance: 114.7
click at [524, 384] on div ".deletable-edge-delete-btn { width: 20px; height: 20px; border: 0px solid #ffff…" at bounding box center [572, 282] width 638 height 398
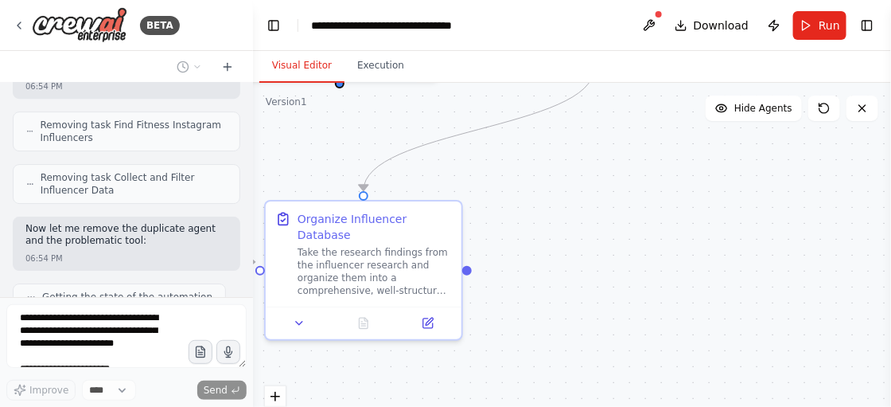
drag, startPoint x: 524, startPoint y: 384, endPoint x: 364, endPoint y: 413, distance: 163.2
click at [364, 406] on html "BETA Hello! I'm the CrewAI assistant. What kind of automation do you want to bu…" at bounding box center [445, 203] width 891 height 407
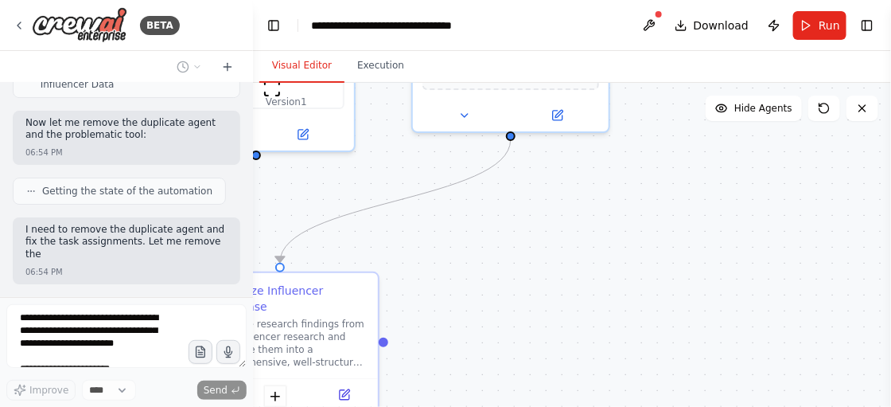
scroll to position [1659, 0]
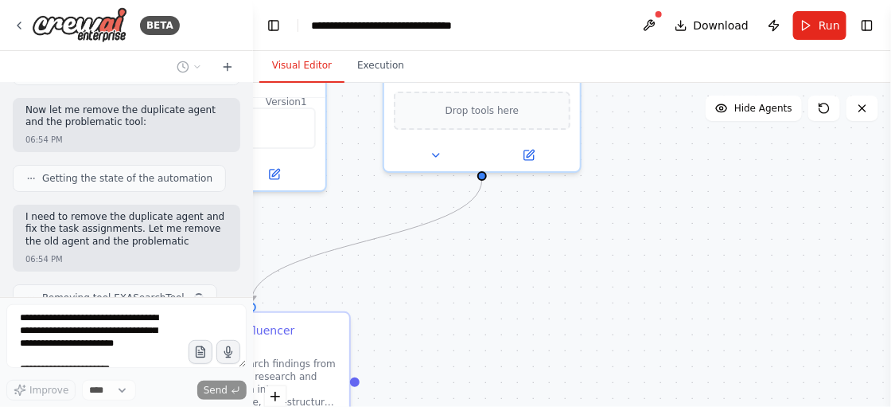
drag, startPoint x: 658, startPoint y: 239, endPoint x: 538, endPoint y: 362, distance: 172.1
click at [538, 362] on div ".deletable-edge-delete-btn { width: 20px; height: 20px; border: 0px solid #ffff…" at bounding box center [572, 282] width 638 height 398
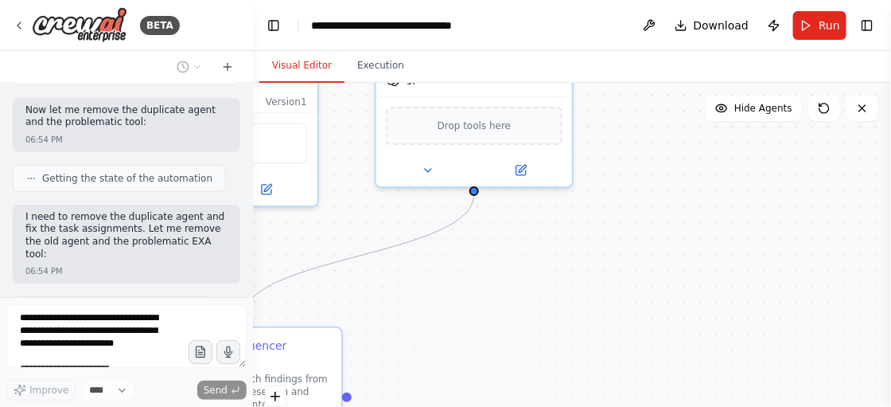
click at [538, 362] on div ".deletable-edge-delete-btn { width: 20px; height: 20px; border: 0px solid #ffff…" at bounding box center [572, 282] width 638 height 398
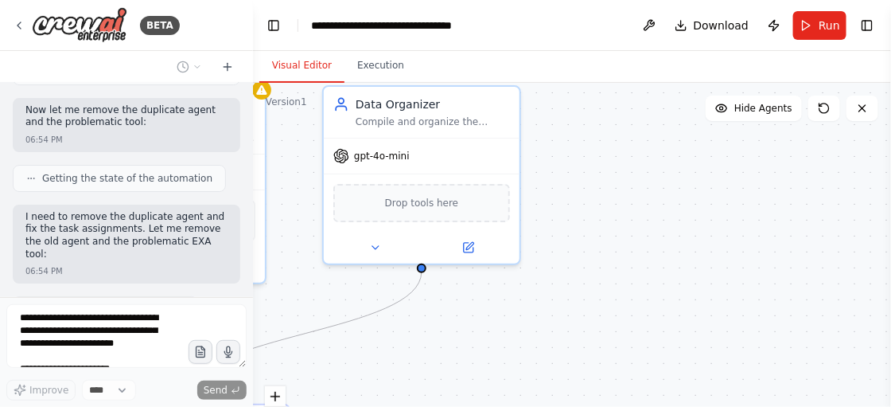
drag, startPoint x: 544, startPoint y: 278, endPoint x: 490, endPoint y: 360, distance: 98.9
click at [490, 360] on div ".deletable-edge-delete-btn { width: 20px; height: 20px; border: 0px solid #ffff…" at bounding box center [572, 282] width 638 height 398
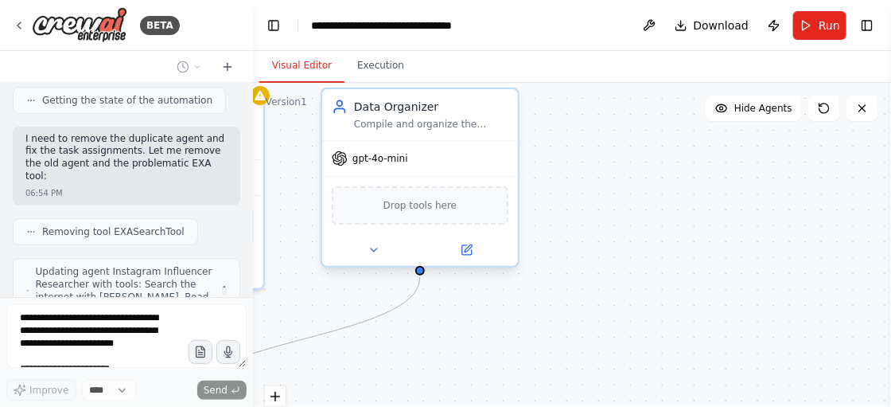
click at [440, 205] on span "Drop tools here" at bounding box center [420, 205] width 74 height 16
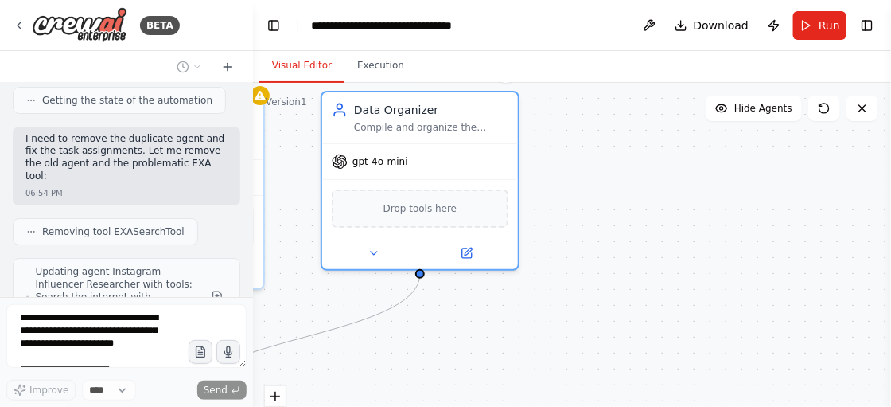
scroll to position [1843, 0]
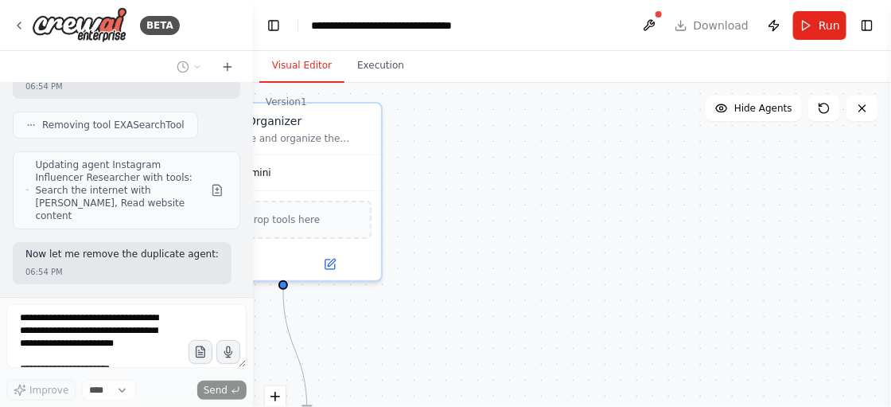
drag, startPoint x: 449, startPoint y: 339, endPoint x: 631, endPoint y: 357, distance: 183.1
click at [631, 357] on div ".deletable-edge-delete-btn { width: 20px; height: 20px; border: 0px solid #ffff…" at bounding box center [572, 282] width 638 height 398
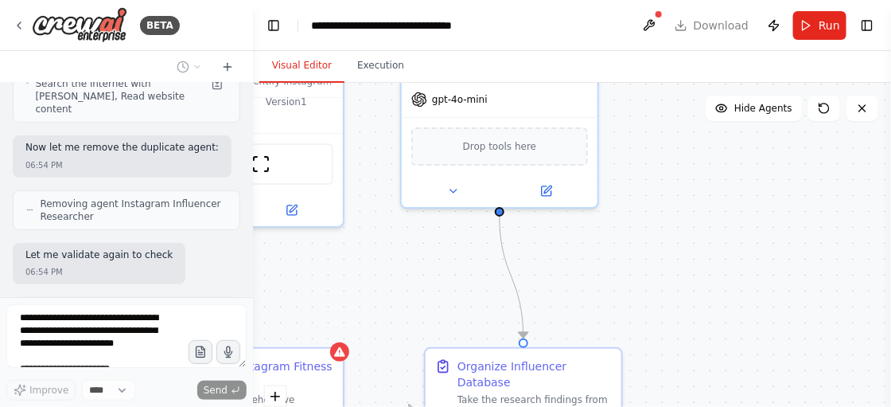
scroll to position [1963, 0]
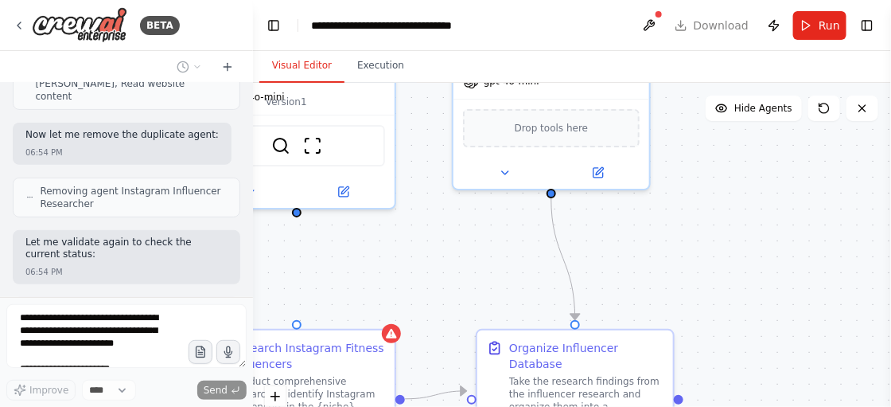
drag, startPoint x: 631, startPoint y: 357, endPoint x: 849, endPoint y: 255, distance: 240.6
click at [849, 255] on div ".deletable-edge-delete-btn { width: 20px; height: 20px; border: 0px solid #ffff…" at bounding box center [572, 282] width 638 height 398
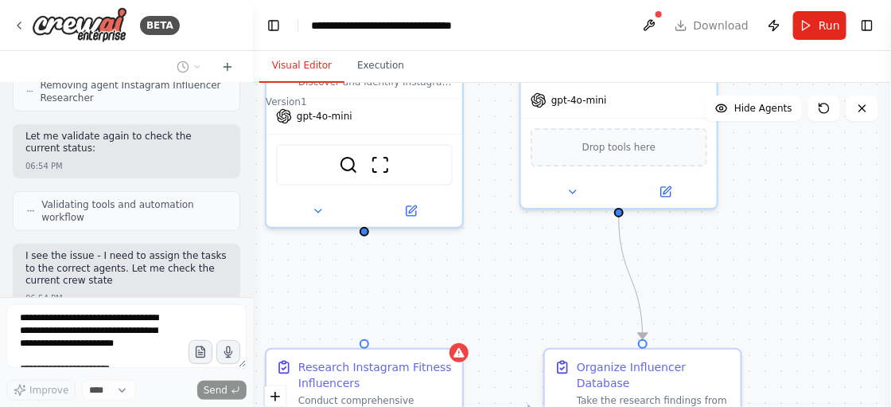
scroll to position [2081, 0]
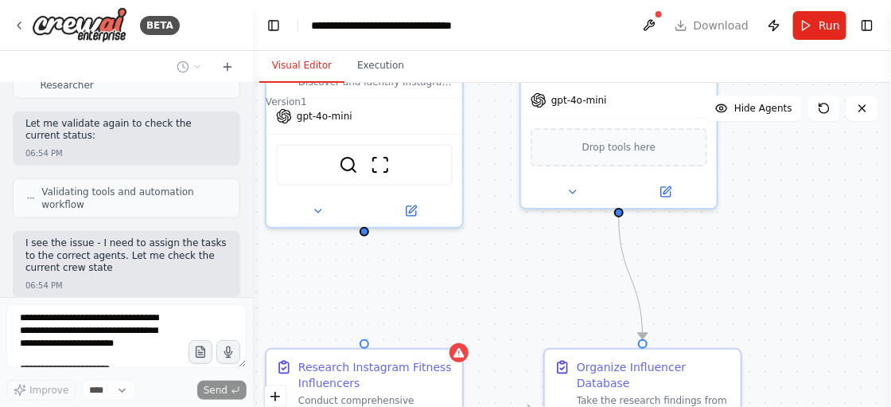
drag, startPoint x: 724, startPoint y: 256, endPoint x: 777, endPoint y: 278, distance: 57.8
click at [777, 278] on div ".deletable-edge-delete-btn { width: 20px; height: 20px; border: 0px solid #ffff…" at bounding box center [572, 282] width 638 height 398
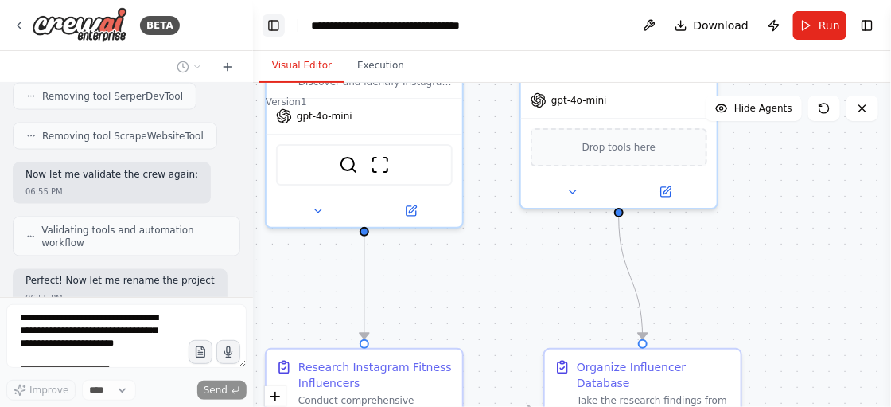
scroll to position [2560, 0]
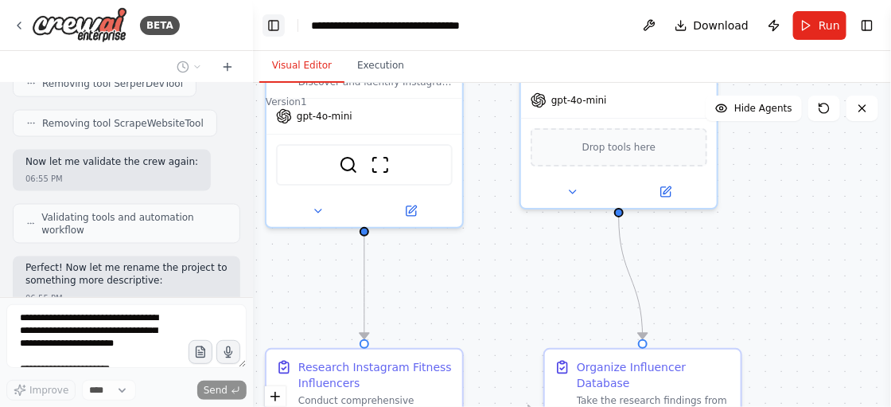
click at [270, 26] on button "Toggle Left Sidebar" at bounding box center [274, 25] width 22 height 22
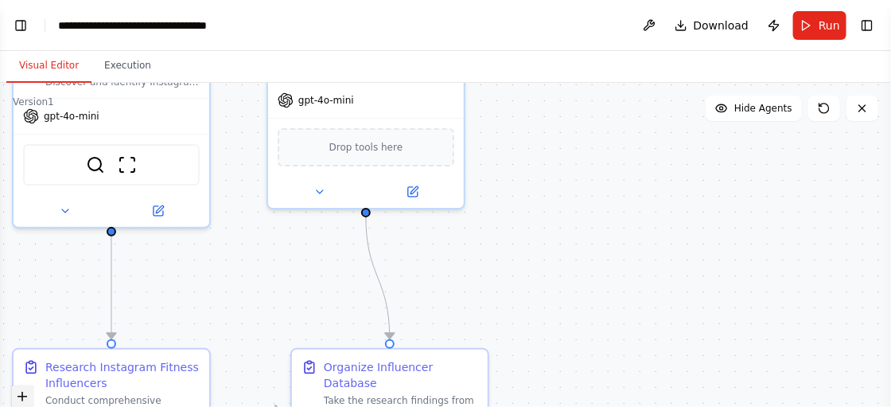
click at [20, 397] on icon "zoom in" at bounding box center [23, 396] width 10 height 10
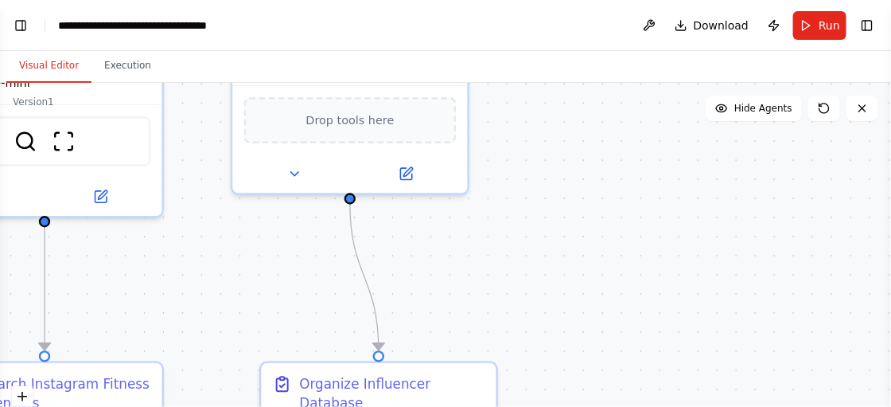
click at [647, 281] on div ".deletable-edge-delete-btn { width: 20px; height: 20px; border: 0px solid #ffff…" at bounding box center [445, 282] width 891 height 398
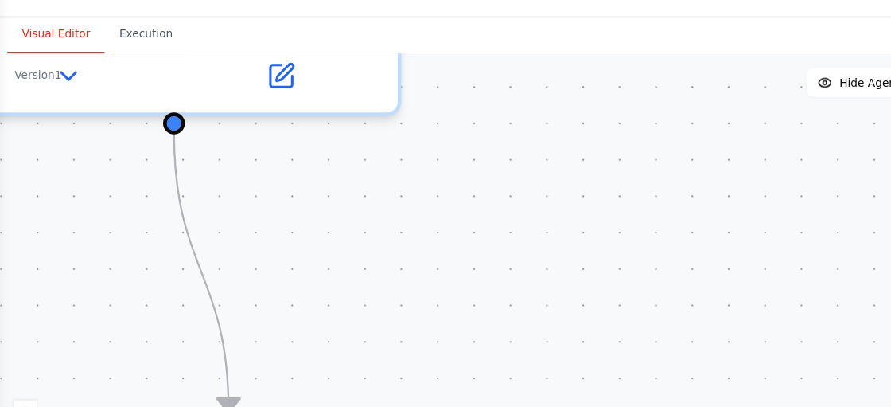
click at [482, 258] on div ".deletable-edge-delete-btn { width: 20px; height: 20px; border: 0px solid #ffff…" at bounding box center [445, 282] width 891 height 398
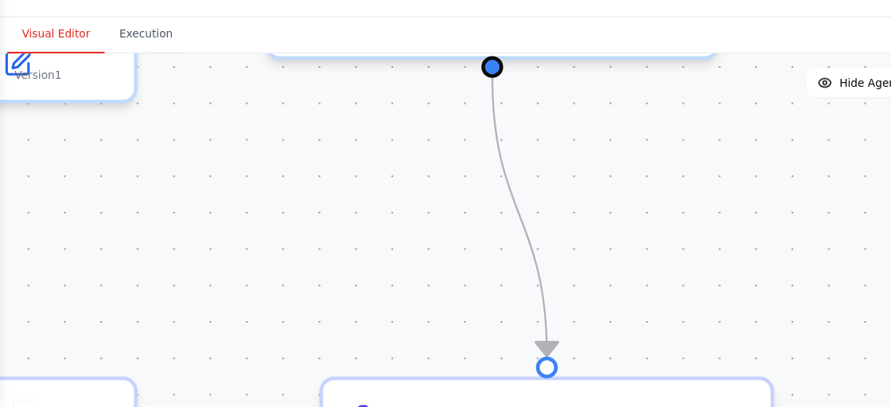
drag, startPoint x: 482, startPoint y: 258, endPoint x: 761, endPoint y: 208, distance: 282.9
click at [761, 208] on div ".deletable-edge-delete-btn { width: 20px; height: 20px; border: 0px solid #ffff…" at bounding box center [445, 282] width 891 height 398
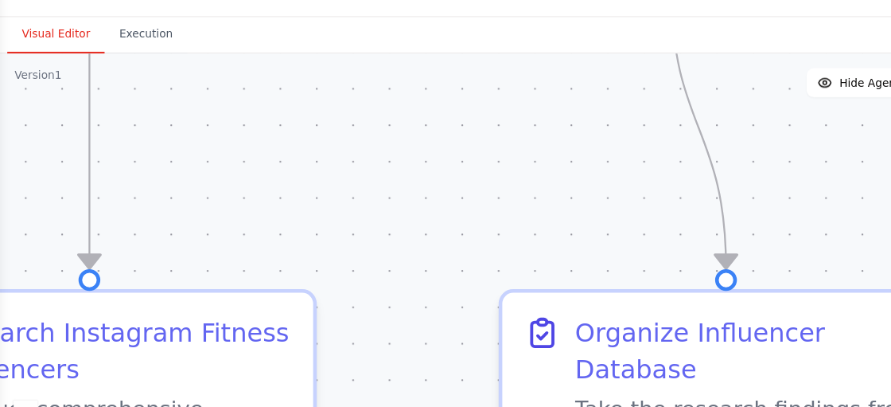
drag, startPoint x: 572, startPoint y: 215, endPoint x: 729, endPoint y: 139, distance: 174.0
click at [729, 139] on div ".deletable-edge-delete-btn { width: 20px; height: 20px; border: 0px solid #ffff…" at bounding box center [445, 282] width 891 height 398
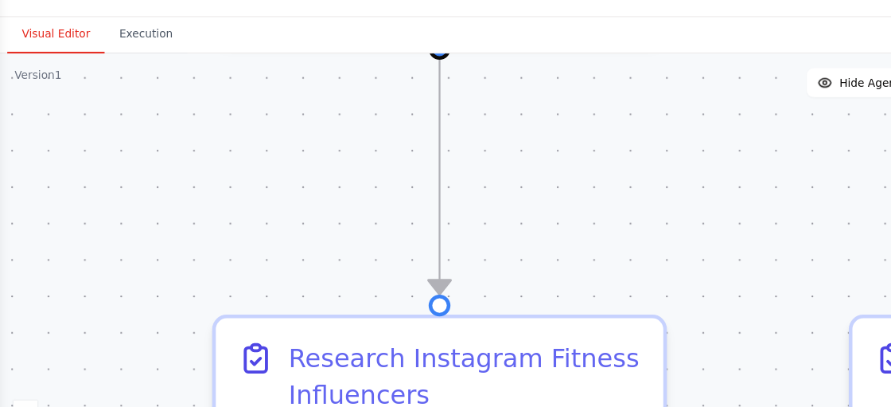
drag, startPoint x: 360, startPoint y: 194, endPoint x: 672, endPoint y: 217, distance: 312.7
click at [672, 217] on div ".deletable-edge-delete-btn { width: 20px; height: 20px; border: 0px solid #ffff…" at bounding box center [445, 282] width 891 height 398
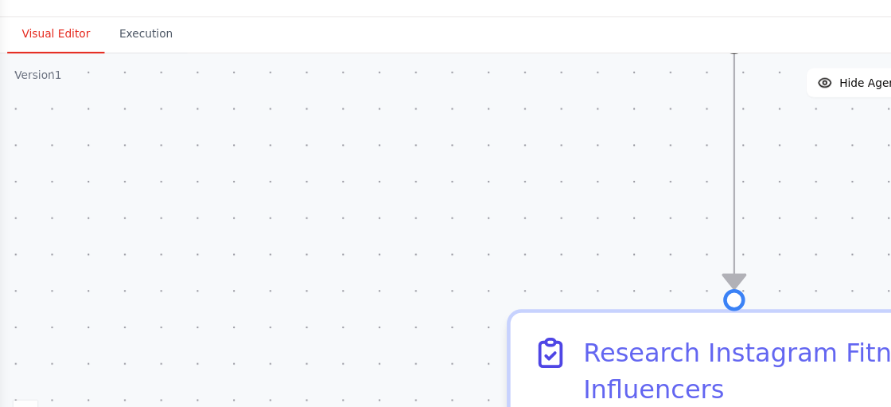
drag, startPoint x: 193, startPoint y: 249, endPoint x: 531, endPoint y: 239, distance: 339.1
click at [531, 239] on div ".deletable-edge-delete-btn { width: 20px; height: 20px; border: 0px solid #ffff…" at bounding box center [445, 282] width 891 height 398
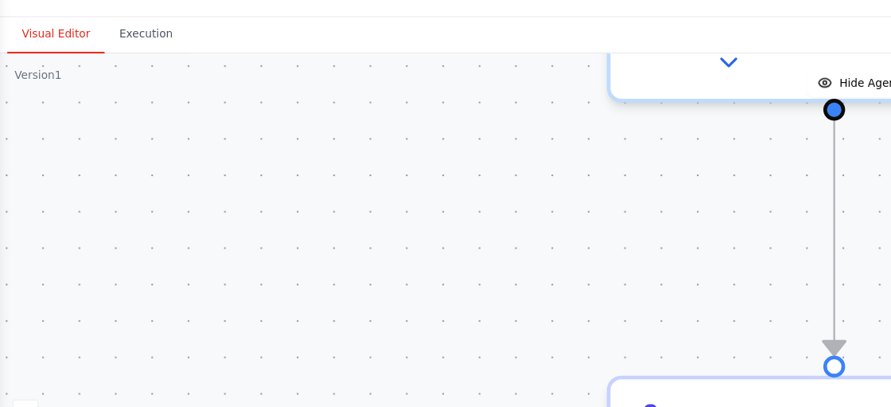
drag, startPoint x: 320, startPoint y: 247, endPoint x: 320, endPoint y: 309, distance: 62.8
click at [320, 309] on div ".deletable-edge-delete-btn { width: 20px; height: 20px; border: 0px solid #ffff…" at bounding box center [445, 282] width 891 height 398
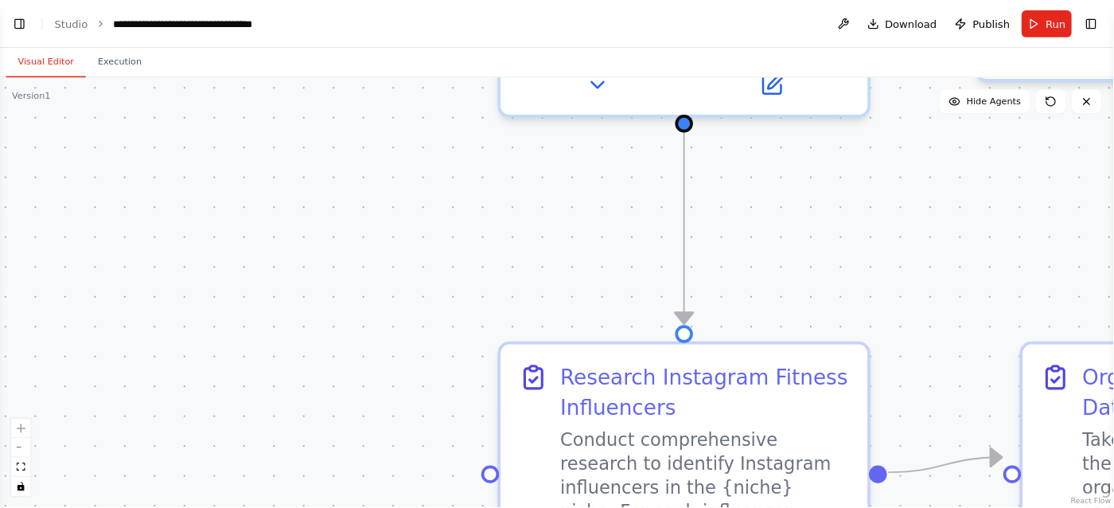
scroll to position [3120, 0]
click at [22, 406] on button "zoom out" at bounding box center [22, 477] width 21 height 21
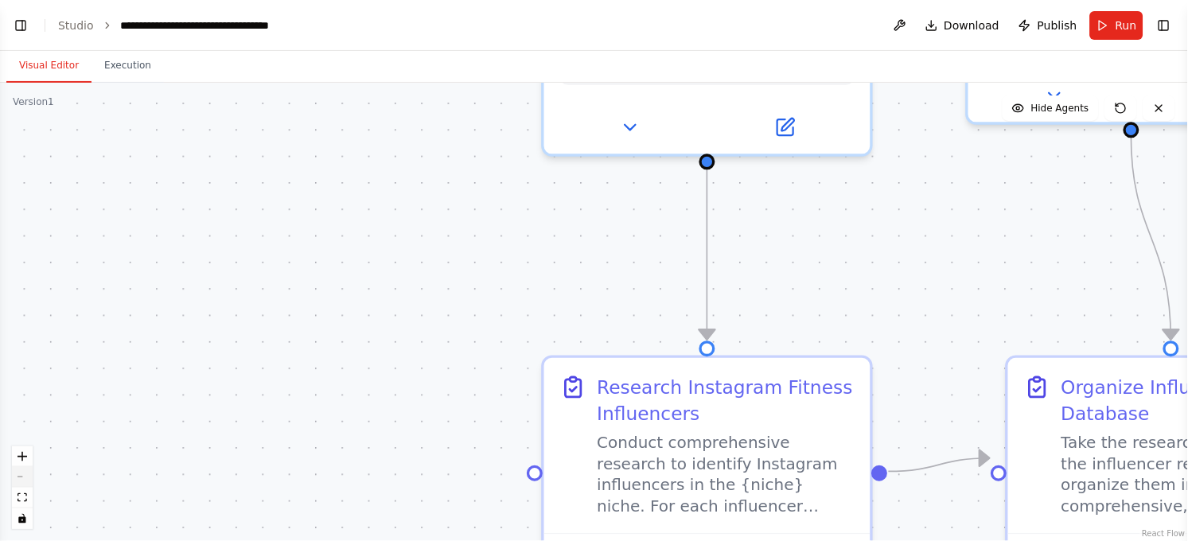
click at [22, 406] on button "zoom out" at bounding box center [22, 477] width 21 height 21
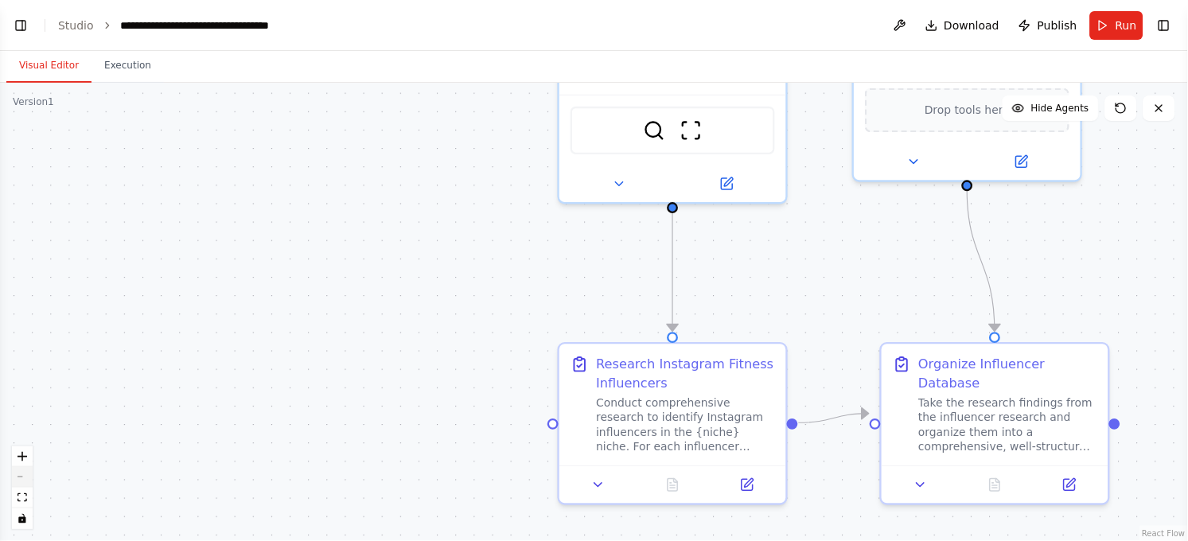
click at [22, 406] on button "zoom out" at bounding box center [22, 477] width 21 height 21
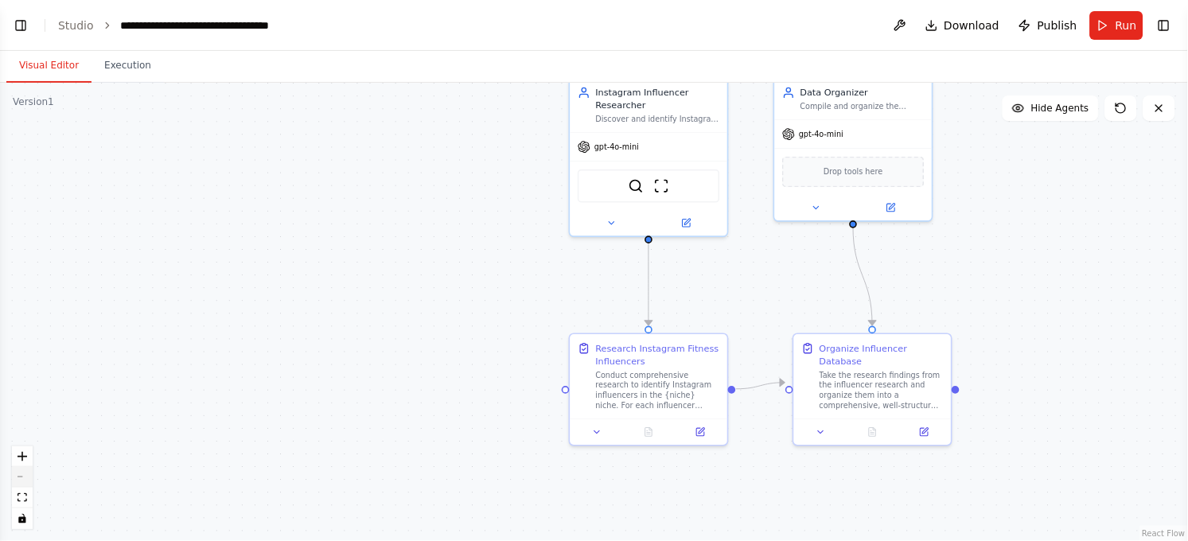
click at [22, 406] on button "zoom out" at bounding box center [22, 477] width 21 height 21
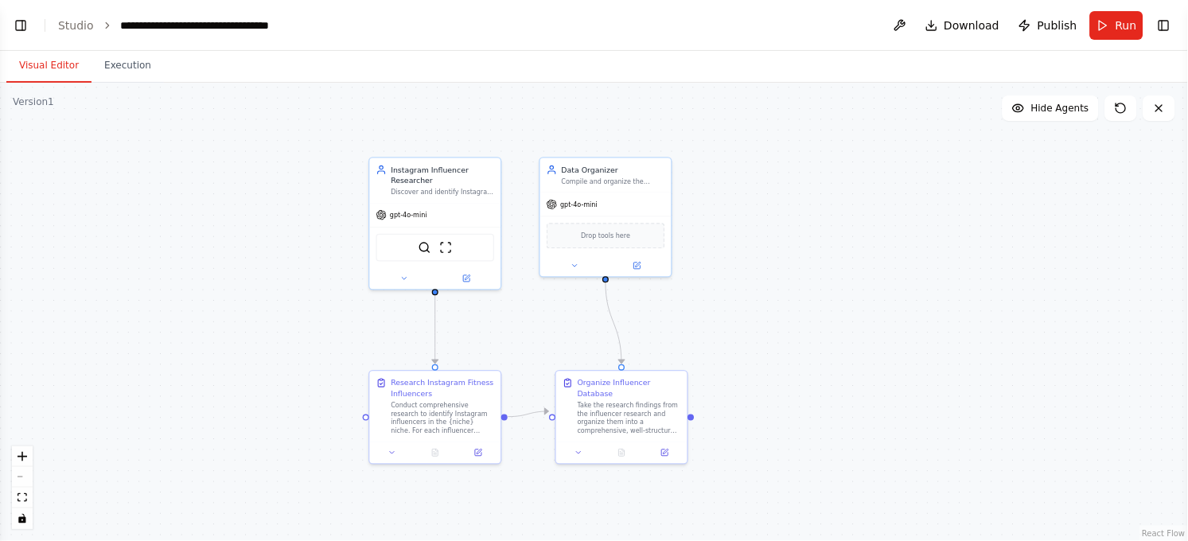
drag, startPoint x: 405, startPoint y: 324, endPoint x: 200, endPoint y: 364, distance: 208.4
click at [200, 364] on div ".deletable-edge-delete-btn { width: 20px; height: 20px; border: 0px solid #ffff…" at bounding box center [594, 312] width 1188 height 458
click at [24, 406] on icon "zoom in" at bounding box center [23, 457] width 10 height 10
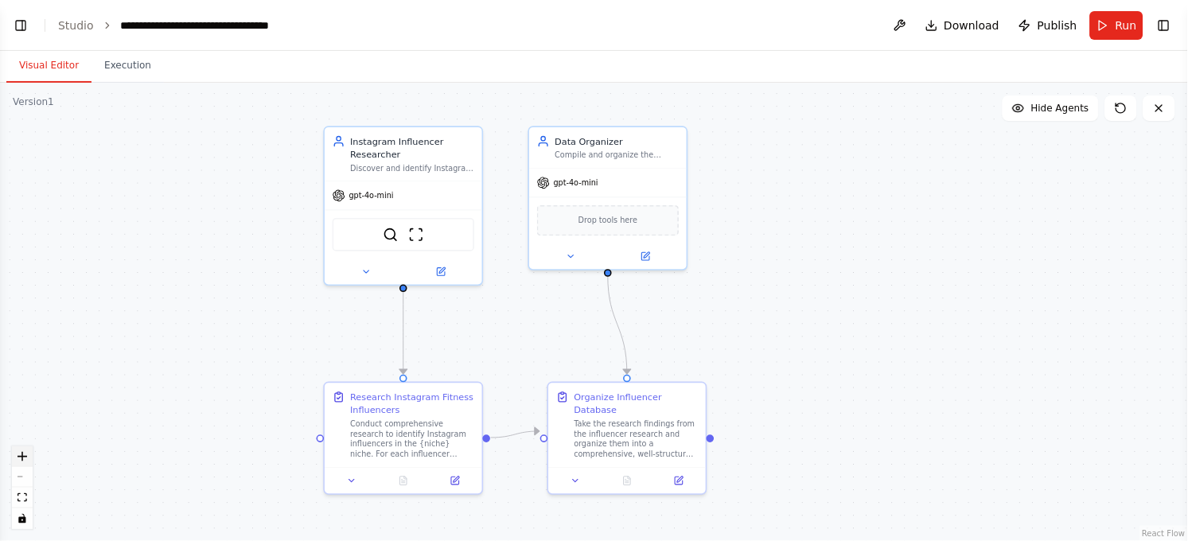
click at [24, 406] on icon "zoom in" at bounding box center [23, 457] width 10 height 10
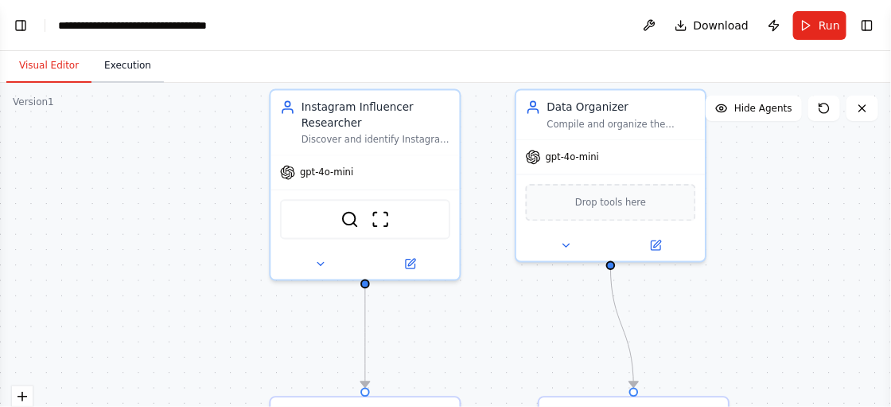
click at [123, 72] on button "Execution" at bounding box center [127, 65] width 72 height 33
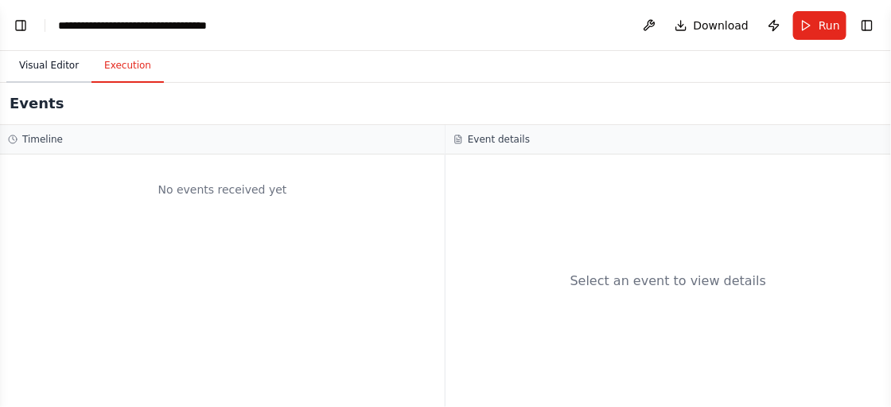
click at [26, 72] on button "Visual Editor" at bounding box center [48, 65] width 85 height 33
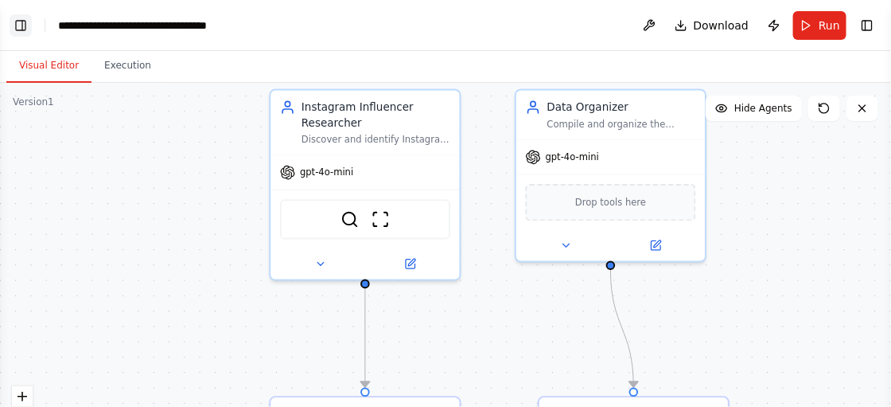
click at [14, 25] on button "Toggle Left Sidebar" at bounding box center [21, 25] width 22 height 22
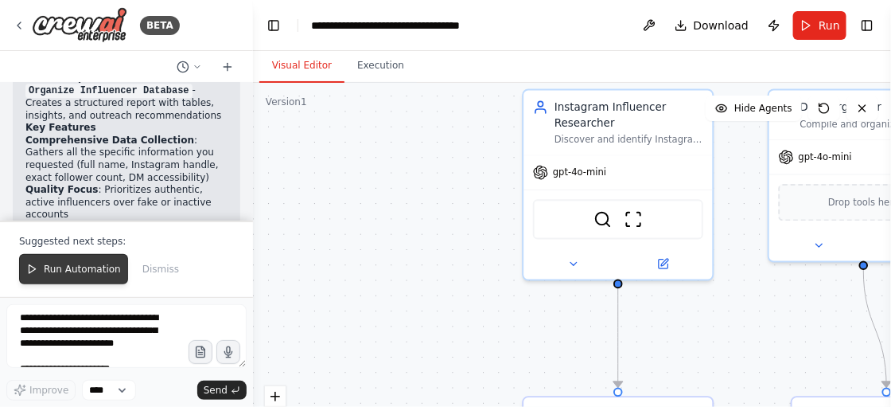
click at [87, 272] on span "Run Automation" at bounding box center [82, 269] width 77 height 13
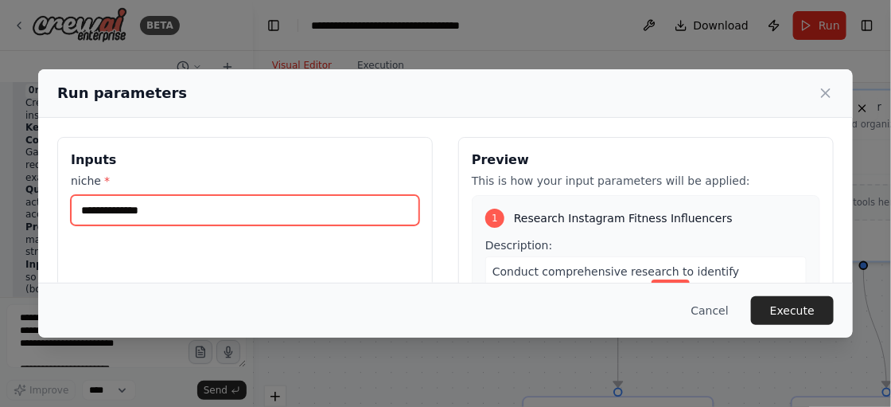
click at [214, 208] on input "niche *" at bounding box center [245, 210] width 348 height 30
type input "*******"
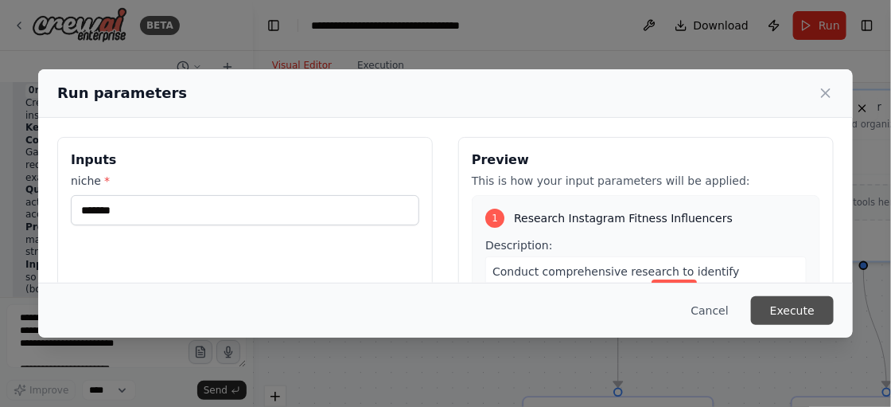
click at [807, 312] on button "Execute" at bounding box center [792, 310] width 83 height 29
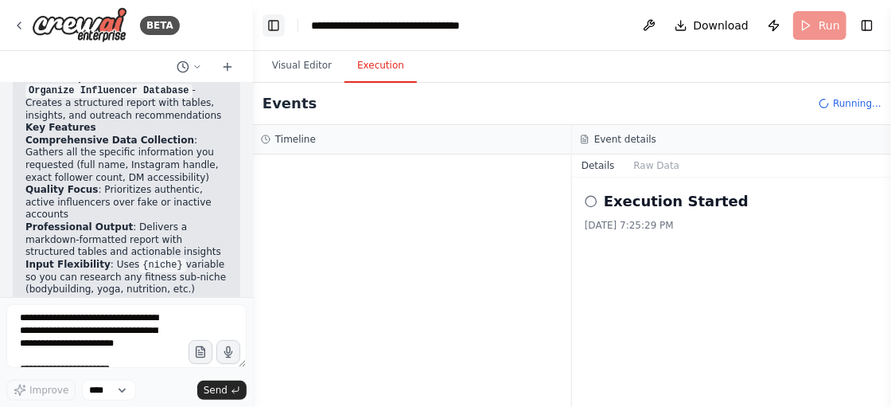
click at [277, 28] on button "Toggle Left Sidebar" at bounding box center [274, 25] width 22 height 22
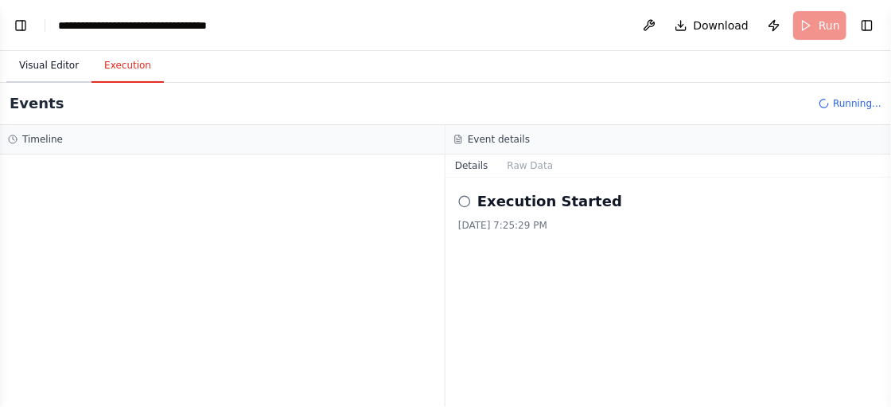
click at [29, 60] on button "Visual Editor" at bounding box center [48, 65] width 85 height 33
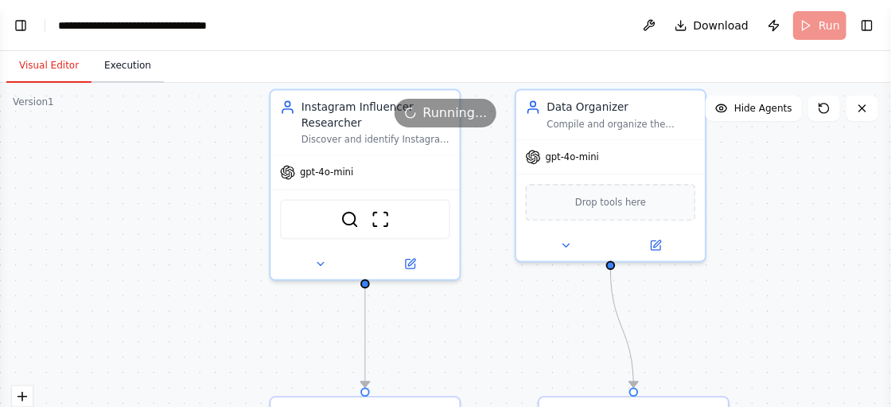
click at [119, 57] on button "Execution" at bounding box center [127, 65] width 72 height 33
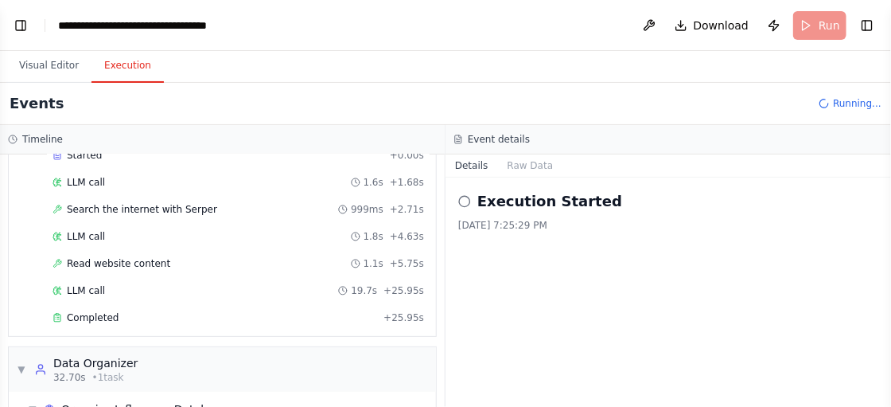
scroll to position [185, 0]
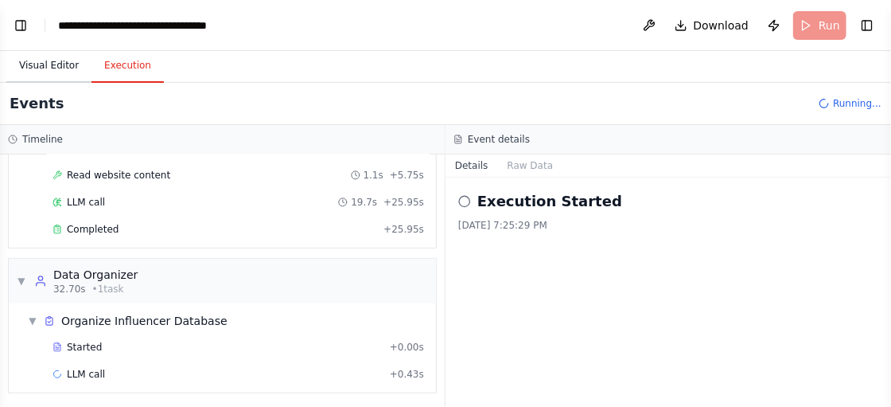
click at [64, 77] on button "Visual Editor" at bounding box center [48, 65] width 85 height 33
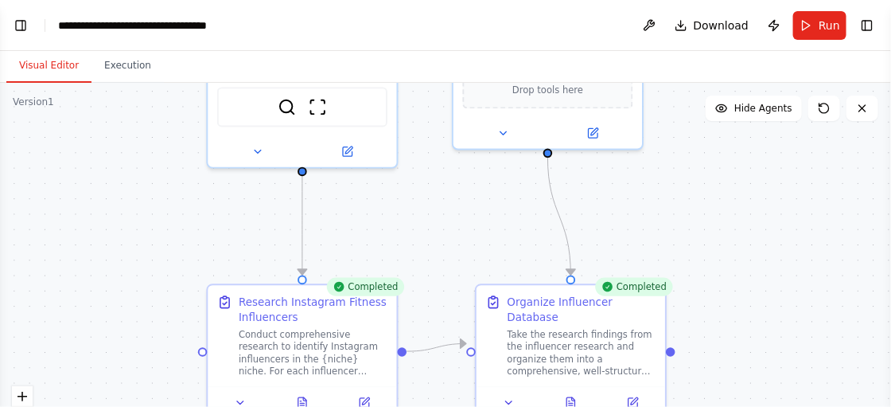
drag, startPoint x: 460, startPoint y: 336, endPoint x: 397, endPoint y: 224, distance: 128.6
click at [397, 224] on div ".deletable-edge-delete-btn { width: 20px; height: 20px; border: 0px solid #ffff…" at bounding box center [445, 282] width 891 height 398
click at [121, 68] on button "Execution" at bounding box center [127, 65] width 72 height 33
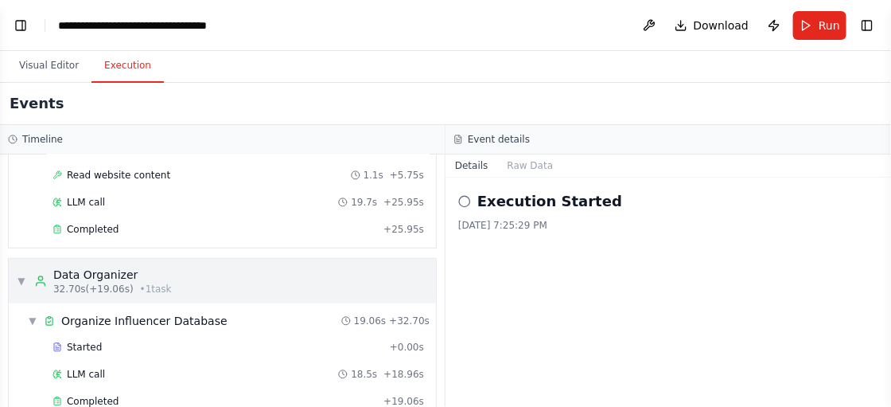
scroll to position [212, 0]
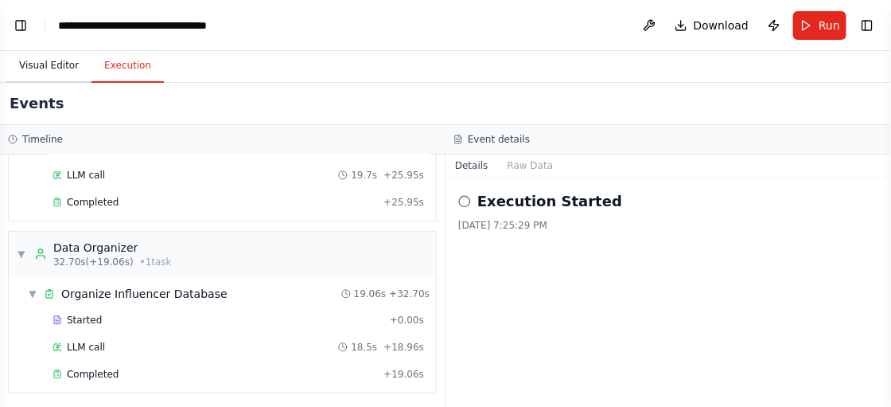
click at [50, 59] on button "Visual Editor" at bounding box center [48, 65] width 85 height 33
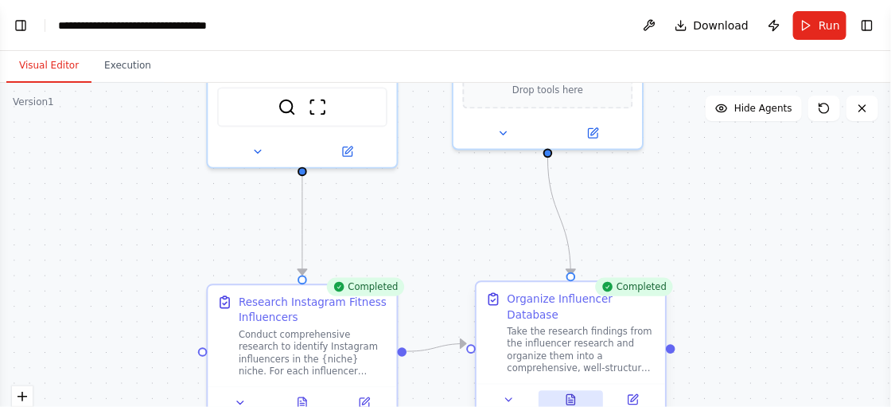
click at [578, 390] on button at bounding box center [571, 399] width 65 height 18
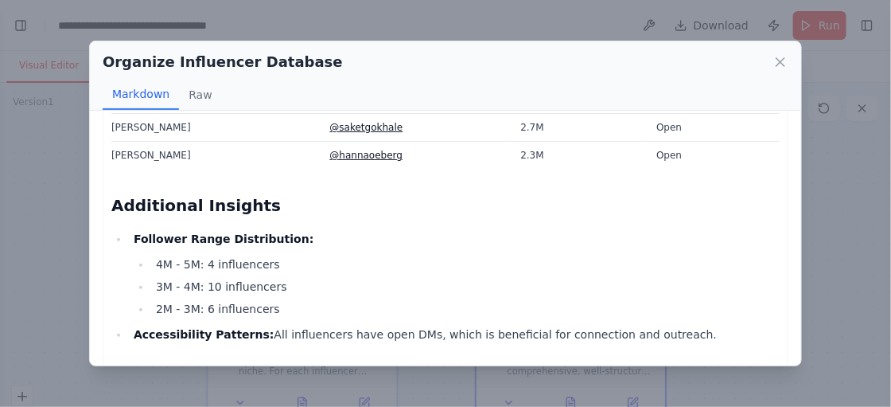
scroll to position [794, 0]
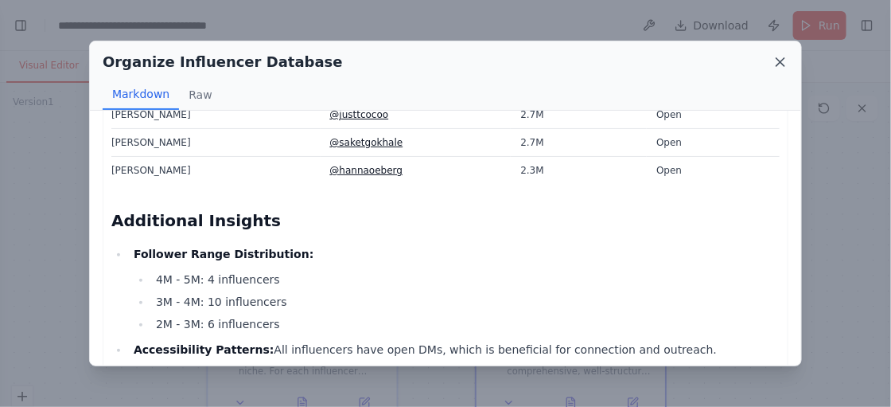
click at [783, 66] on icon at bounding box center [780, 62] width 16 height 16
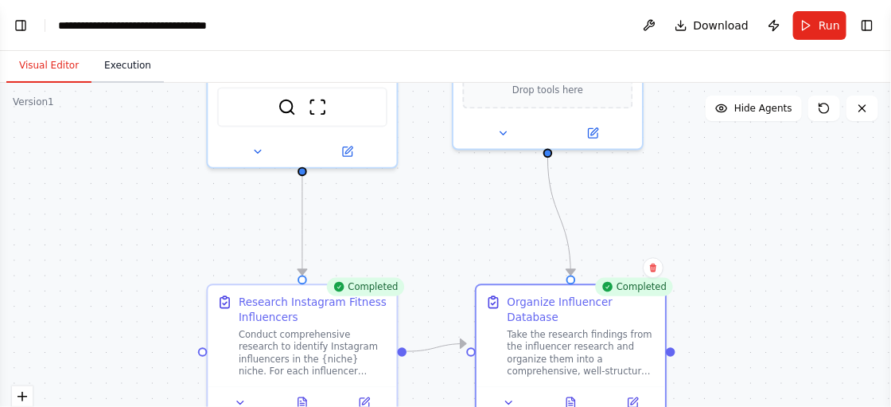
click at [117, 64] on button "Execution" at bounding box center [127, 65] width 72 height 33
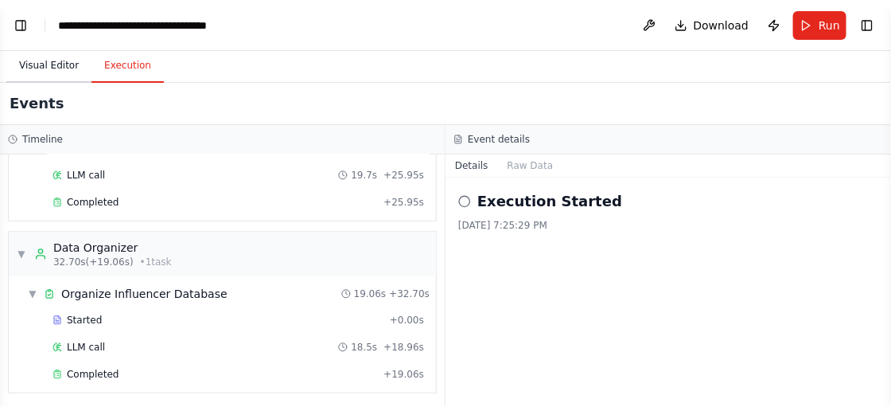
click at [32, 60] on button "Visual Editor" at bounding box center [48, 65] width 85 height 33
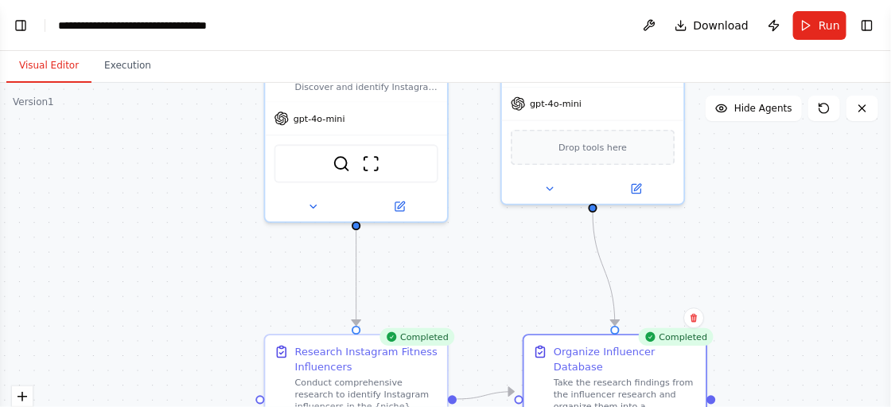
drag, startPoint x: 134, startPoint y: 205, endPoint x: 195, endPoint y: 259, distance: 81.1
click at [195, 259] on div ".deletable-edge-delete-btn { width: 20px; height: 20px; border: 0px solid #ffff…" at bounding box center [445, 282] width 891 height 398
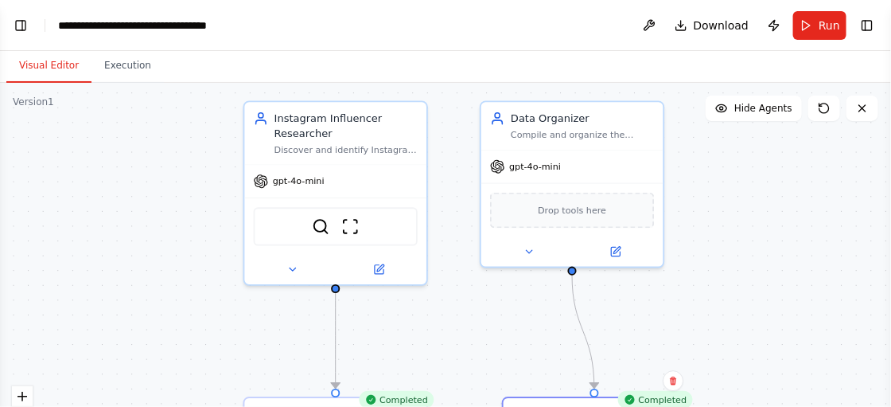
drag, startPoint x: 195, startPoint y: 259, endPoint x: 174, endPoint y: 322, distance: 66.2
click at [174, 322] on div ".deletable-edge-delete-btn { width: 20px; height: 20px; border: 0px solid #ffff…" at bounding box center [445, 282] width 891 height 398
click at [133, 68] on button "Execution" at bounding box center [127, 65] width 72 height 33
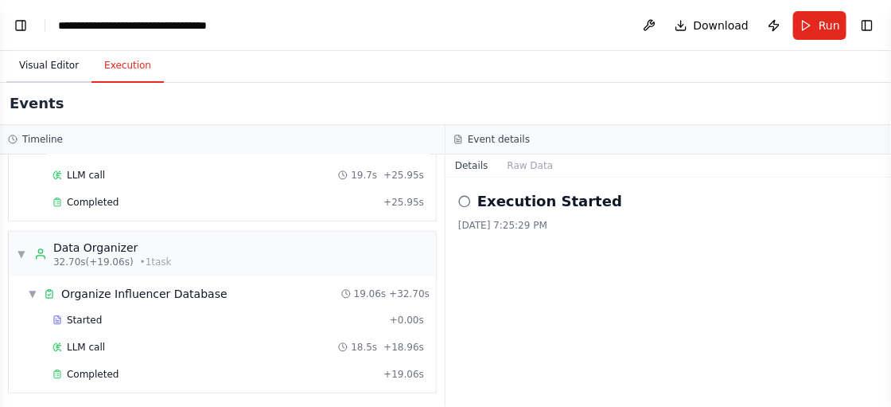
click at [49, 68] on button "Visual Editor" at bounding box center [48, 65] width 85 height 33
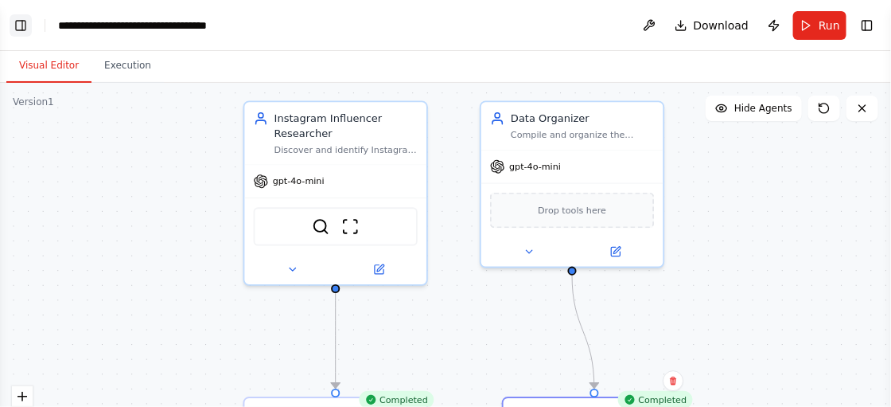
click at [18, 25] on button "Toggle Left Sidebar" at bounding box center [21, 25] width 22 height 22
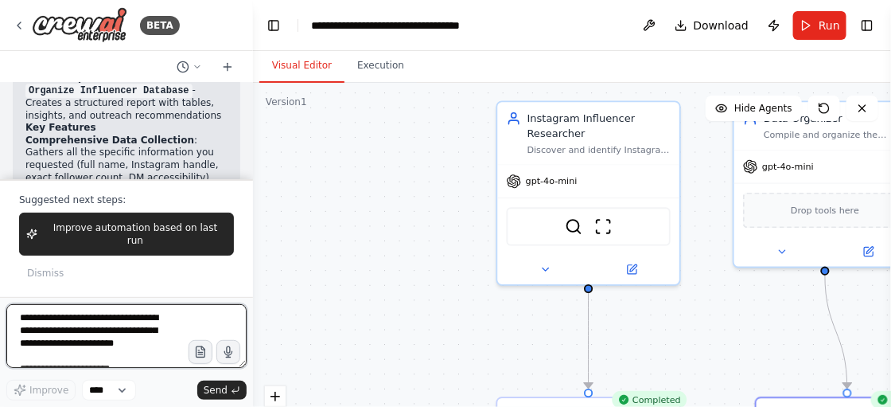
click at [80, 338] on textarea "**********" at bounding box center [126, 336] width 240 height 64
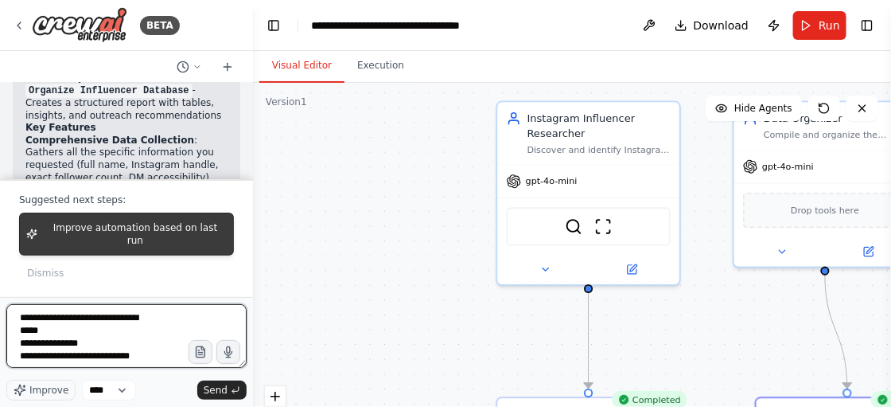
scroll to position [7, 0]
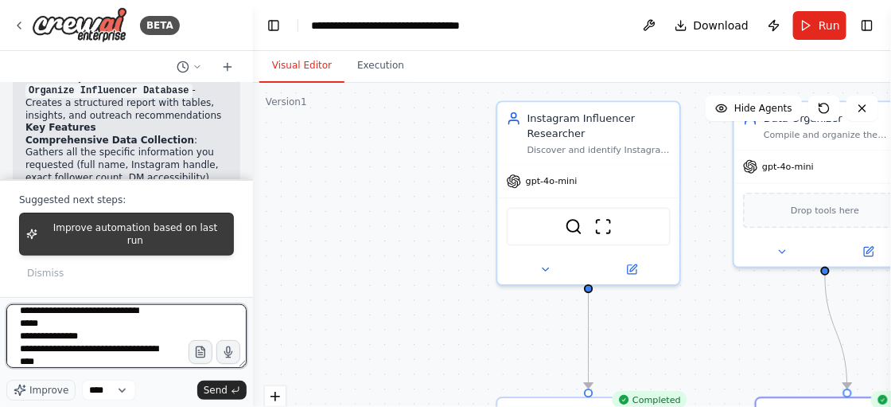
type textarea "**********"
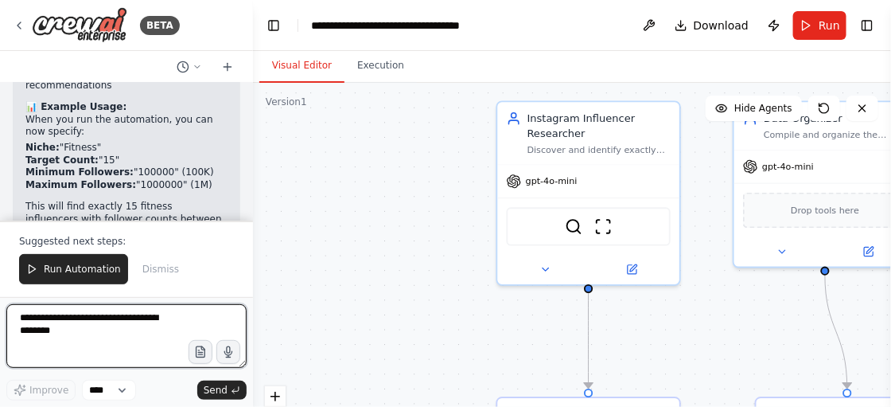
scroll to position [4383, 0]
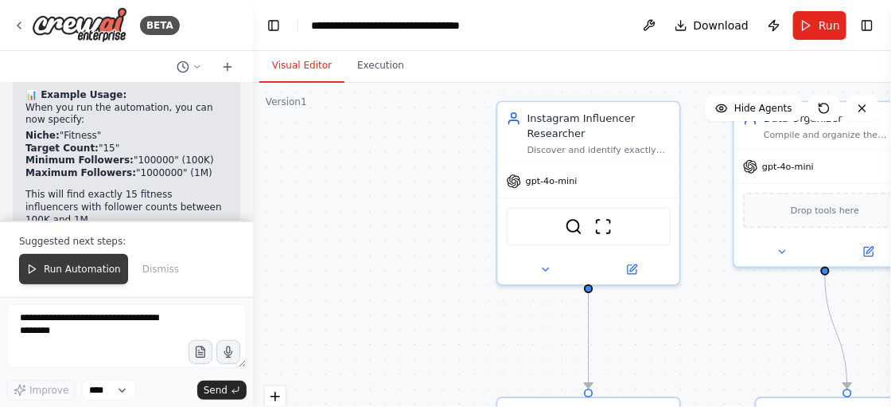
click at [60, 263] on span "Run Automation" at bounding box center [82, 269] width 77 height 13
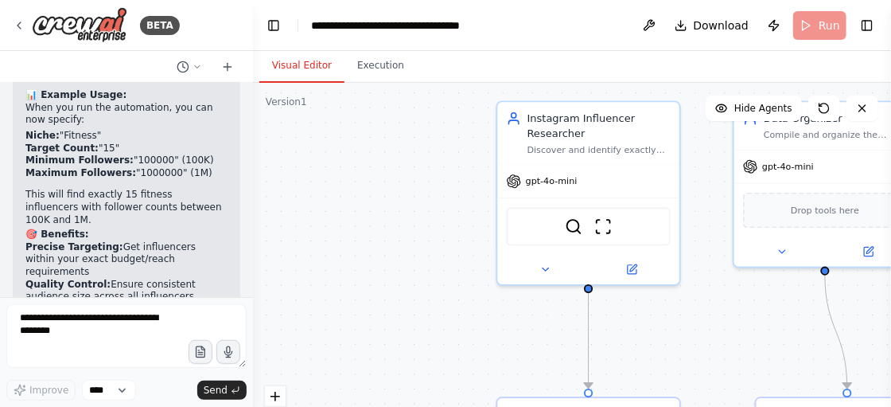
scroll to position [4308, 0]
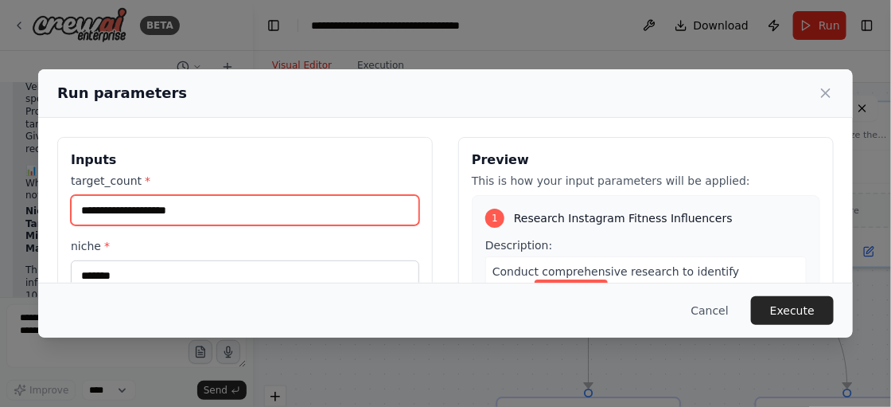
click at [206, 212] on input "target_count *" at bounding box center [245, 210] width 348 height 30
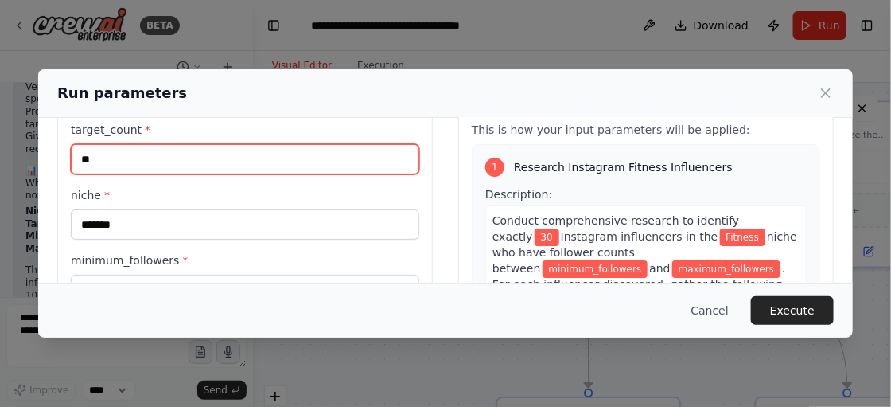
scroll to position [52, 0]
type input "**"
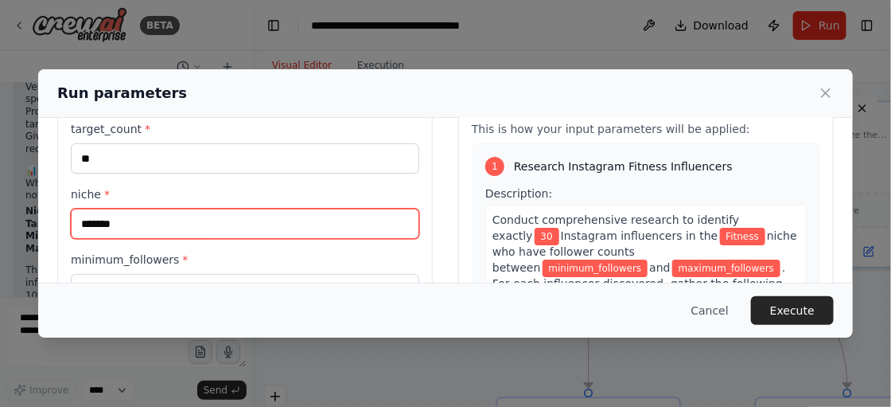
click at [170, 218] on input "*******" at bounding box center [245, 223] width 348 height 30
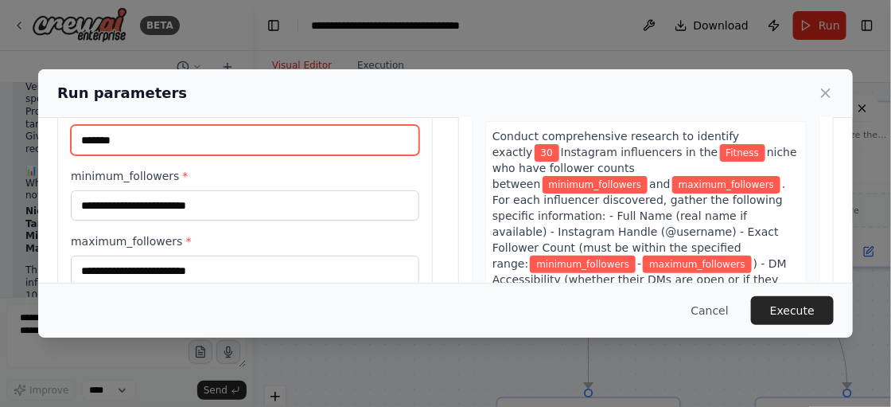
scroll to position [182, 0]
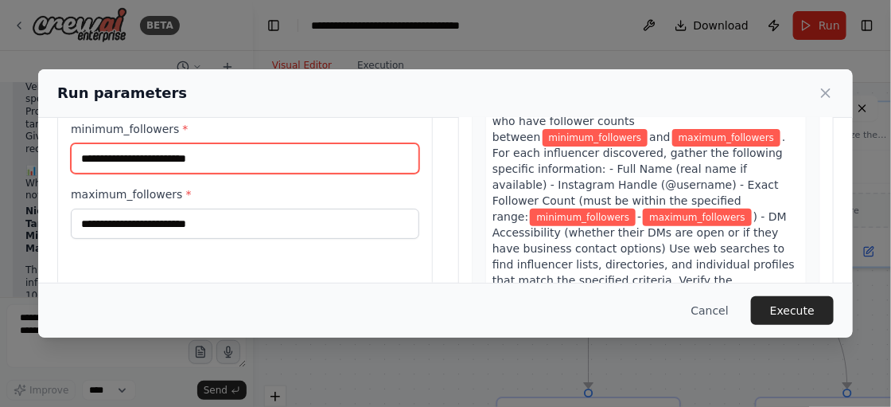
click at [167, 150] on input "minimum_followers *" at bounding box center [245, 158] width 348 height 30
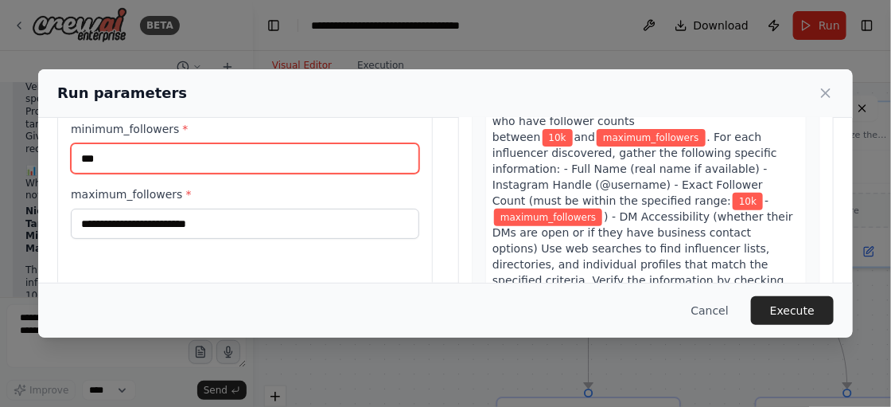
type input "***"
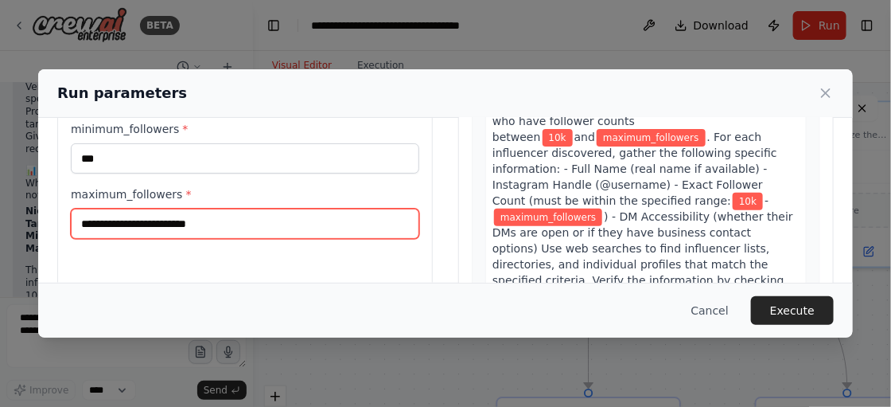
click at [184, 222] on input "maximum_followers *" at bounding box center [245, 223] width 348 height 30
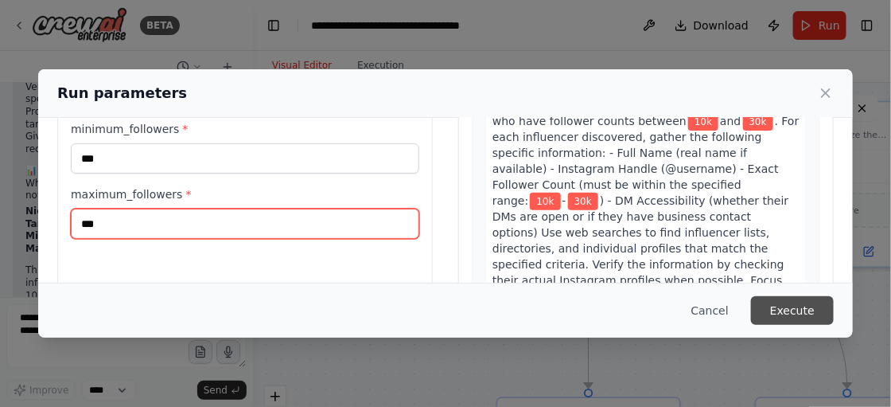
type input "***"
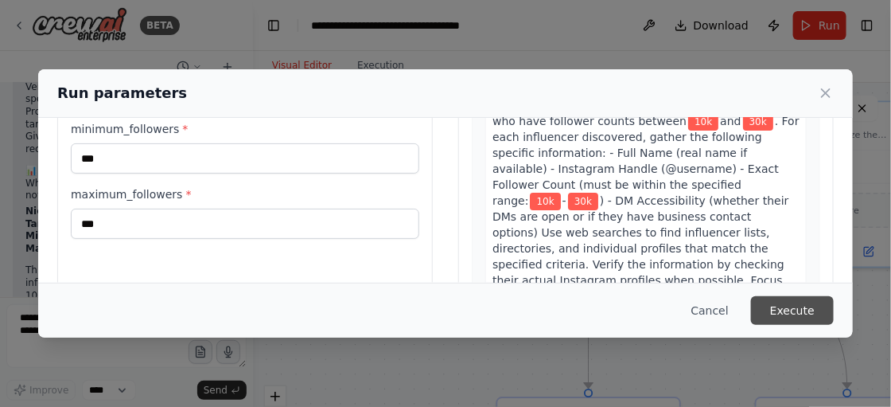
click at [810, 313] on button "Execute" at bounding box center [792, 310] width 83 height 29
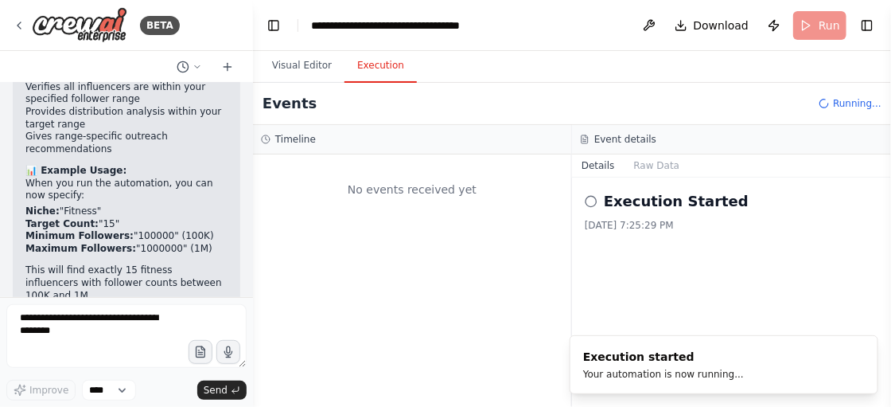
scroll to position [0, 0]
click at [270, 29] on button "Toggle Left Sidebar" at bounding box center [274, 25] width 22 height 22
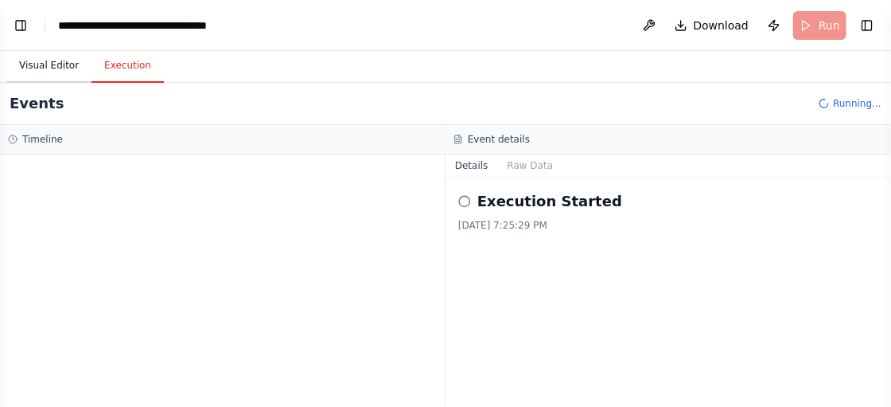
click at [48, 61] on button "Visual Editor" at bounding box center [48, 65] width 85 height 33
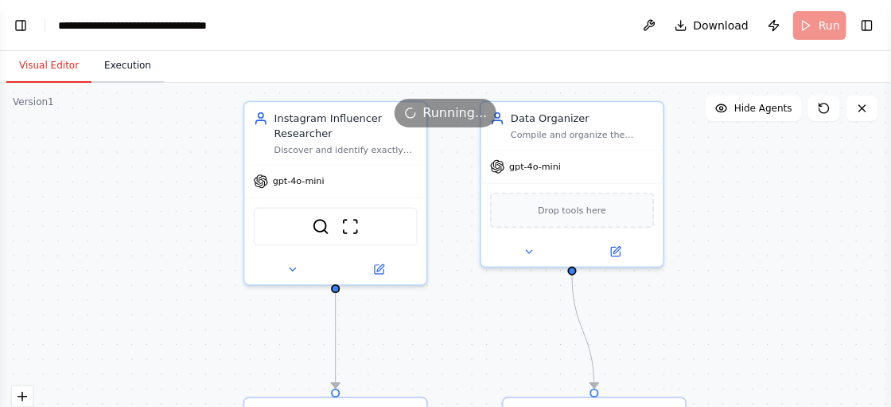
click at [103, 70] on button "Execution" at bounding box center [127, 65] width 72 height 33
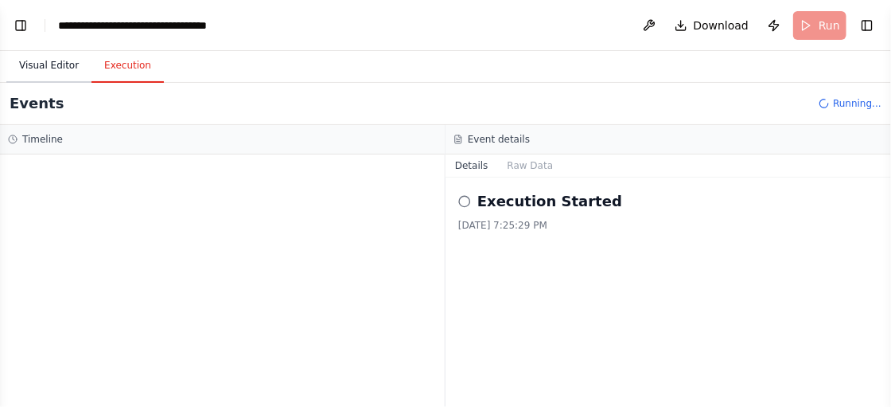
click at [44, 50] on button "Visual Editor" at bounding box center [48, 65] width 85 height 33
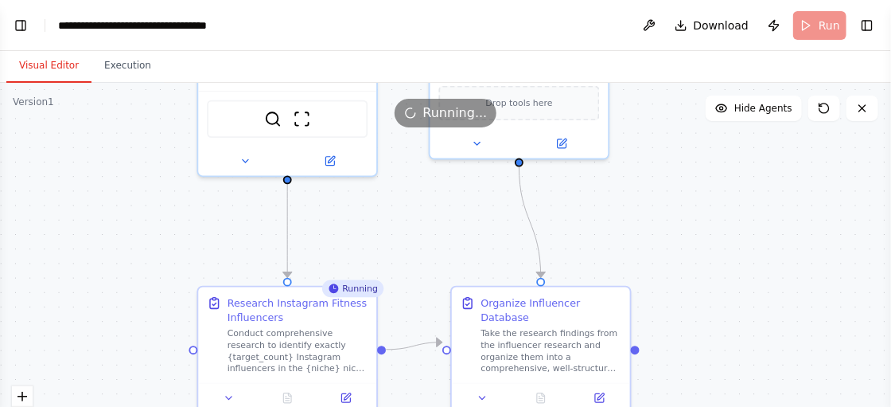
drag, startPoint x: 431, startPoint y: 341, endPoint x: 387, endPoint y: 234, distance: 116.3
click at [387, 234] on div ".deletable-edge-delete-btn { width: 20px; height: 20px; border: 0px solid #ffff…" at bounding box center [445, 282] width 891 height 398
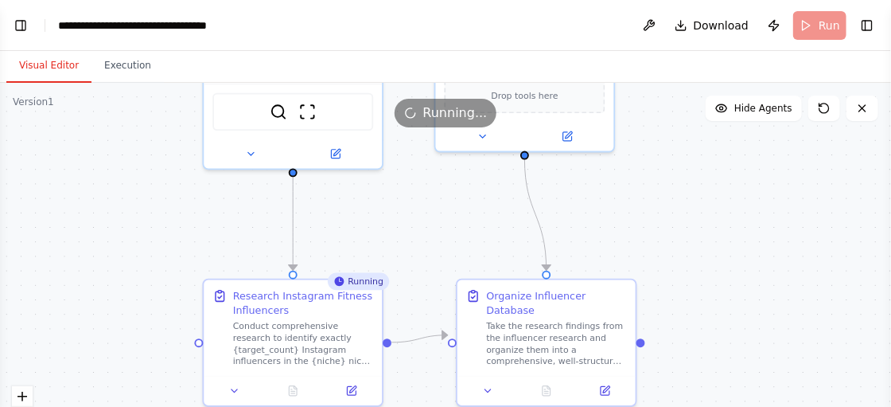
drag, startPoint x: 387, startPoint y: 234, endPoint x: 392, endPoint y: 227, distance: 9.1
click at [392, 227] on div ".deletable-edge-delete-btn { width: 20px; height: 20px; border: 0px solid #ffff…" at bounding box center [445, 282] width 891 height 398
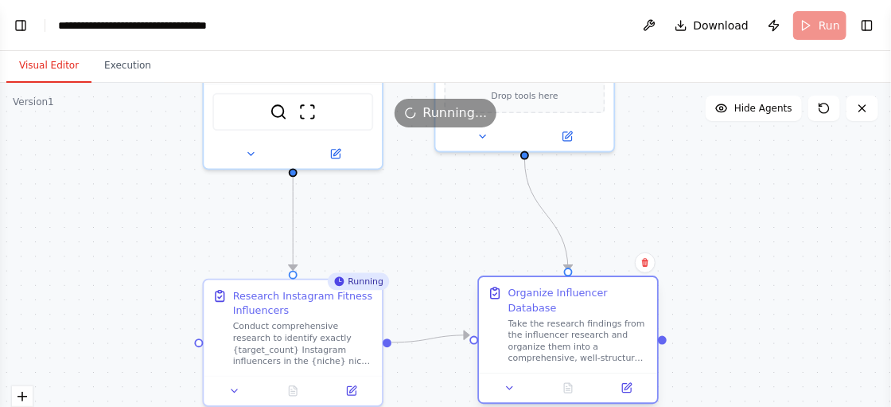
drag, startPoint x: 533, startPoint y: 339, endPoint x: 552, endPoint y: 343, distance: 19.5
click at [552, 343] on div "Take the research findings from the influencer research and organize them into …" at bounding box center [578, 340] width 141 height 46
drag, startPoint x: 535, startPoint y: 98, endPoint x: 537, endPoint y: 119, distance: 20.8
click at [537, 119] on div "Running..." at bounding box center [445, 113] width 891 height 29
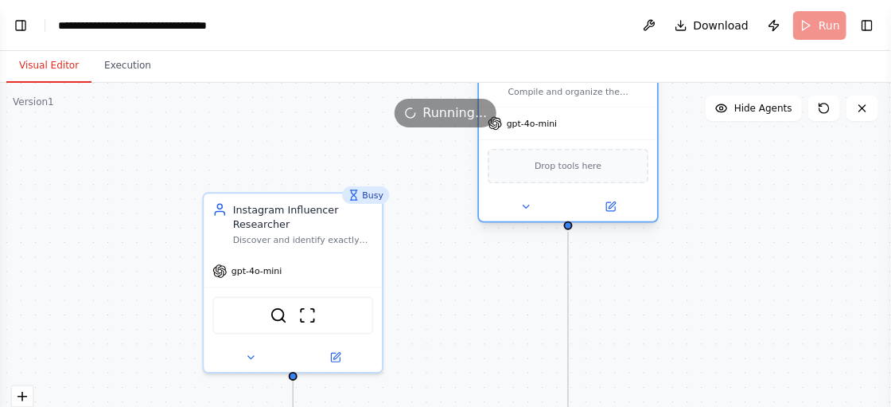
drag, startPoint x: 582, startPoint y: 93, endPoint x: 625, endPoint y: 165, distance: 84.6
click at [625, 165] on div "Drop tools here" at bounding box center [568, 166] width 161 height 35
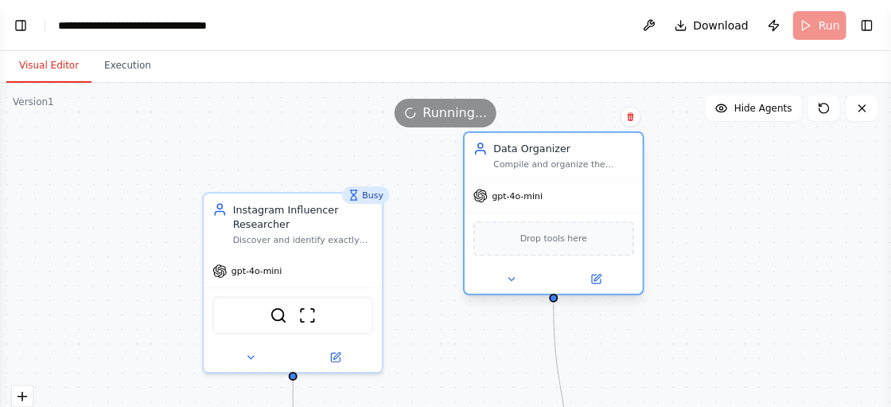
drag, startPoint x: 625, startPoint y: 165, endPoint x: 616, endPoint y: 245, distance: 80.1
click at [616, 245] on div "Drop tools here" at bounding box center [553, 238] width 161 height 35
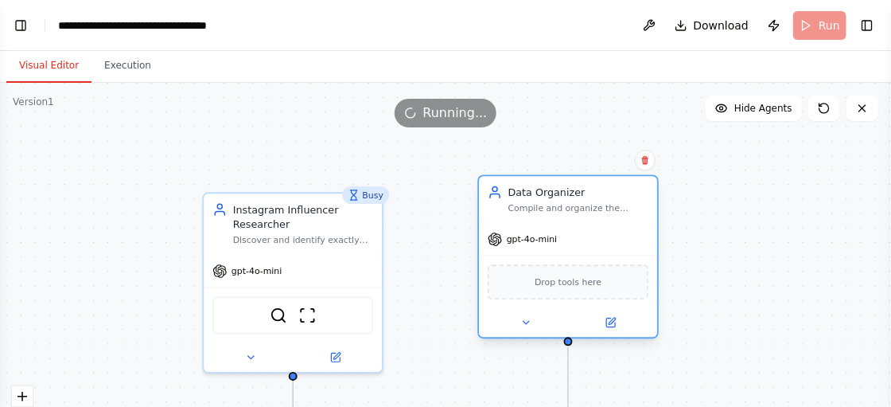
drag, startPoint x: 586, startPoint y: 200, endPoint x: 600, endPoint y: 242, distance: 44.5
click at [600, 242] on div "gpt-4o-mini" at bounding box center [568, 240] width 178 height 32
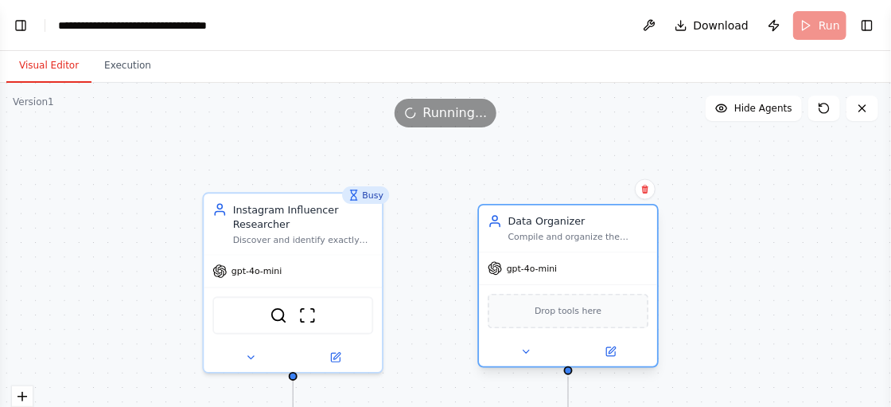
drag, startPoint x: 600, startPoint y: 242, endPoint x: 603, endPoint y: 270, distance: 28.8
click at [603, 270] on div "gpt-4o-mini" at bounding box center [568, 268] width 178 height 32
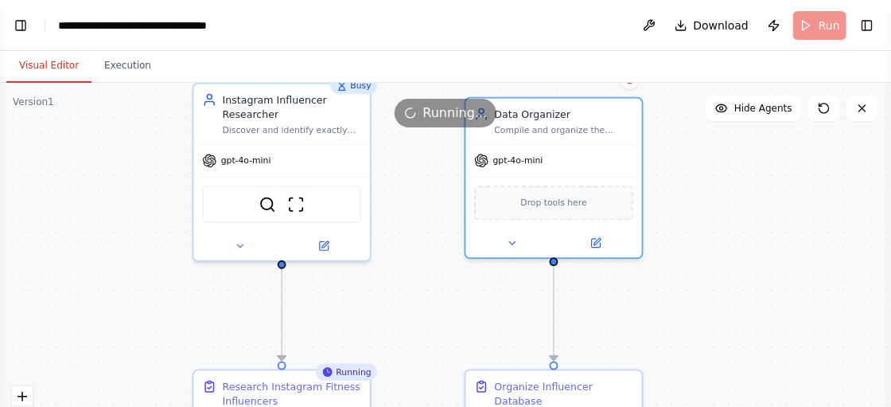
drag, startPoint x: 776, startPoint y: 305, endPoint x: 759, endPoint y: 193, distance: 113.4
click at [759, 193] on div ".deletable-edge-delete-btn { width: 20px; height: 20px; border: 0px solid #ffff…" at bounding box center [445, 282] width 891 height 398
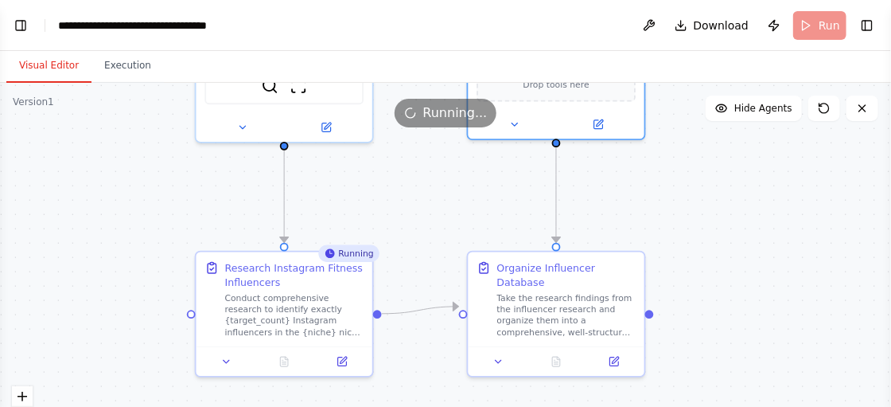
drag, startPoint x: 766, startPoint y: 260, endPoint x: 768, endPoint y: 143, distance: 117.0
click at [768, 143] on div ".deletable-edge-delete-btn { width: 20px; height: 20px; border: 0px solid #ffff…" at bounding box center [445, 282] width 891 height 398
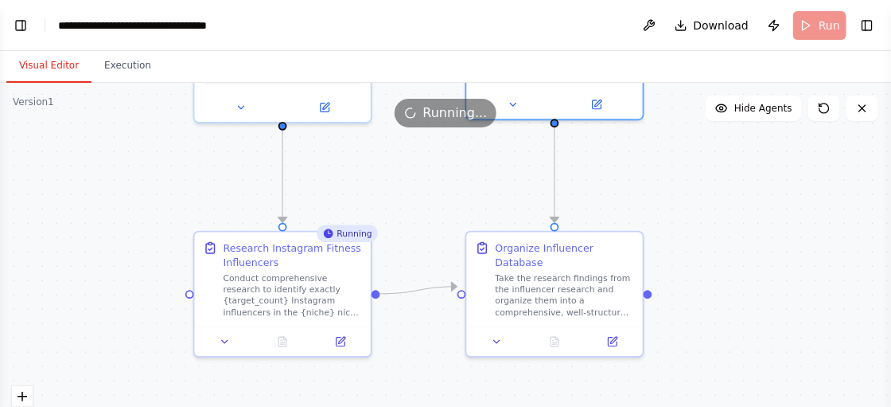
drag, startPoint x: 775, startPoint y: 231, endPoint x: 773, endPoint y: 204, distance: 27.9
click at [773, 204] on div ".deletable-edge-delete-btn { width: 20px; height: 20px; border: 0px solid #ffff…" at bounding box center [445, 282] width 891 height 398
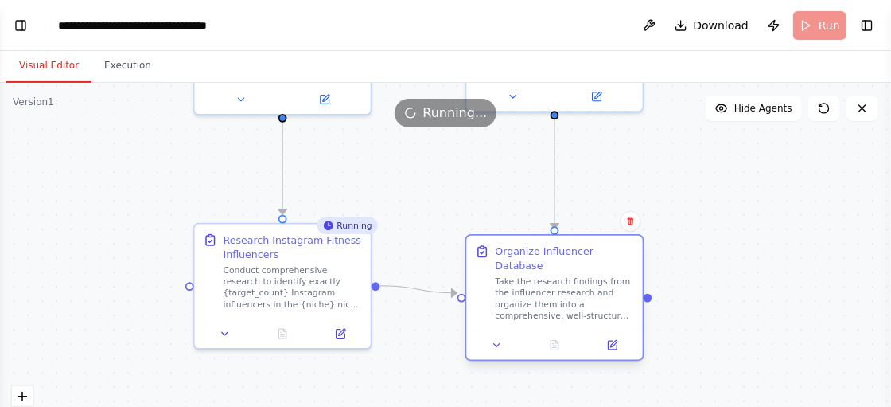
drag, startPoint x: 612, startPoint y: 270, endPoint x: 609, endPoint y: 287, distance: 17.0
click at [609, 287] on div "Take the research findings from the influencer research and organize them into …" at bounding box center [565, 298] width 139 height 46
click at [309, 303] on div "Conduct comprehensive research to identify exactly {target_count} Instagram inf…" at bounding box center [293, 284] width 139 height 46
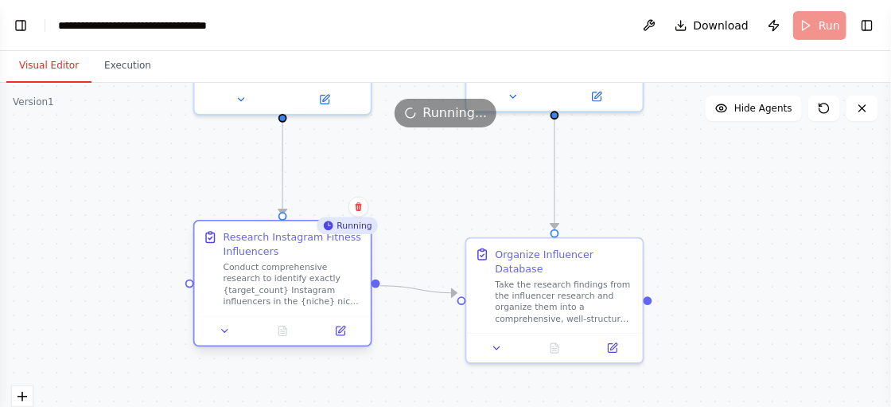
click at [286, 300] on div "Conduct comprehensive research to identify exactly {target_count} Instagram inf…" at bounding box center [293, 284] width 139 height 46
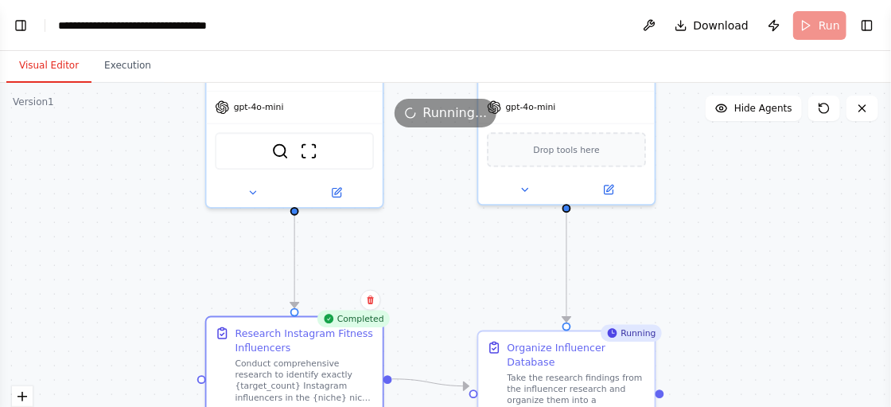
drag, startPoint x: 429, startPoint y: 224, endPoint x: 441, endPoint y: 317, distance: 93.8
click at [441, 317] on div ".deletable-edge-delete-btn { width: 20px; height: 20px; border: 0px solid #ffff…" at bounding box center [445, 282] width 891 height 398
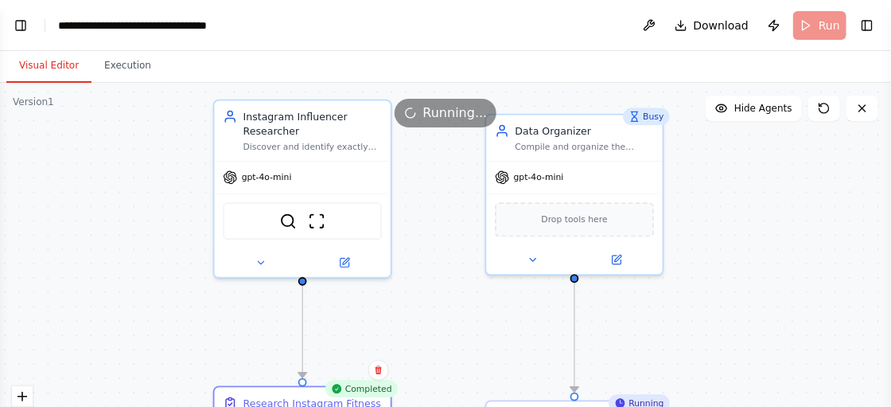
drag, startPoint x: 438, startPoint y: 267, endPoint x: 445, endPoint y: 337, distance: 70.5
click at [445, 337] on div ".deletable-edge-delete-btn { width: 20px; height: 20px; border: 0px solid #ffff…" at bounding box center [445, 282] width 891 height 398
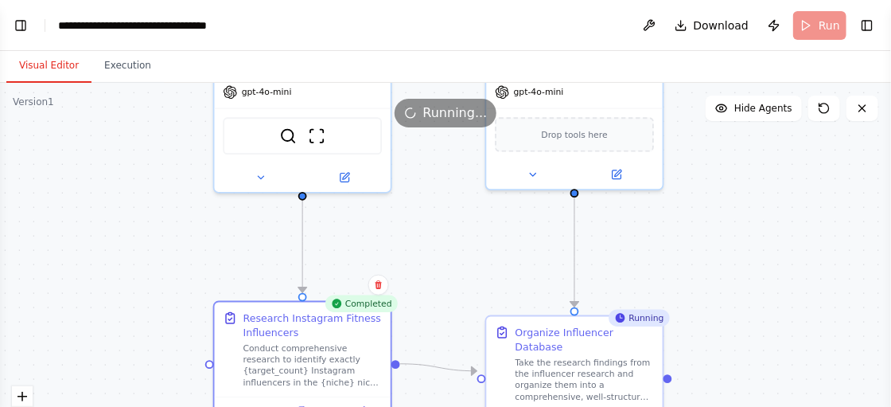
drag, startPoint x: 441, startPoint y: 303, endPoint x: 441, endPoint y: 218, distance: 85.1
click at [441, 218] on div ".deletable-edge-delete-btn { width: 20px; height: 20px; border: 0px solid #ffff…" at bounding box center [445, 282] width 891 height 398
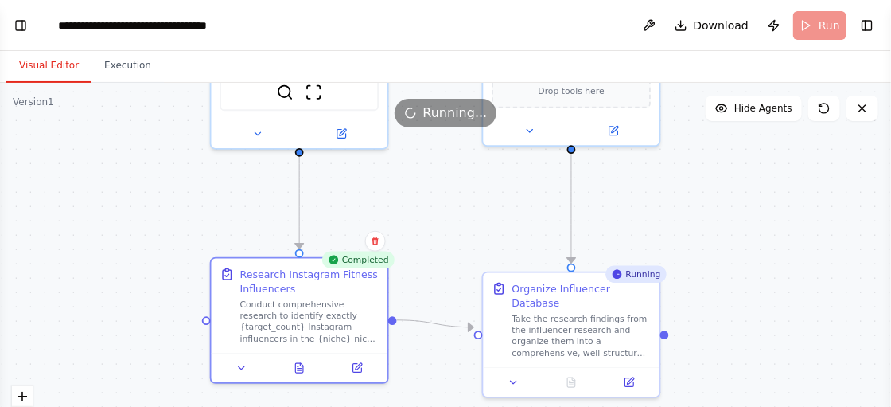
drag, startPoint x: 439, startPoint y: 232, endPoint x: 435, endPoint y: 187, distance: 45.5
click at [435, 187] on div ".deletable-edge-delete-btn { width: 20px; height: 20px; border: 0px solid #ffff…" at bounding box center [445, 282] width 891 height 398
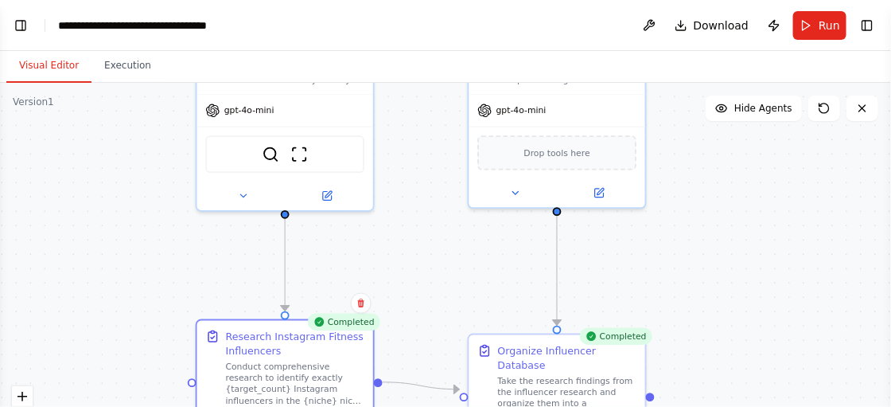
drag, startPoint x: 488, startPoint y: 187, endPoint x: 455, endPoint y: 292, distance: 110.0
click at [455, 292] on div ".deletable-edge-delete-btn { width: 20px; height: 20px; border: 0px solid #ffff…" at bounding box center [445, 282] width 891 height 398
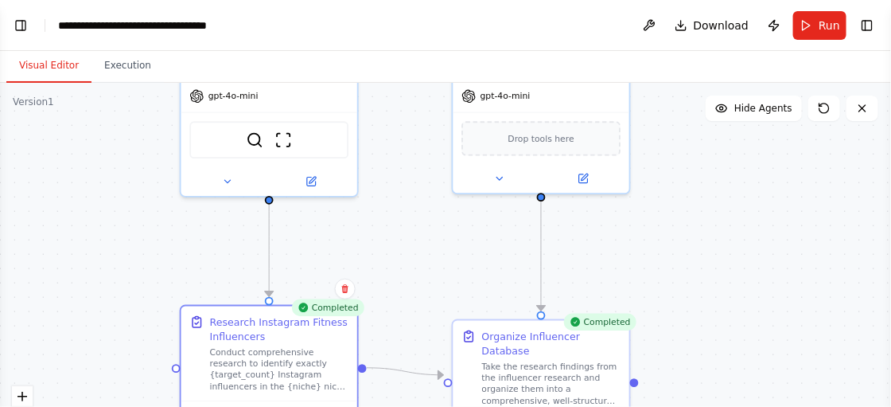
drag, startPoint x: 398, startPoint y: 303, endPoint x: 401, endPoint y: 247, distance: 55.8
click at [401, 247] on div ".deletable-edge-delete-btn { width: 20px; height: 20px; border: 0px solid #ffff…" at bounding box center [445, 282] width 891 height 398
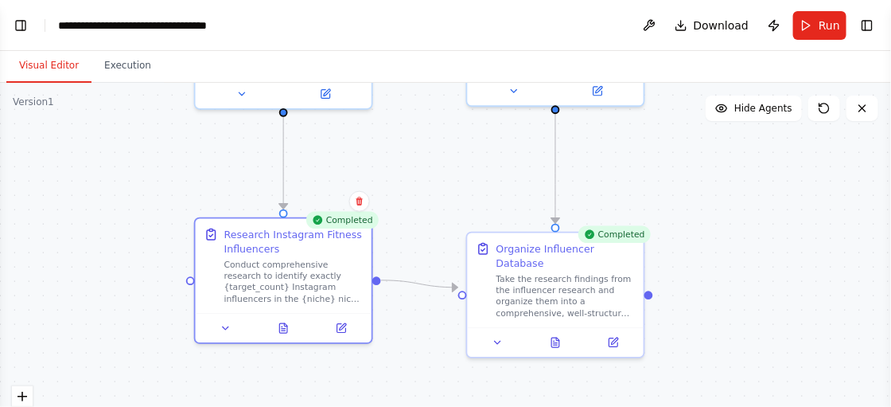
drag, startPoint x: 401, startPoint y: 247, endPoint x: 416, endPoint y: 158, distance: 90.4
click at [416, 158] on div ".deletable-edge-delete-btn { width: 20px; height: 20px; border: 0px solid #ffff…" at bounding box center [445, 282] width 891 height 398
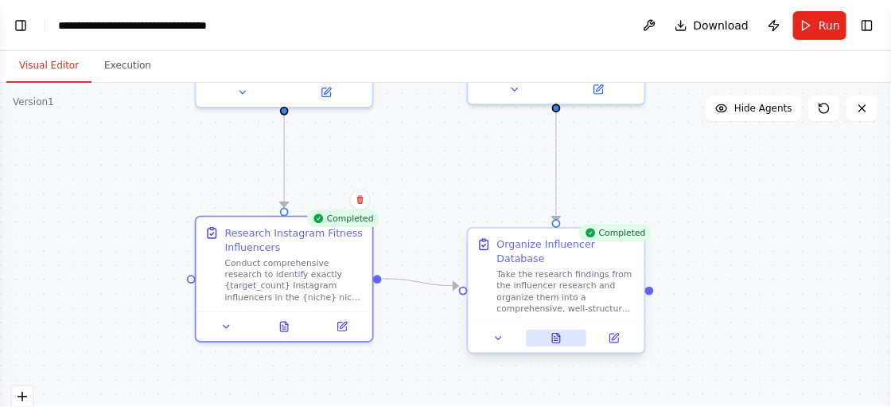
click at [557, 329] on button at bounding box center [556, 338] width 60 height 18
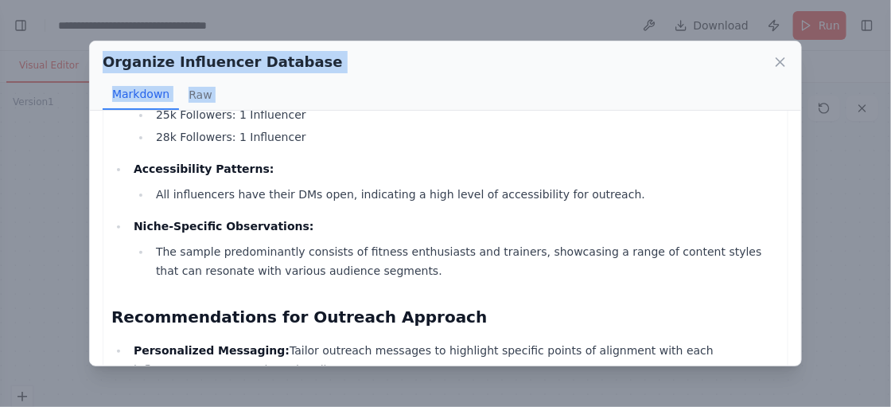
scroll to position [1391, 0]
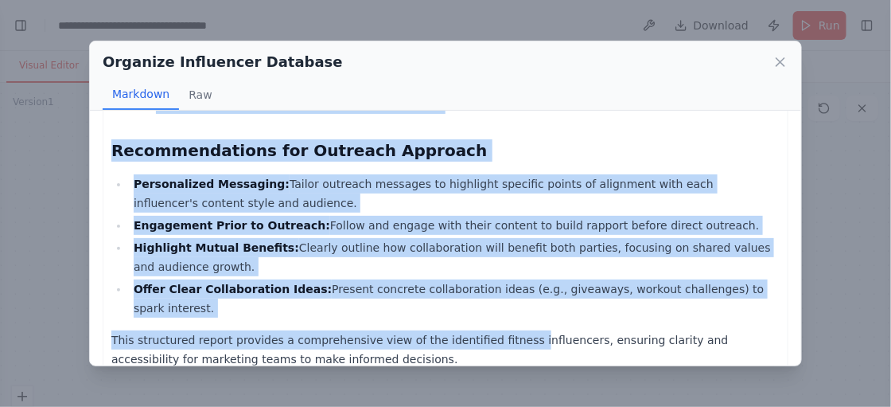
drag, startPoint x: 557, startPoint y: 329, endPoint x: 493, endPoint y: 360, distance: 71.2
click at [493, 360] on div "Comprehensive Influencer Database Report Total Influencers Found: 30 Follower R…" at bounding box center [445, 238] width 711 height 255
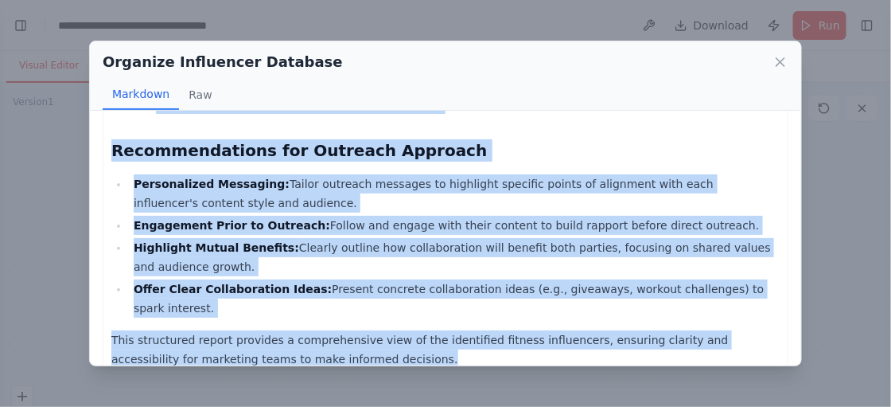
click at [553, 255] on li "Highlight Mutual Benefits: Clearly outline how collaboration will benefit both …" at bounding box center [454, 257] width 651 height 38
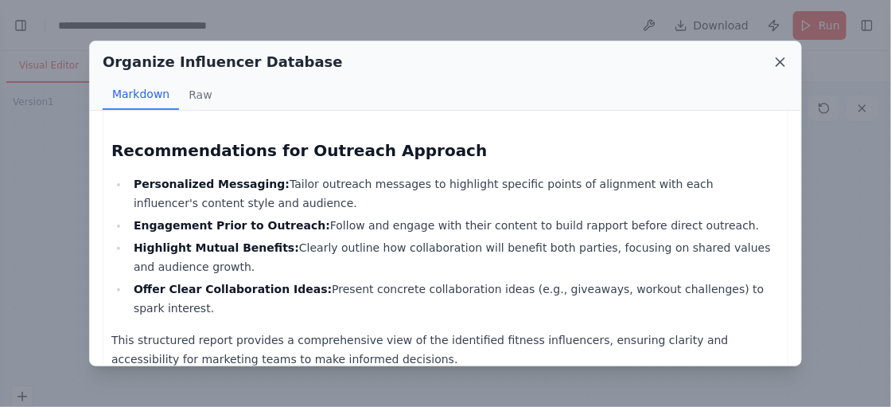
click at [775, 66] on icon at bounding box center [780, 62] width 16 height 16
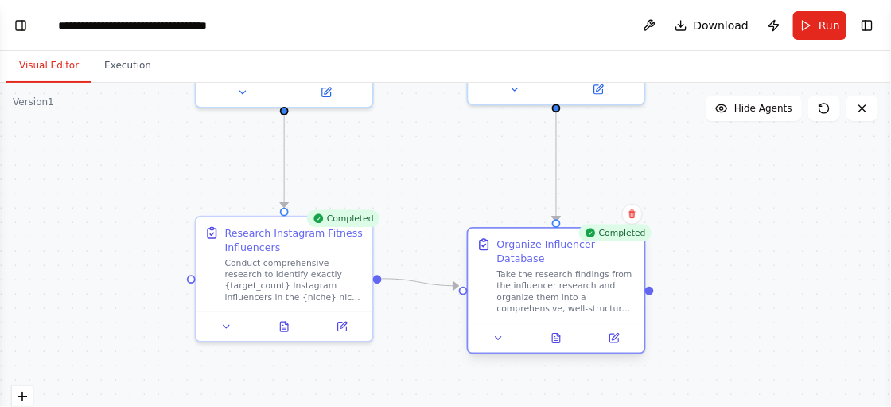
click at [555, 332] on div at bounding box center [557, 337] width 176 height 29
click at [556, 333] on icon at bounding box center [556, 338] width 8 height 10
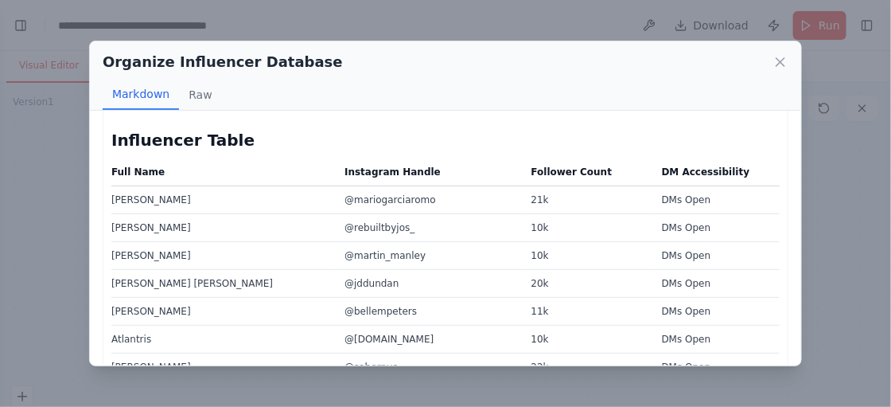
scroll to position [79, 0]
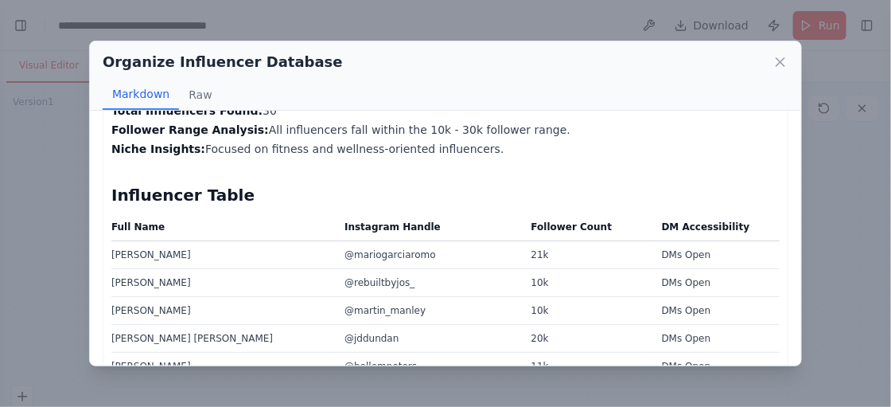
click at [145, 228] on th "Full Name" at bounding box center [223, 230] width 224 height 22
drag, startPoint x: 145, startPoint y: 228, endPoint x: 127, endPoint y: 229, distance: 17.6
click at [141, 228] on th "Full Name" at bounding box center [223, 230] width 224 height 22
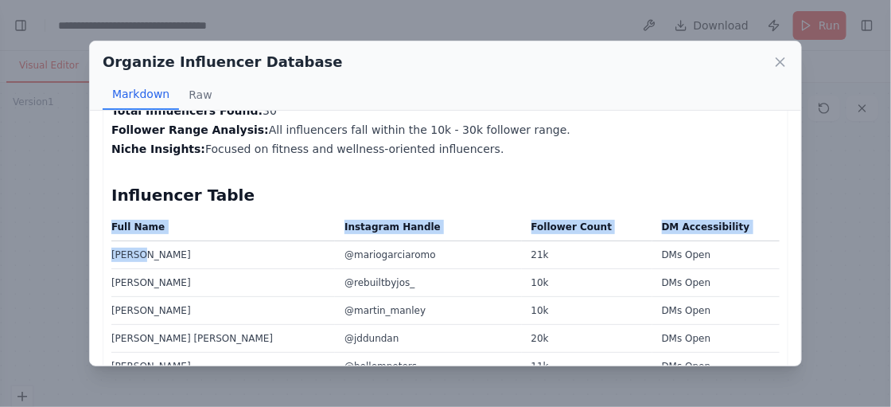
drag, startPoint x: 107, startPoint y: 246, endPoint x: 151, endPoint y: 255, distance: 45.6
click at [151, 255] on td "[PERSON_NAME]" at bounding box center [223, 255] width 224 height 28
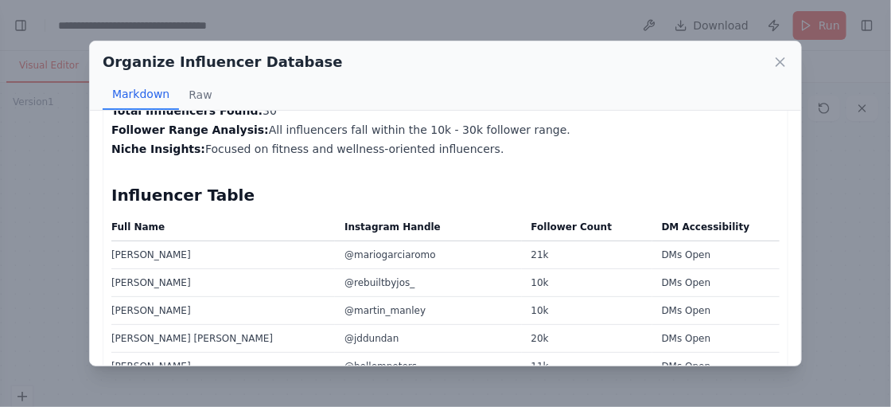
click at [151, 255] on td "[PERSON_NAME]" at bounding box center [223, 255] width 224 height 28
drag, startPoint x: 102, startPoint y: 255, endPoint x: 193, endPoint y: 267, distance: 91.5
click at [188, 265] on td "[PERSON_NAME]" at bounding box center [223, 255] width 224 height 28
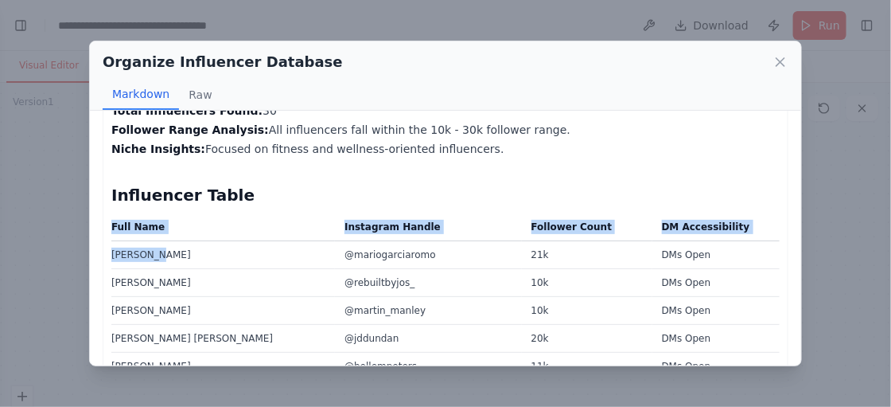
drag, startPoint x: 84, startPoint y: 263, endPoint x: 142, endPoint y: 263, distance: 58.9
click at [142, 263] on div "Organize Influencer Database Markdown Raw Comprehensive Influencer Database Rep…" at bounding box center [445, 203] width 891 height 407
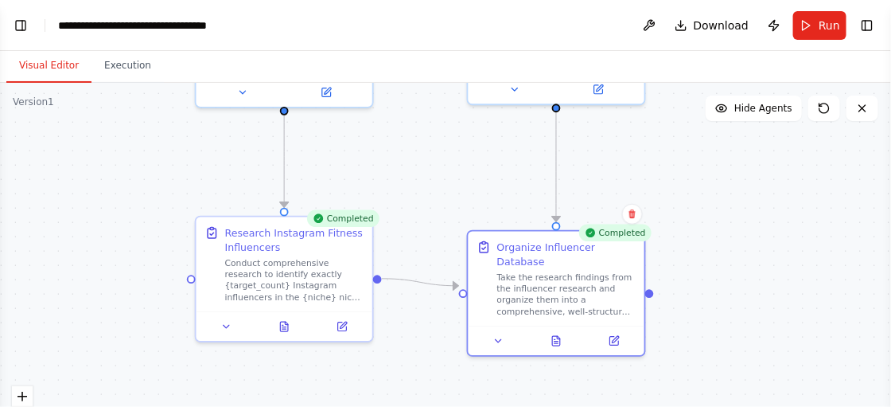
click at [142, 263] on div ".deletable-edge-delete-btn { width: 20px; height: 20px; border: 0px solid #ffff…" at bounding box center [445, 282] width 891 height 398
click at [562, 329] on button at bounding box center [556, 338] width 60 height 18
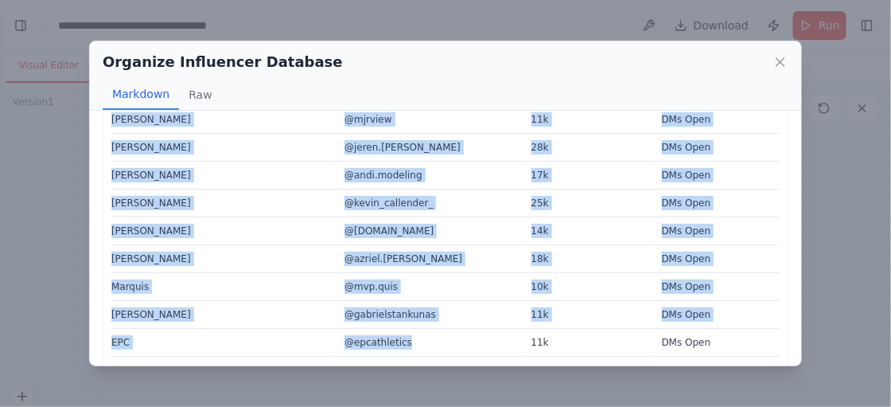
scroll to position [742, 0]
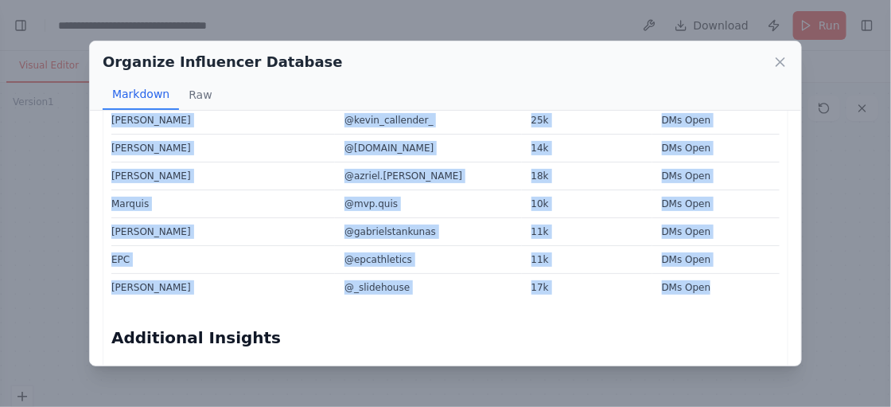
drag, startPoint x: 107, startPoint y: 177, endPoint x: 721, endPoint y: 287, distance: 623.2
click at [721, 287] on div "Comprehensive Influencer Database Report Total Influencers Found: 30 Follower R…" at bounding box center [446, 203] width 686 height 1644
click at [721, 287] on td "DMs Open" at bounding box center [715, 288] width 127 height 28
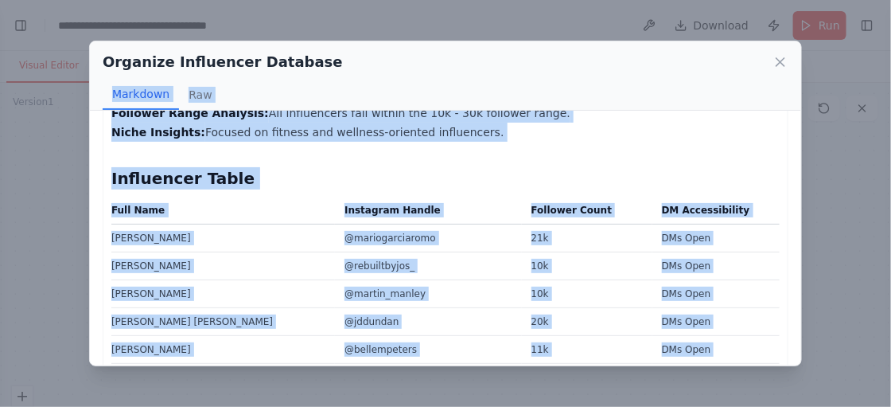
scroll to position [0, 0]
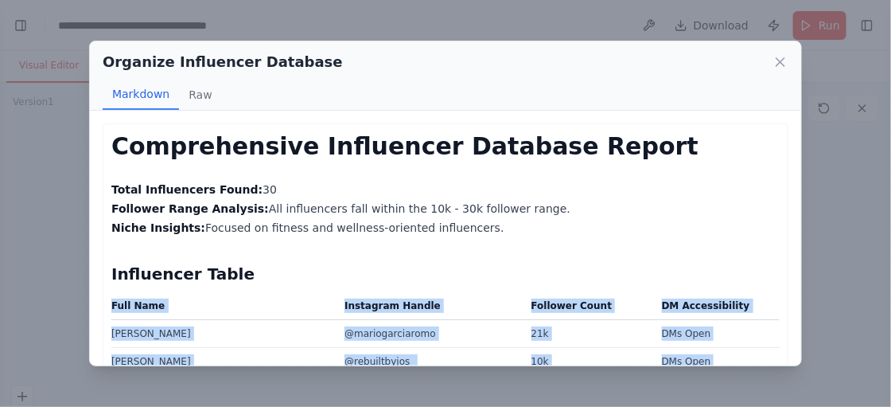
drag, startPoint x: 721, startPoint y: 287, endPoint x: 83, endPoint y: 303, distance: 638.2
click at [83, 303] on div "Organize Influencer Database Markdown Raw Comprehensive Influencer Database Rep…" at bounding box center [445, 203] width 891 height 407
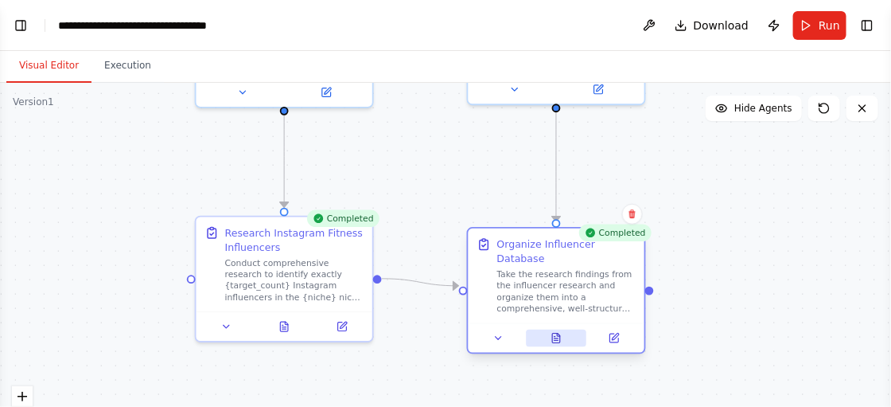
click at [548, 329] on button at bounding box center [556, 338] width 60 height 18
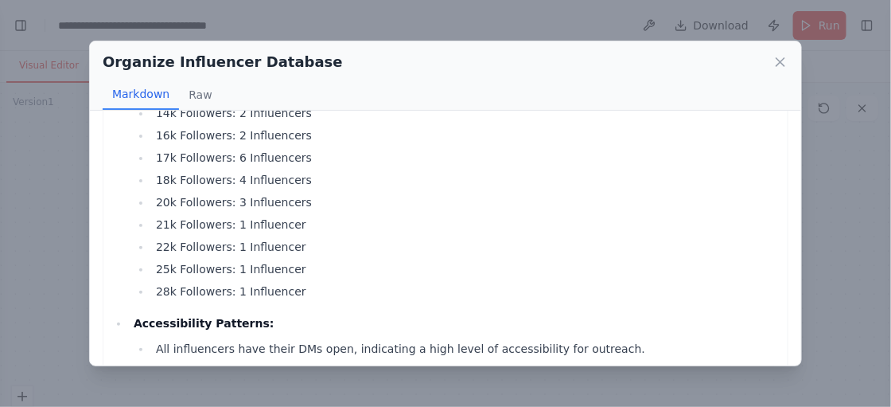
scroll to position [802, 0]
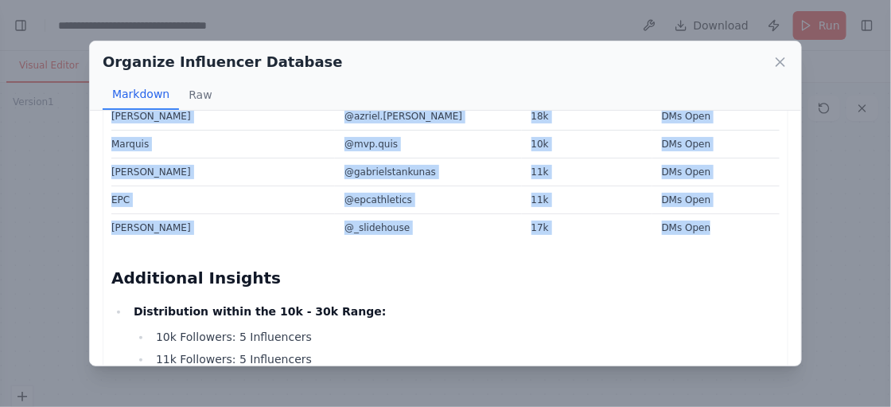
drag, startPoint x: 108, startPoint y: 304, endPoint x: 734, endPoint y: 228, distance: 630.7
click at [734, 228] on div "Comprehensive Influencer Database Report Total Influencers Found: 30 Follower R…" at bounding box center [446, 143] width 686 height 1644
copy div "Full Name Instagram Handle Follower Count DM Accessibility Mario García Romo @m…"
